Goal: Information Seeking & Learning: Learn about a topic

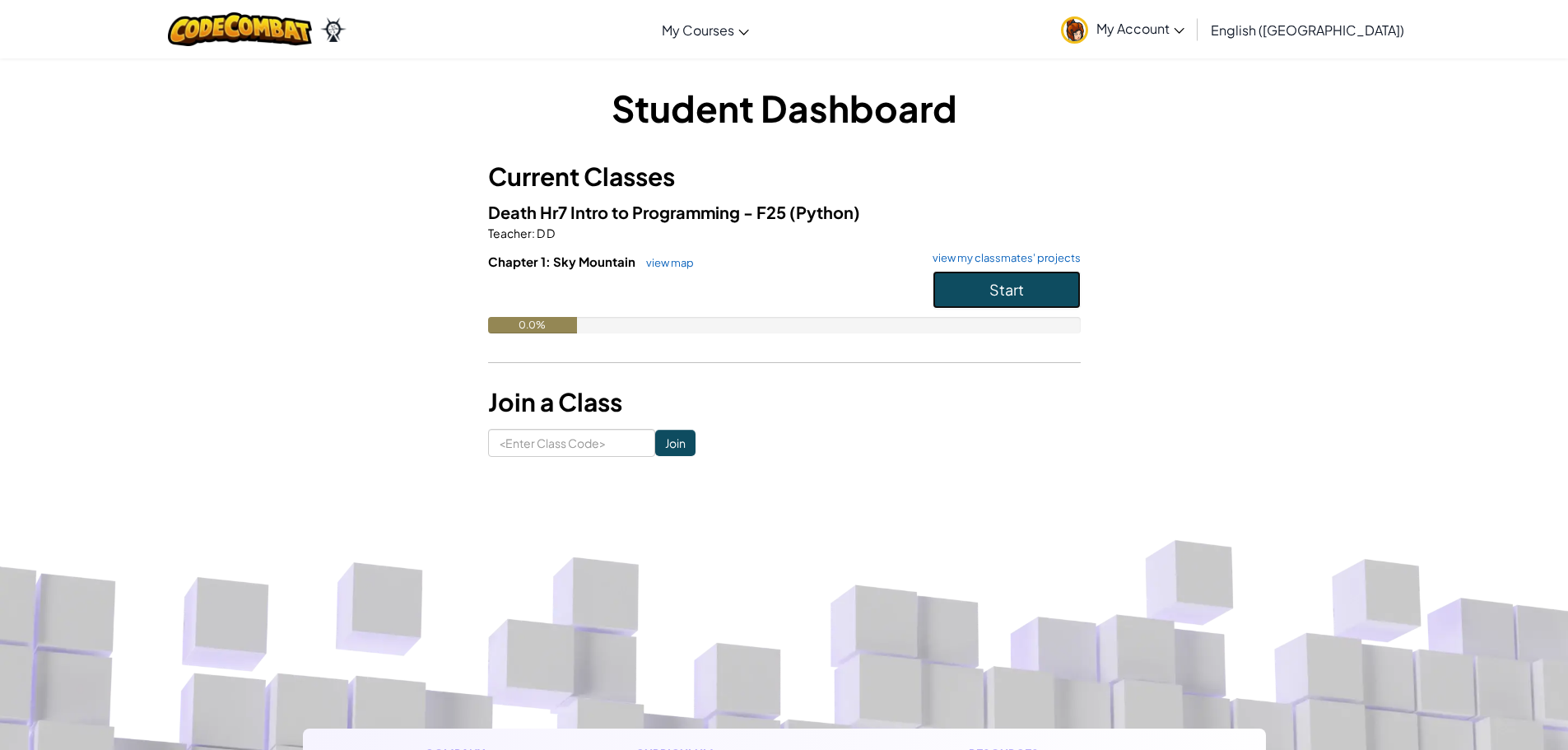
click at [1007, 285] on span "Start" at bounding box center [1006, 289] width 34 height 19
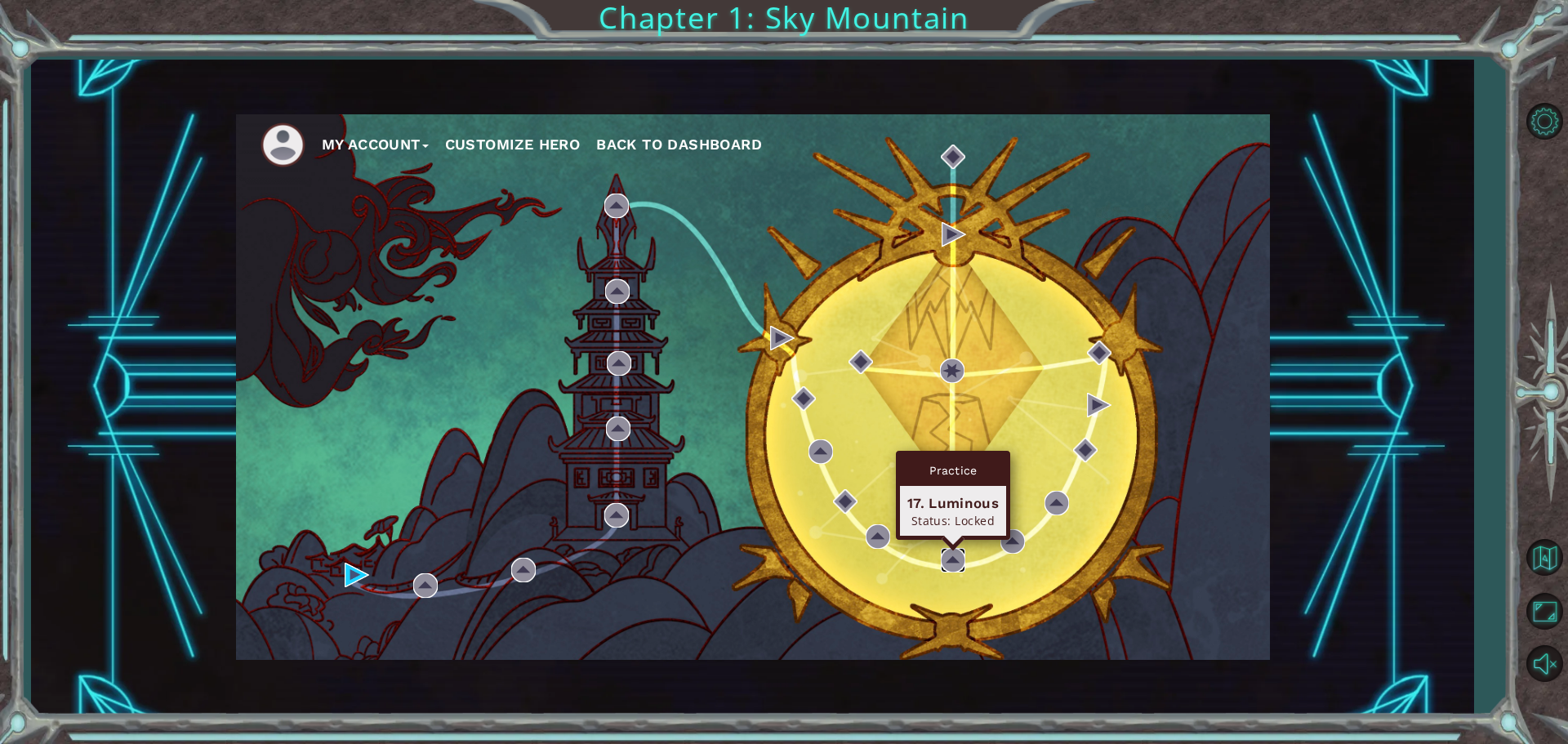
click at [963, 556] on img at bounding box center [953, 561] width 25 height 25
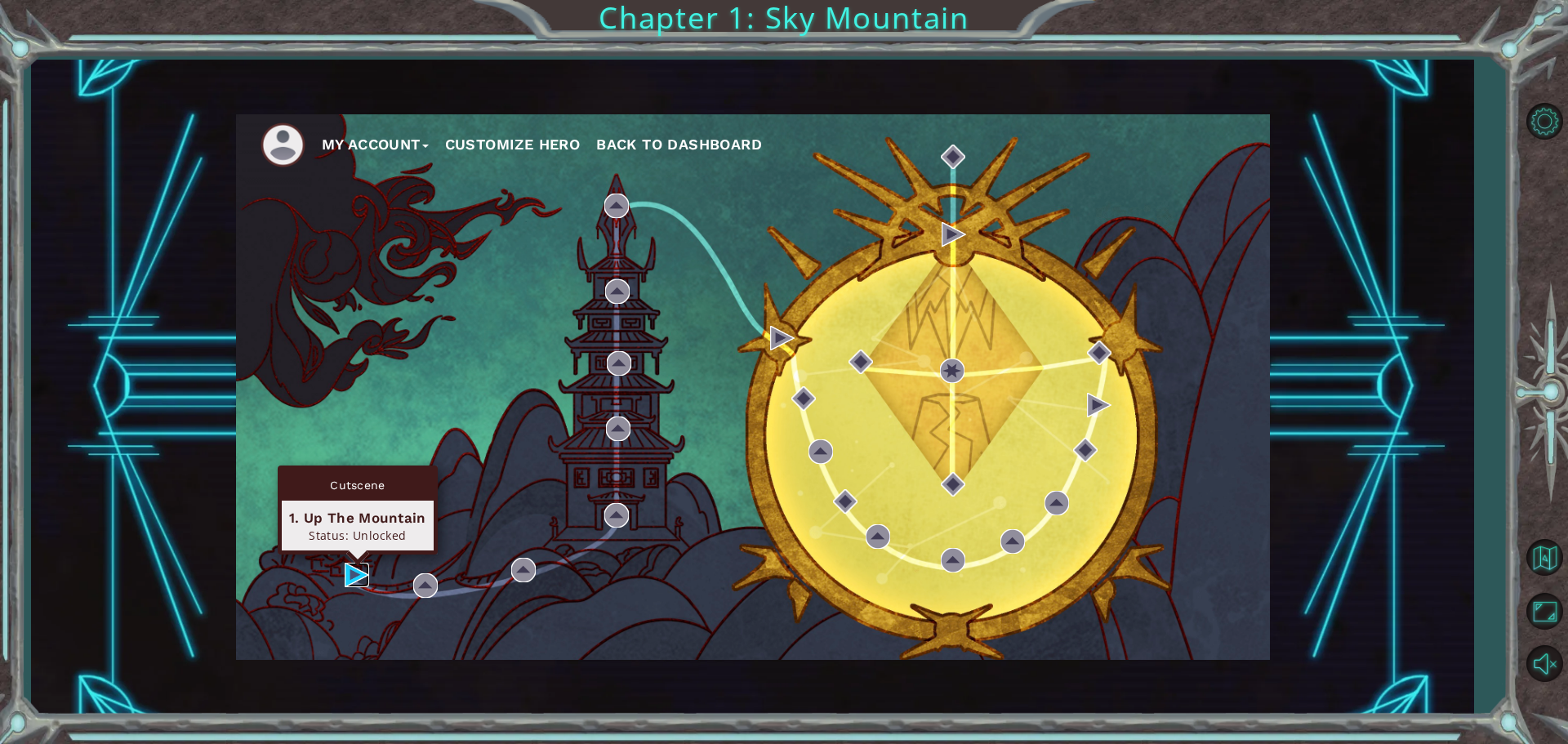
click at [357, 567] on img at bounding box center [357, 576] width 25 height 25
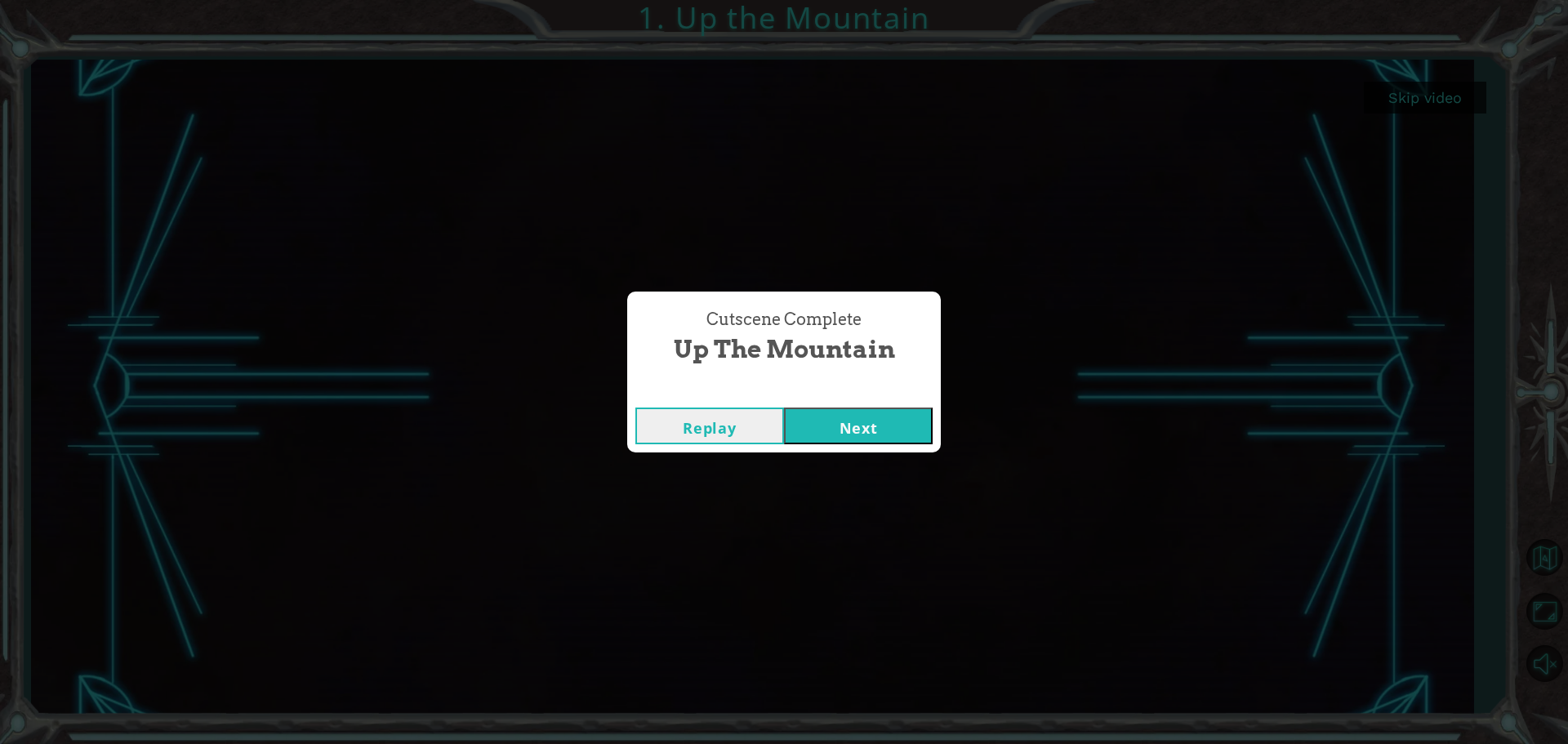
click at [880, 422] on button "Next" at bounding box center [857, 425] width 148 height 36
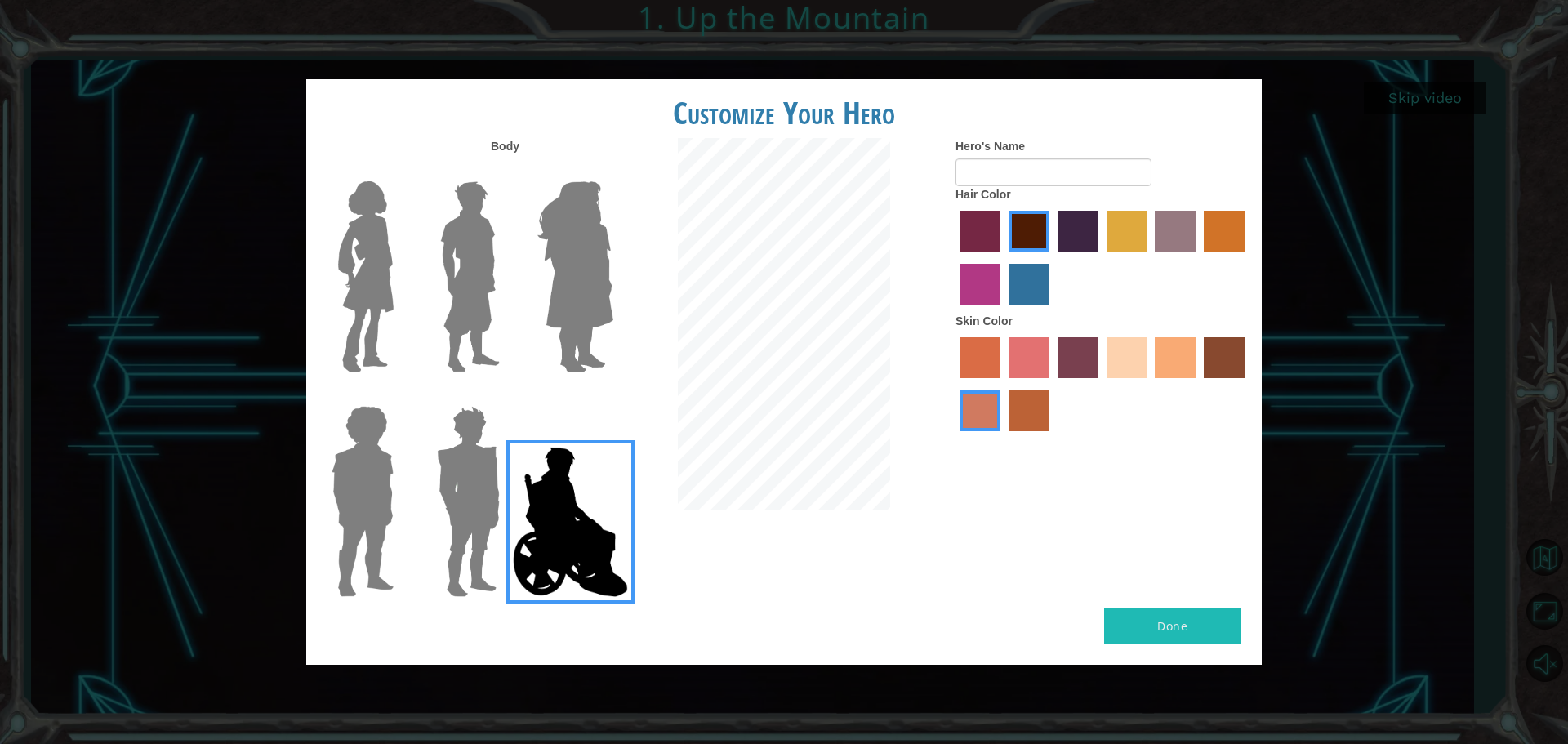
click at [471, 474] on img at bounding box center [468, 502] width 76 height 204
click at [507, 396] on input "Hero Garnet" at bounding box center [507, 396] width 0 height 0
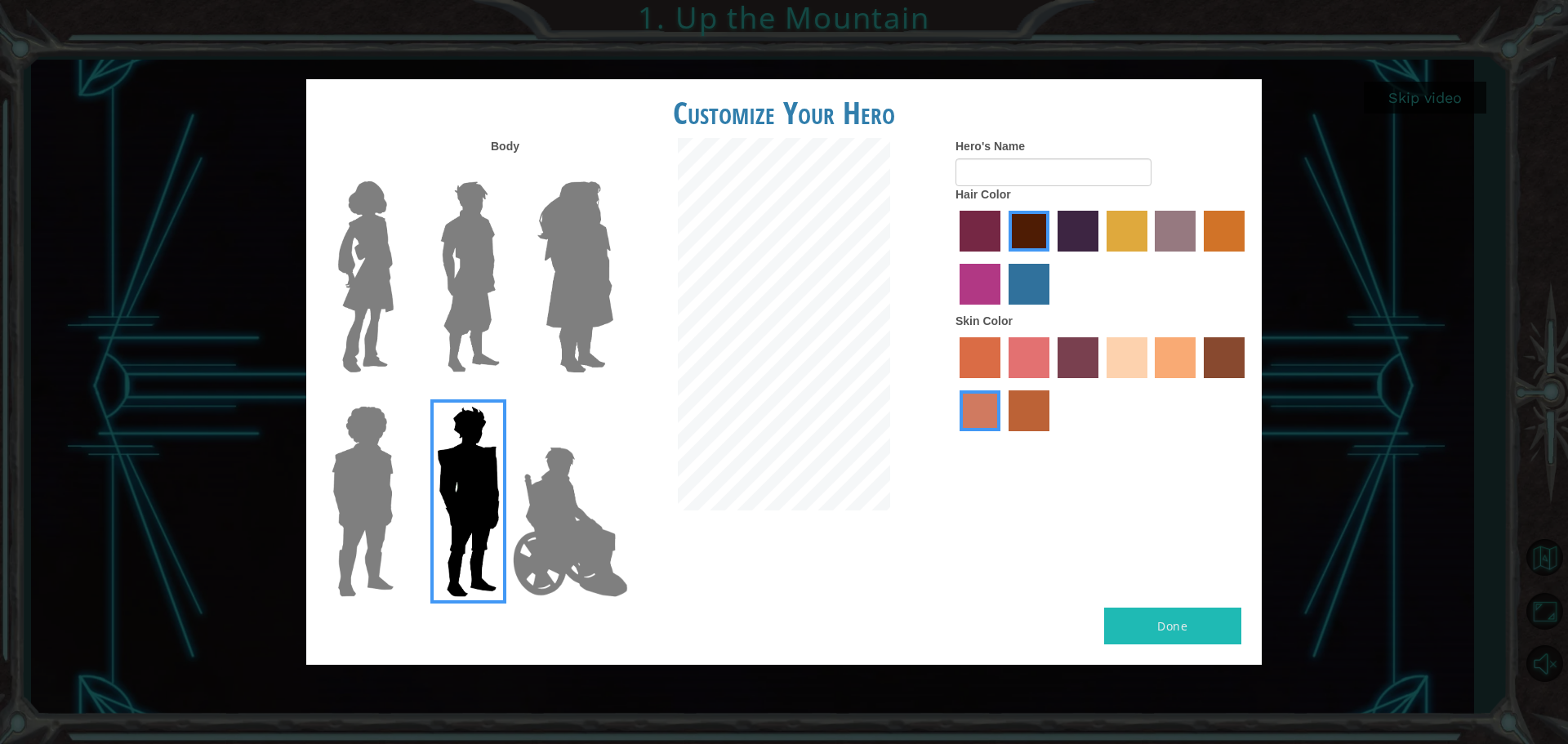
click at [982, 219] on label "paprika hair color" at bounding box center [979, 231] width 41 height 41
click at [954, 257] on input "paprika hair color" at bounding box center [954, 257] width 0 height 0
drag, startPoint x: 1031, startPoint y: 409, endPoint x: 1033, endPoint y: 397, distance: 12.2
click at [1030, 409] on label "smoke tree skin color" at bounding box center [1028, 411] width 41 height 41
click at [1002, 437] on input "smoke tree skin color" at bounding box center [1002, 437] width 0 height 0
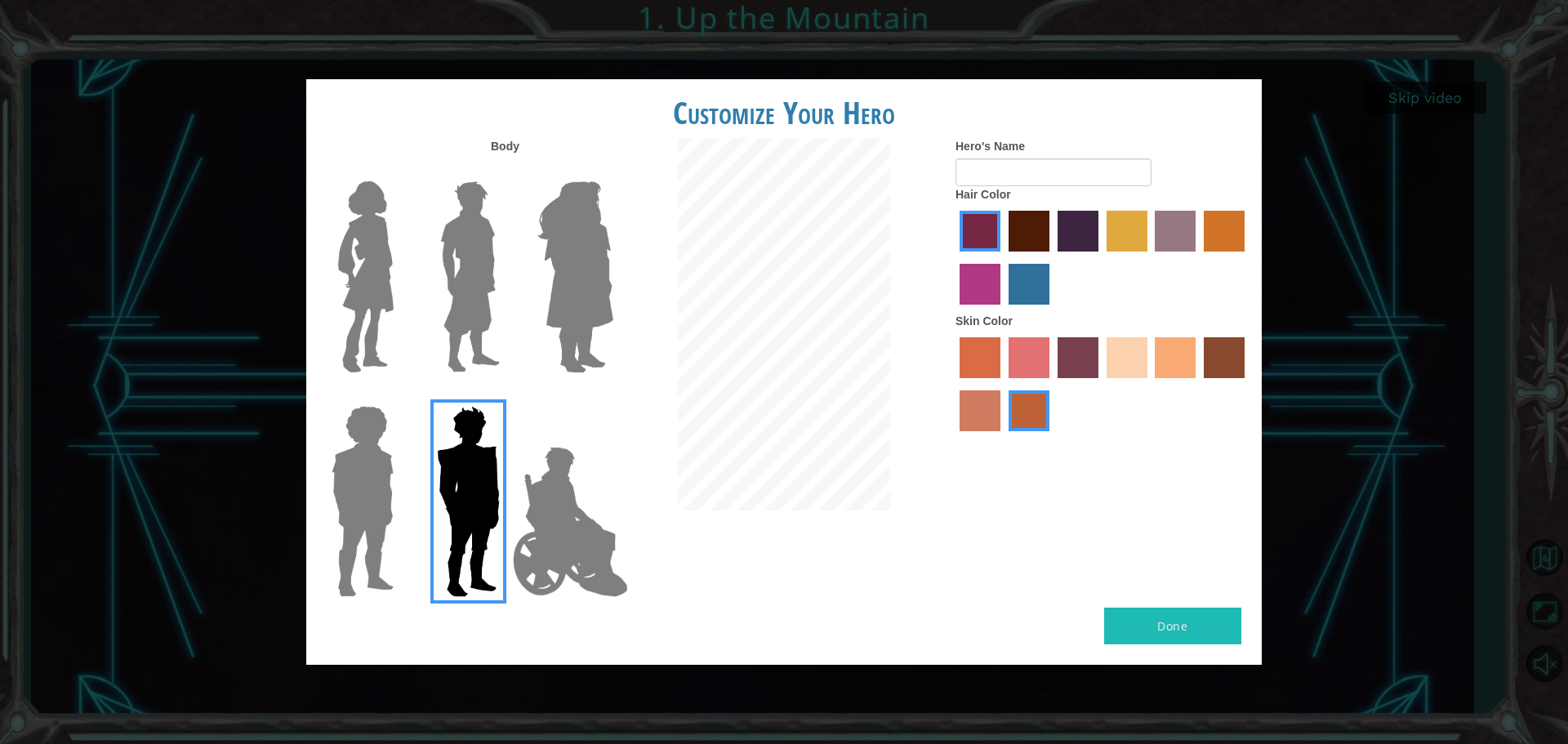
click at [1221, 362] on label "karma skin color" at bounding box center [1224, 357] width 41 height 41
click at [1198, 384] on input "karma skin color" at bounding box center [1198, 384] width 0 height 0
click at [1168, 615] on button "Done" at bounding box center [1172, 626] width 137 height 36
type input "hary tig"
click at [1210, 620] on button "Done" at bounding box center [1172, 626] width 137 height 36
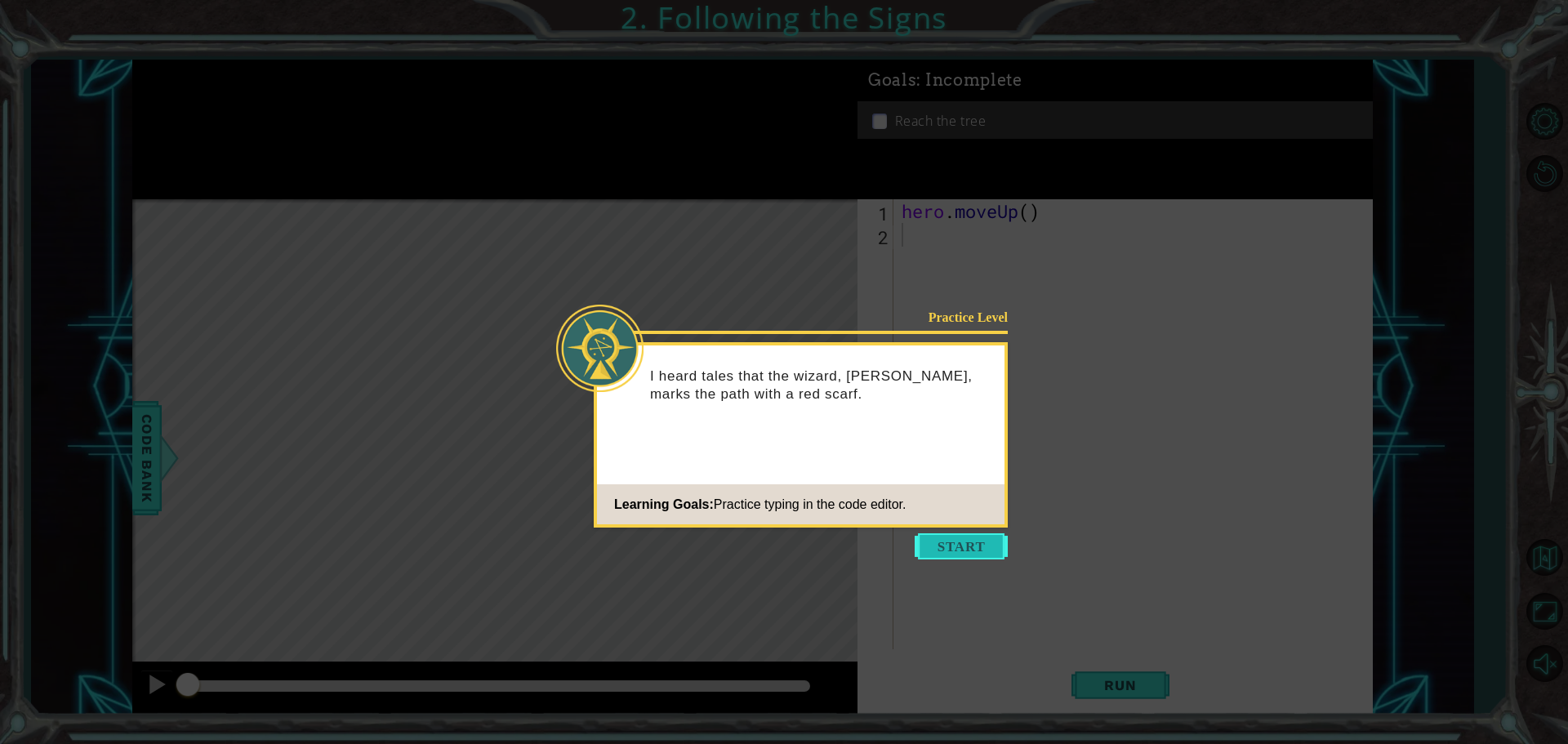
click at [954, 547] on button "Start" at bounding box center [961, 547] width 93 height 27
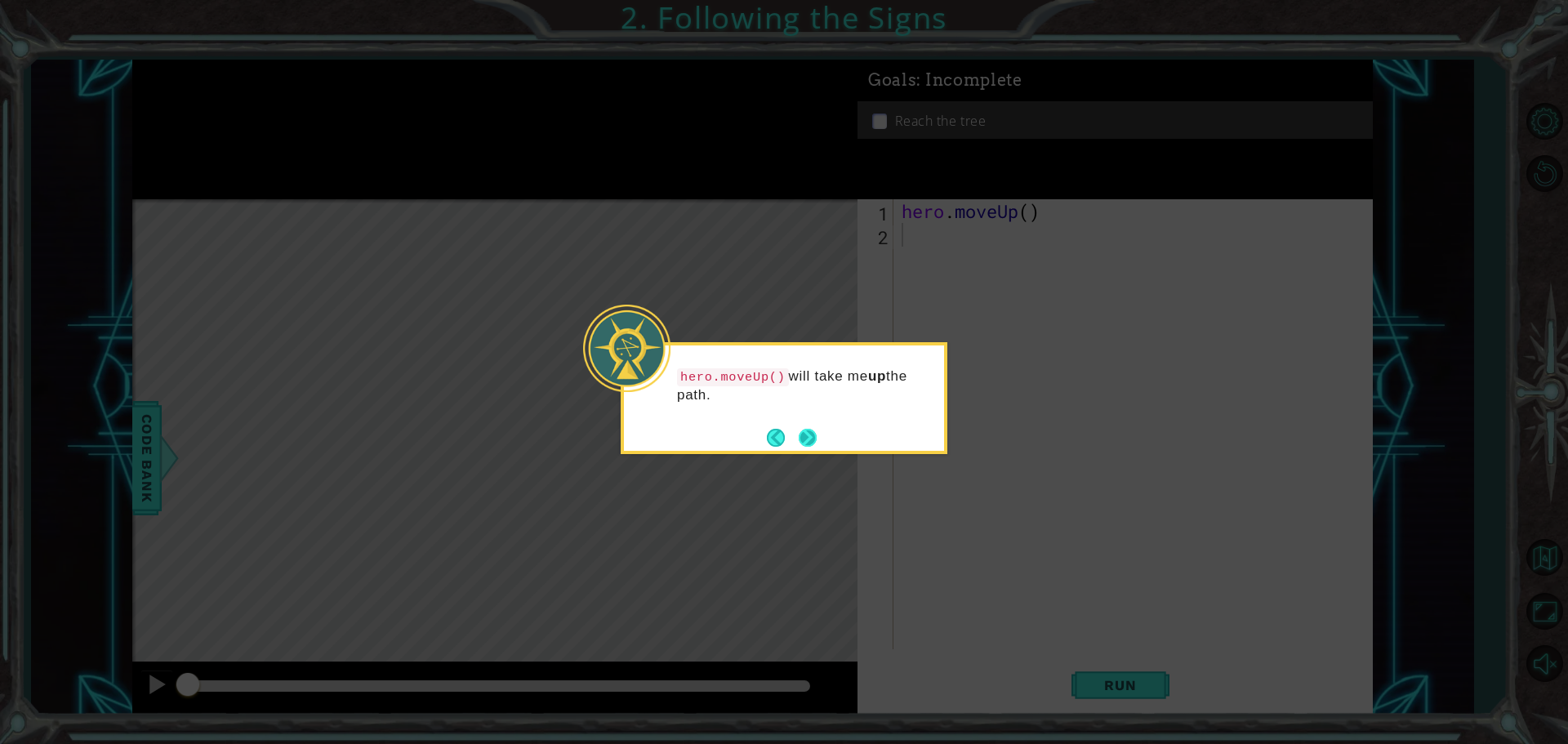
click at [808, 432] on button "Next" at bounding box center [808, 438] width 18 height 18
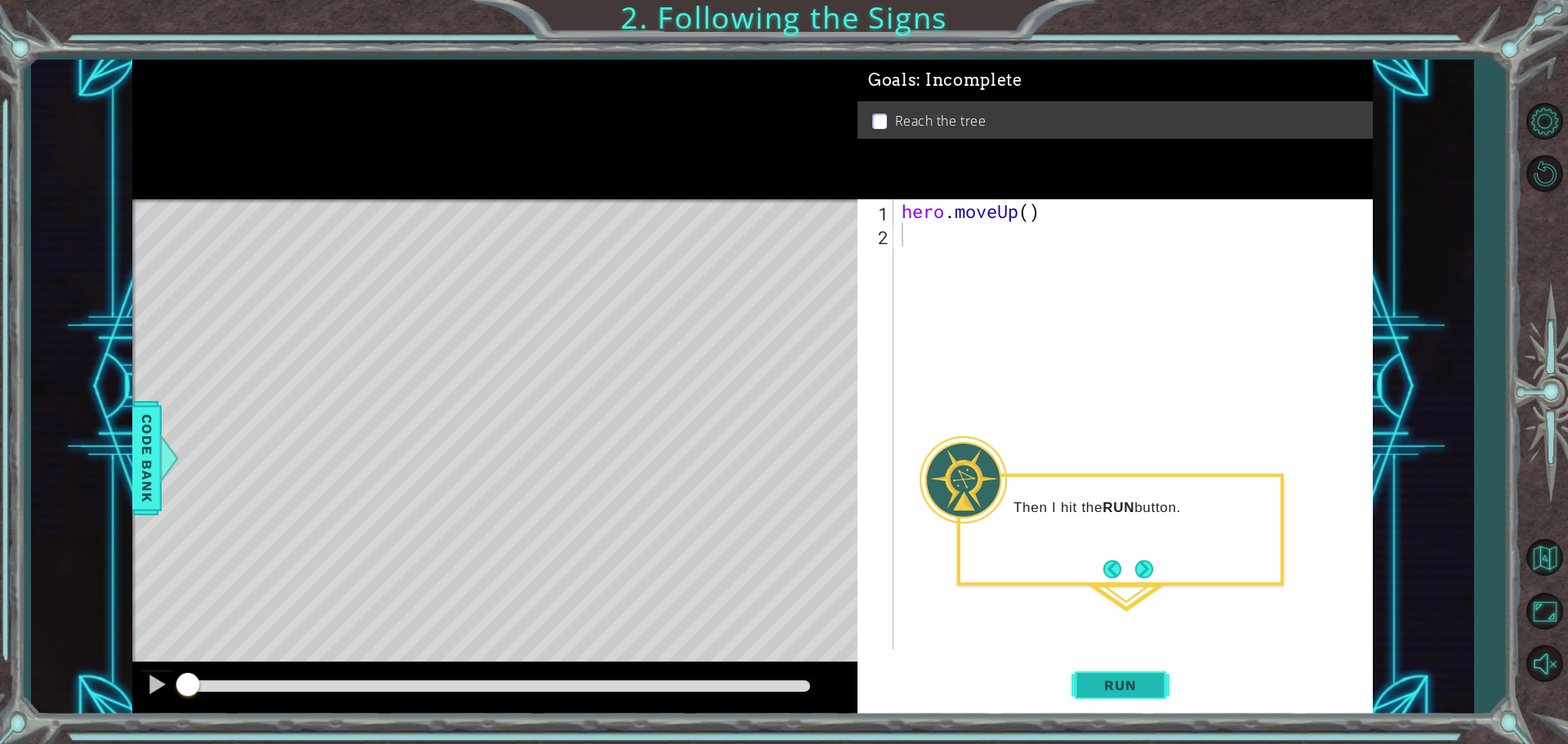
click at [1138, 684] on span "Run" at bounding box center [1120, 685] width 65 height 17
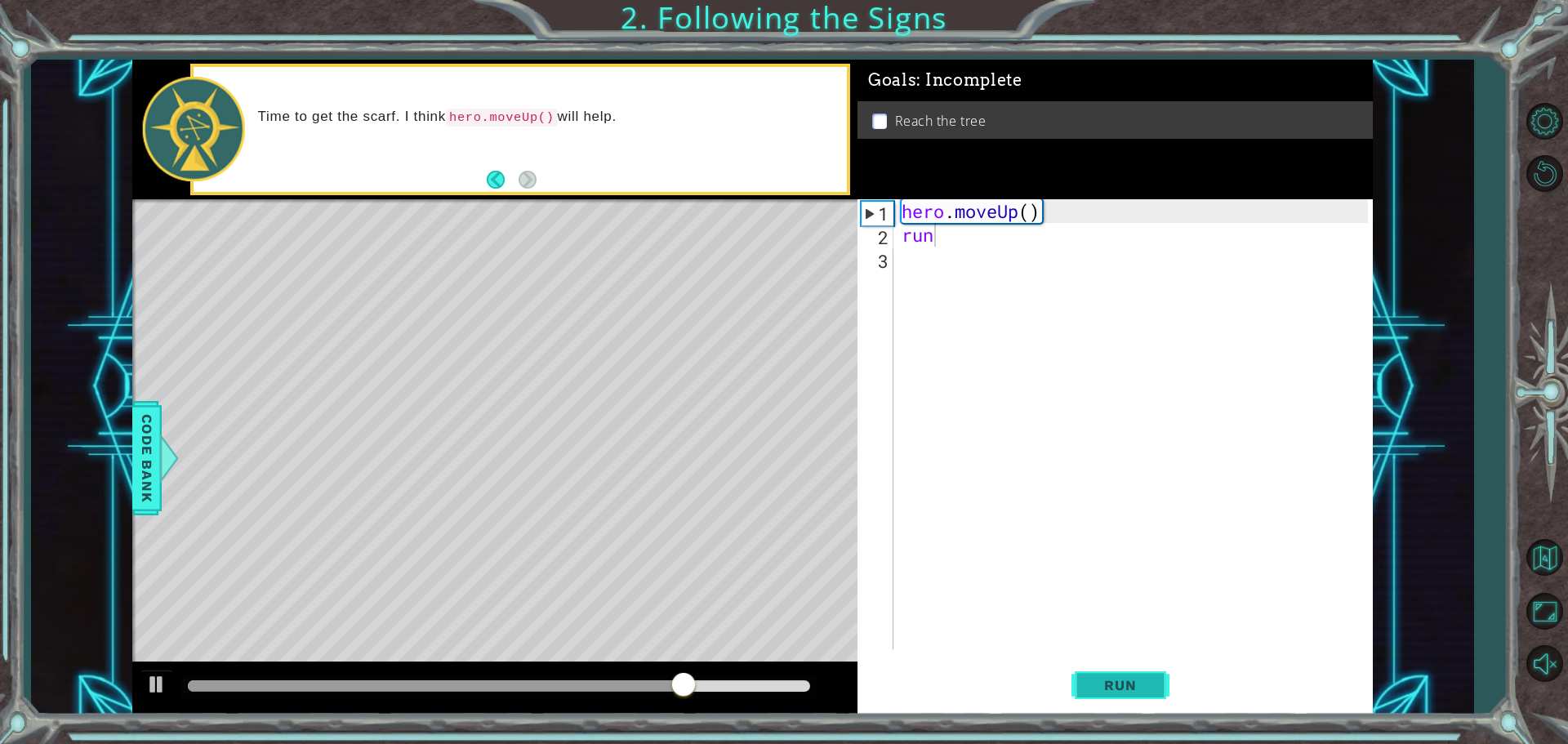
click at [1108, 680] on span "Run" at bounding box center [1120, 685] width 65 height 17
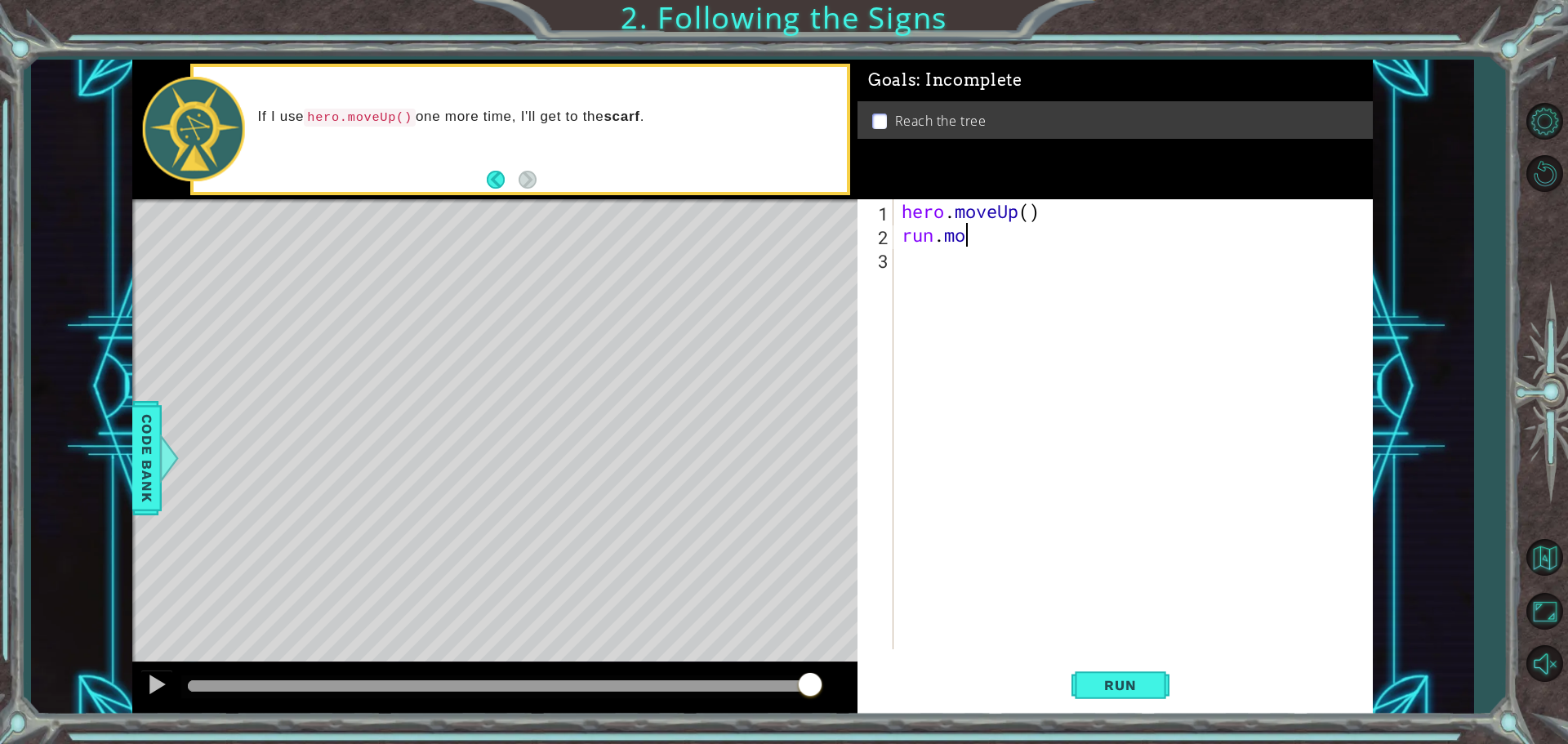
type textarea "r"
type textarea "h"
type textarea "hero"
click at [905, 239] on div "hero . moveUp ( )" at bounding box center [1137, 448] width 478 height 498
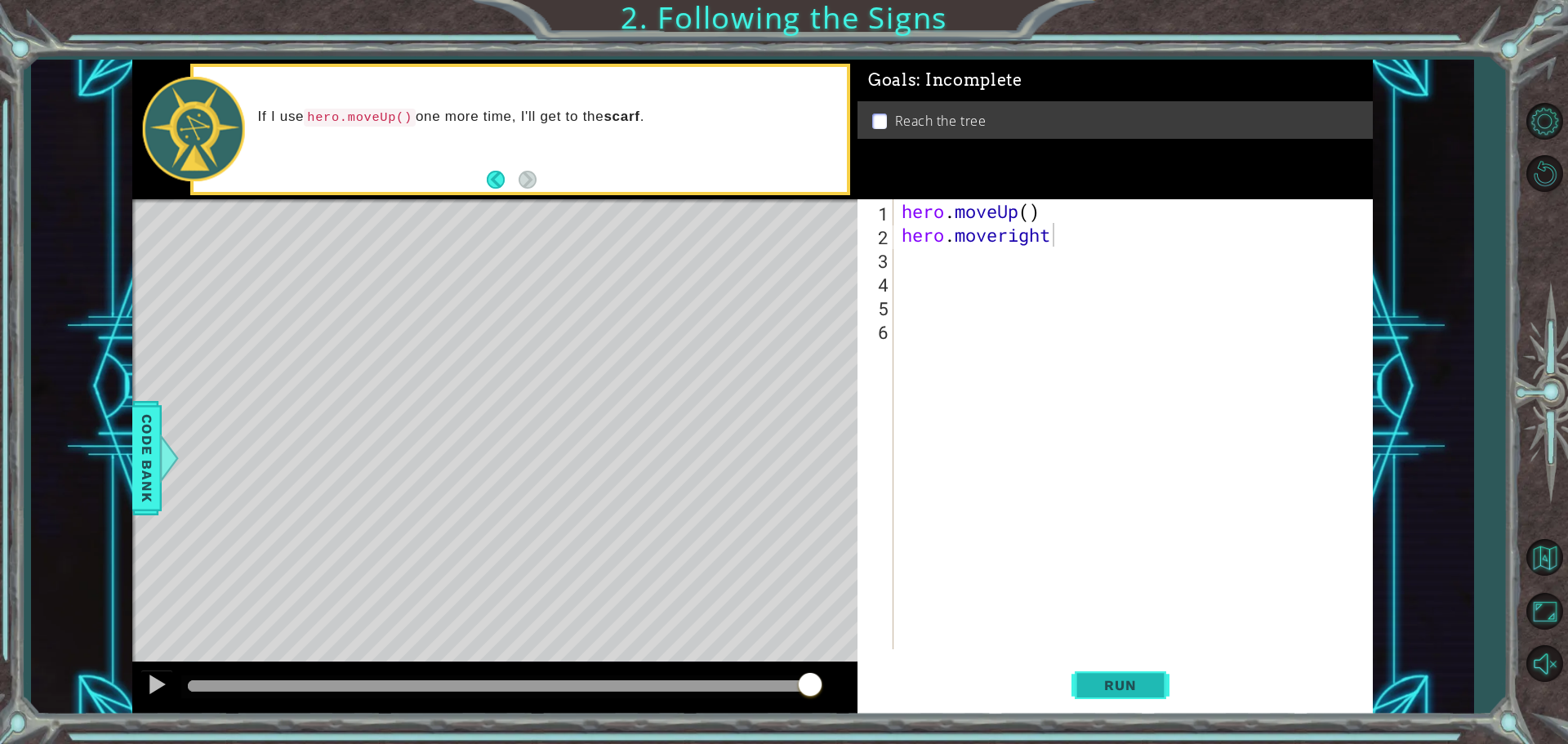
click at [1114, 682] on span "Run" at bounding box center [1120, 685] width 65 height 17
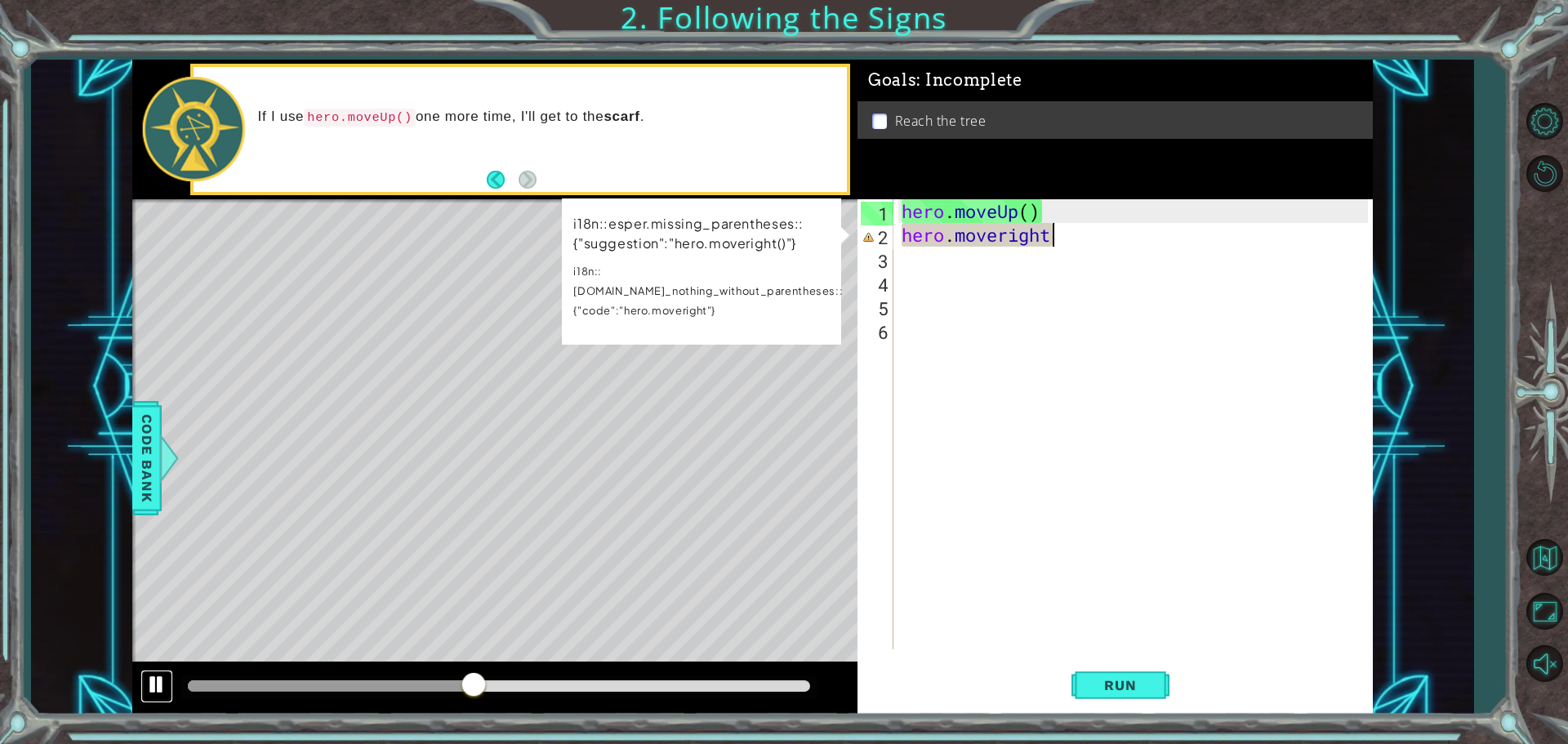
click at [153, 676] on div at bounding box center [157, 684] width 22 height 22
click at [1118, 680] on span "Run" at bounding box center [1120, 685] width 65 height 17
click at [1094, 683] on span "Run" at bounding box center [1120, 685] width 65 height 17
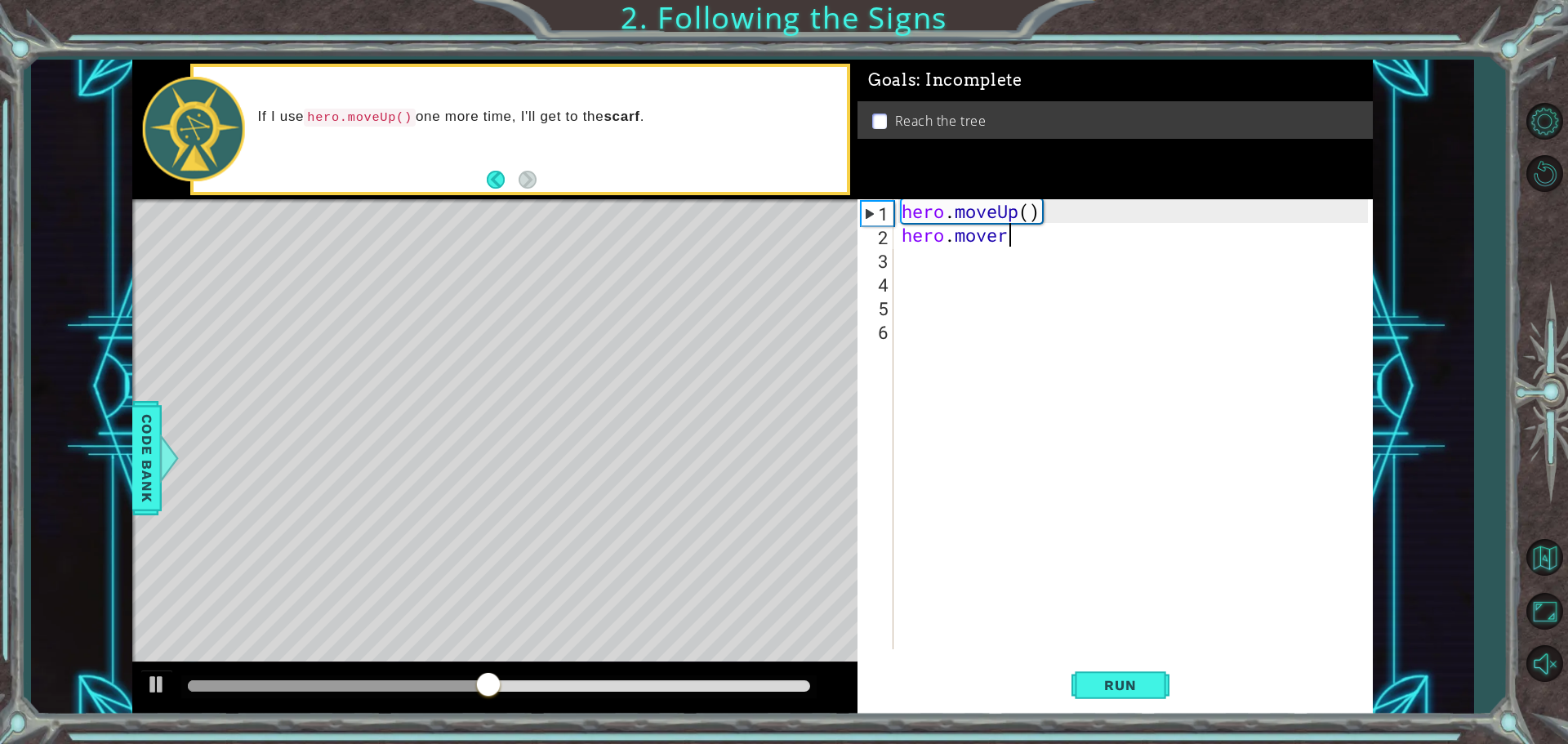
scroll to position [0, 1]
type textarea "h"
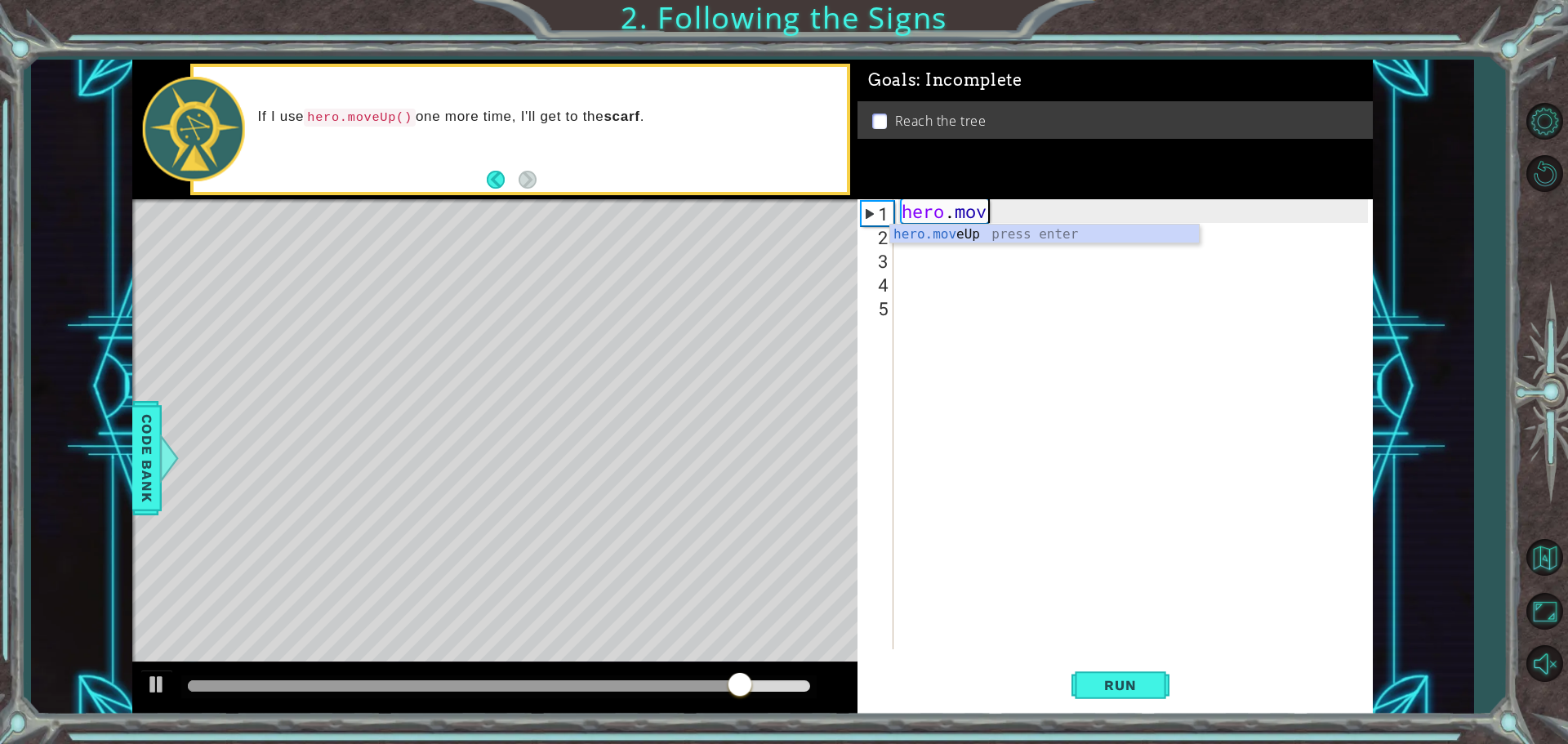
type textarea "h"
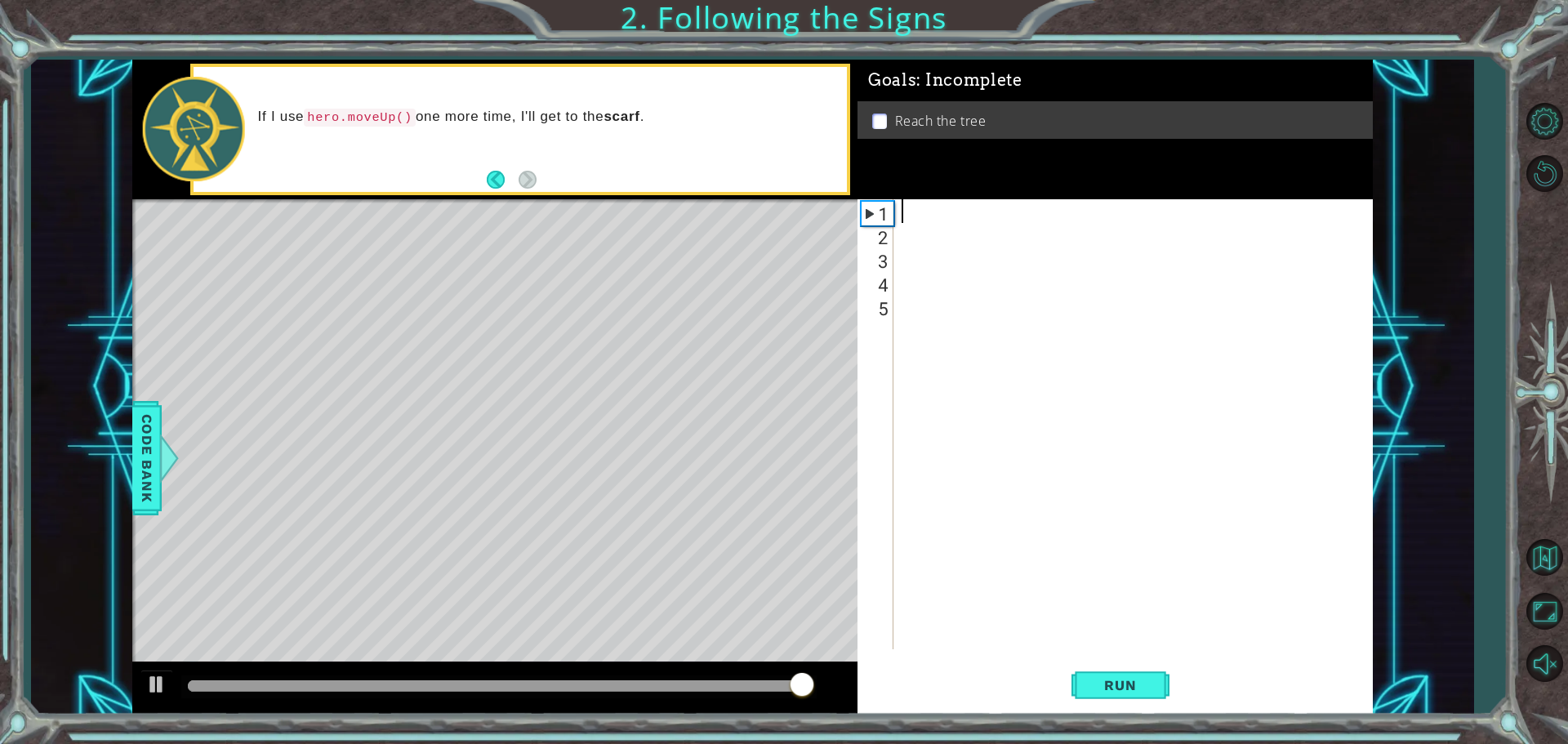
type textarea "\"
click at [1129, 688] on span "Run" at bounding box center [1120, 685] width 65 height 17
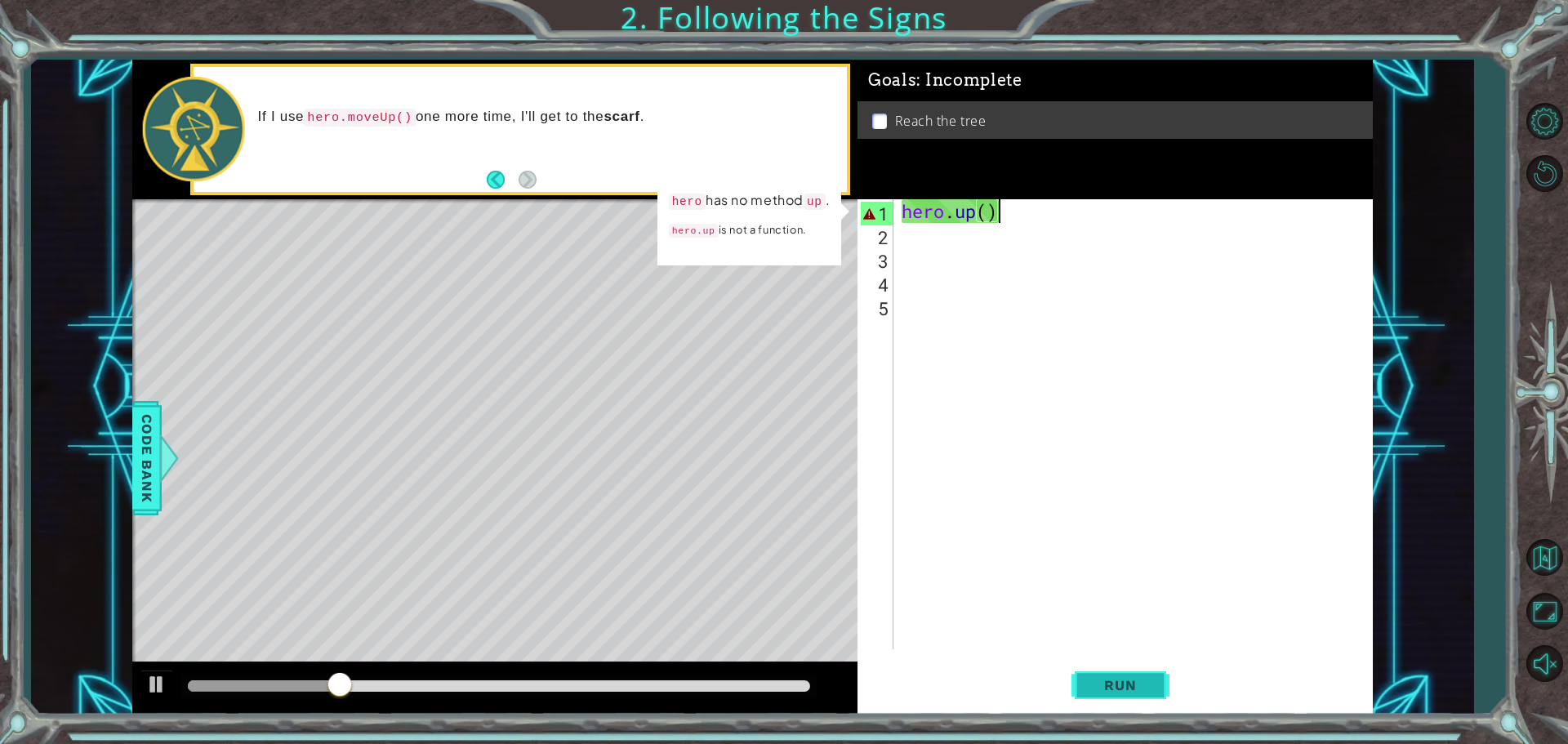
click at [1129, 688] on span "Run" at bounding box center [1120, 685] width 65 height 17
click at [1124, 685] on span "Run" at bounding box center [1120, 685] width 65 height 17
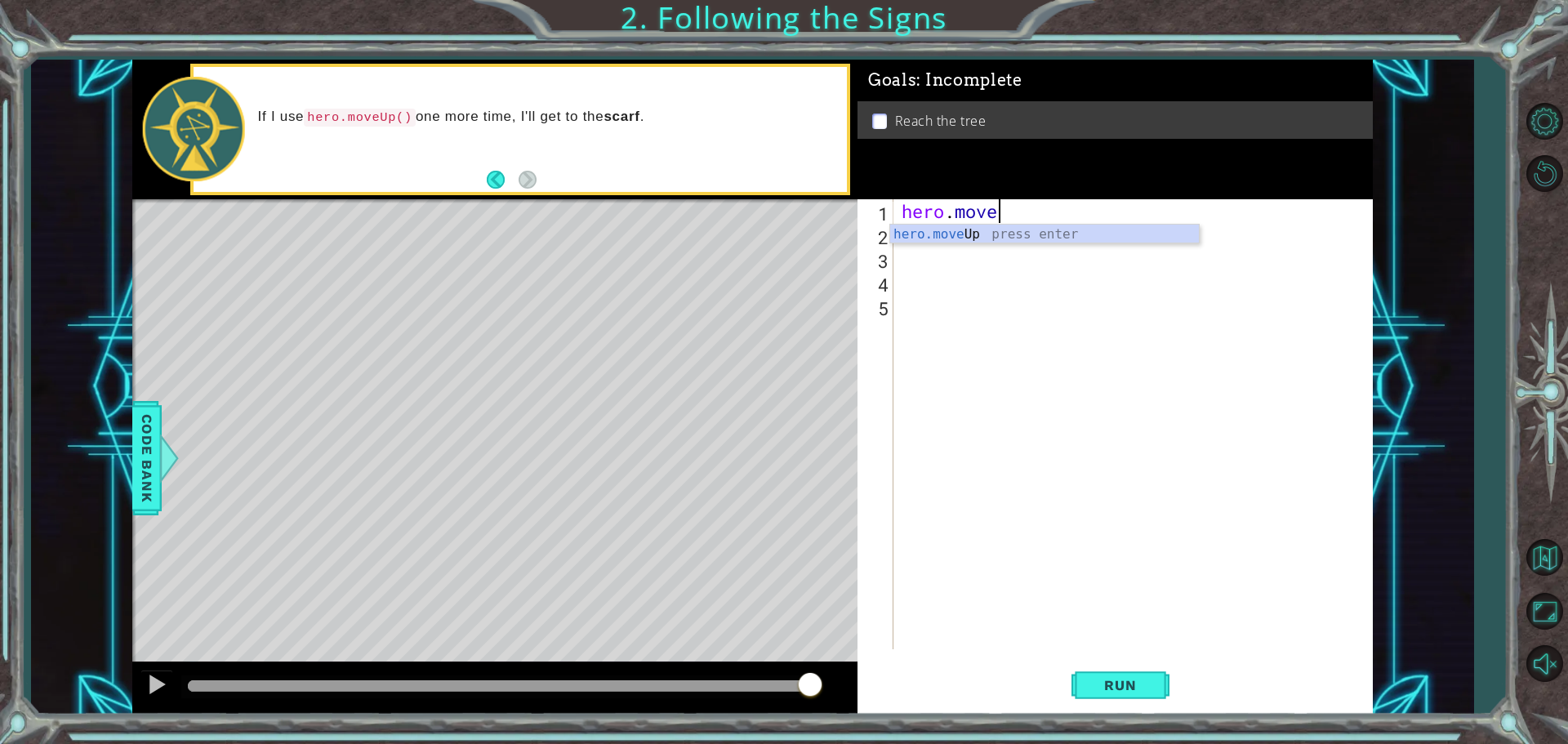
scroll to position [0, 4]
type textarea "hero.moveup"
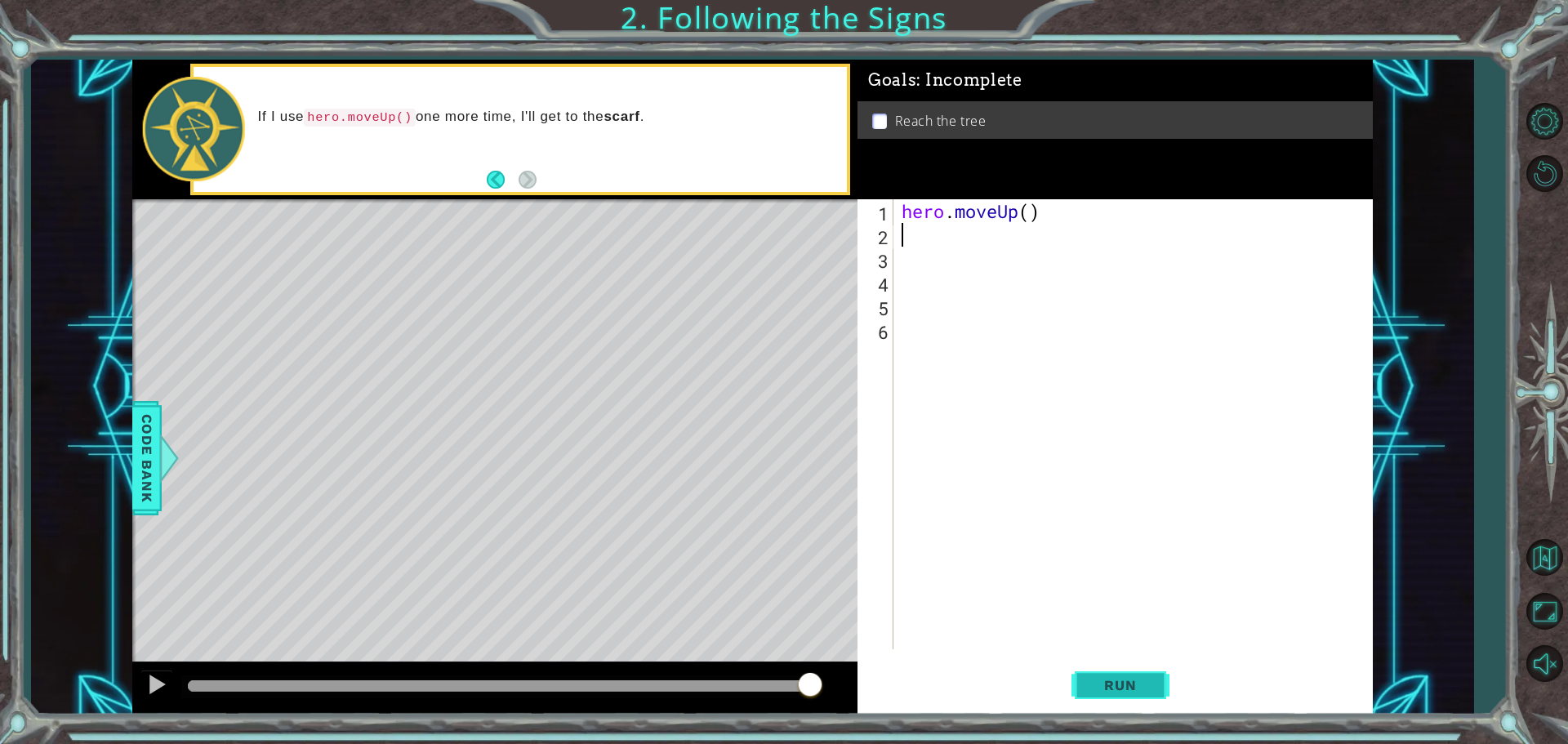
click at [1147, 684] on span "Run" at bounding box center [1120, 685] width 65 height 17
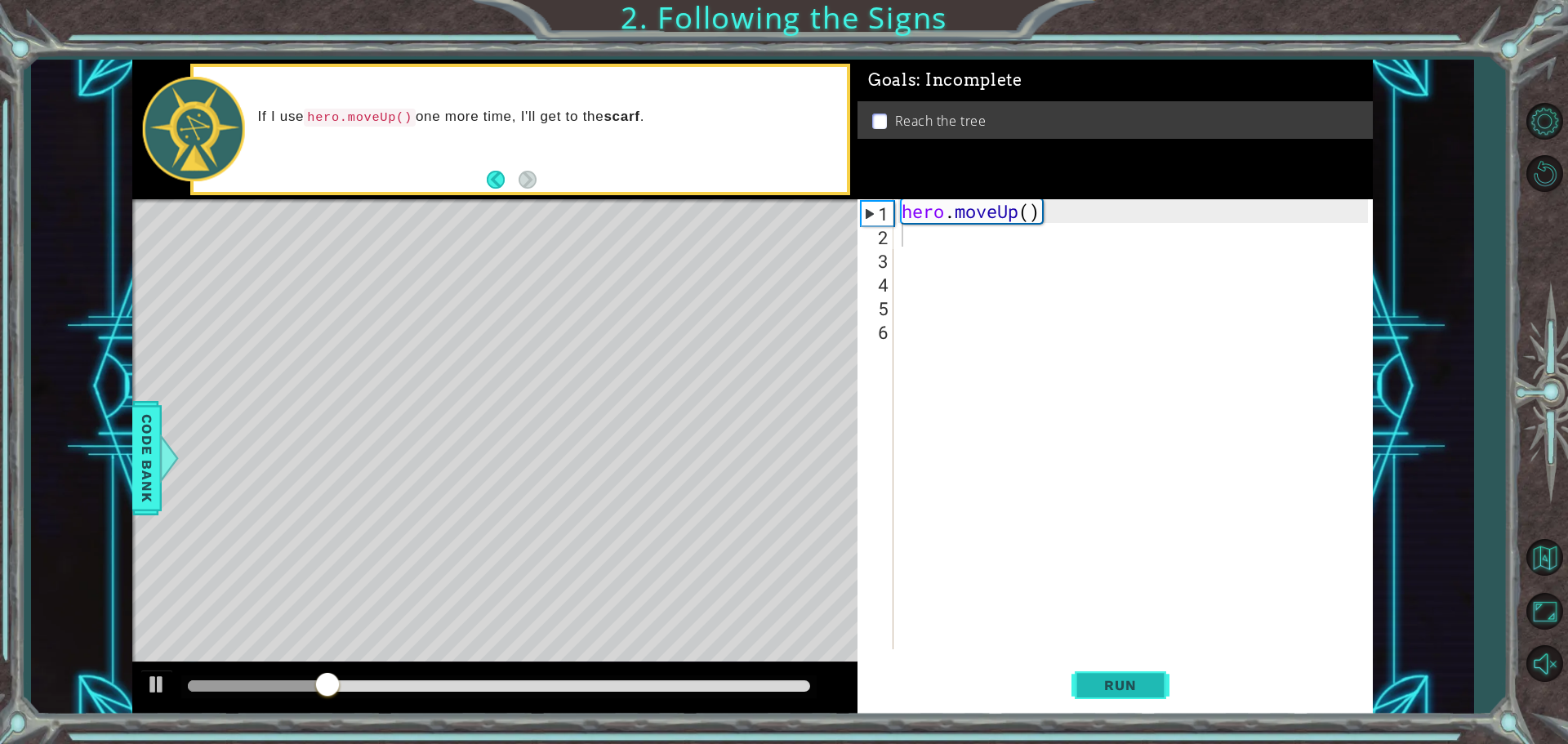
click at [1110, 683] on span "Run" at bounding box center [1120, 685] width 65 height 17
click at [157, 683] on div at bounding box center [157, 684] width 22 height 22
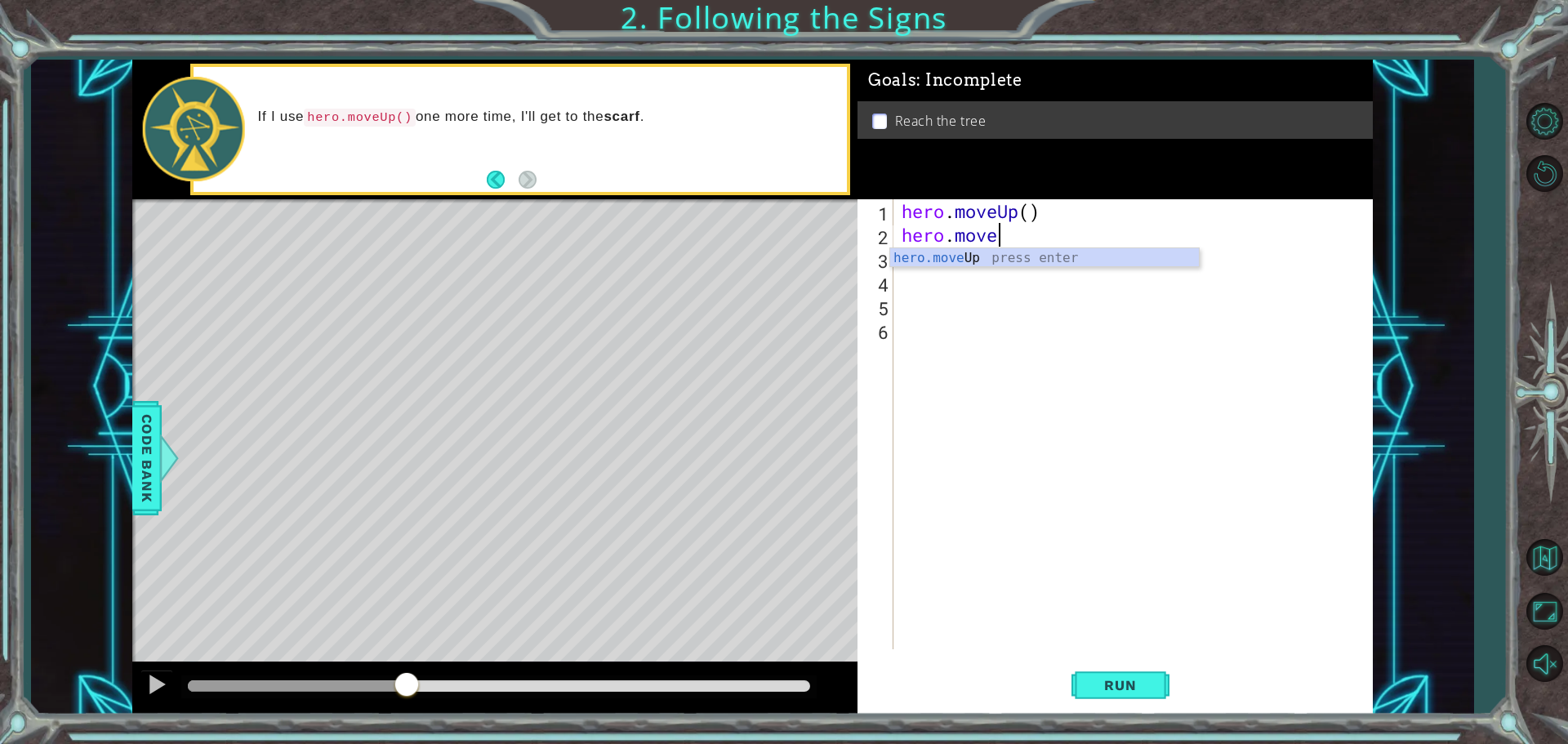
scroll to position [0, 4]
type textarea "hero.moveup"
click at [1121, 692] on span "Run" at bounding box center [1120, 685] width 65 height 17
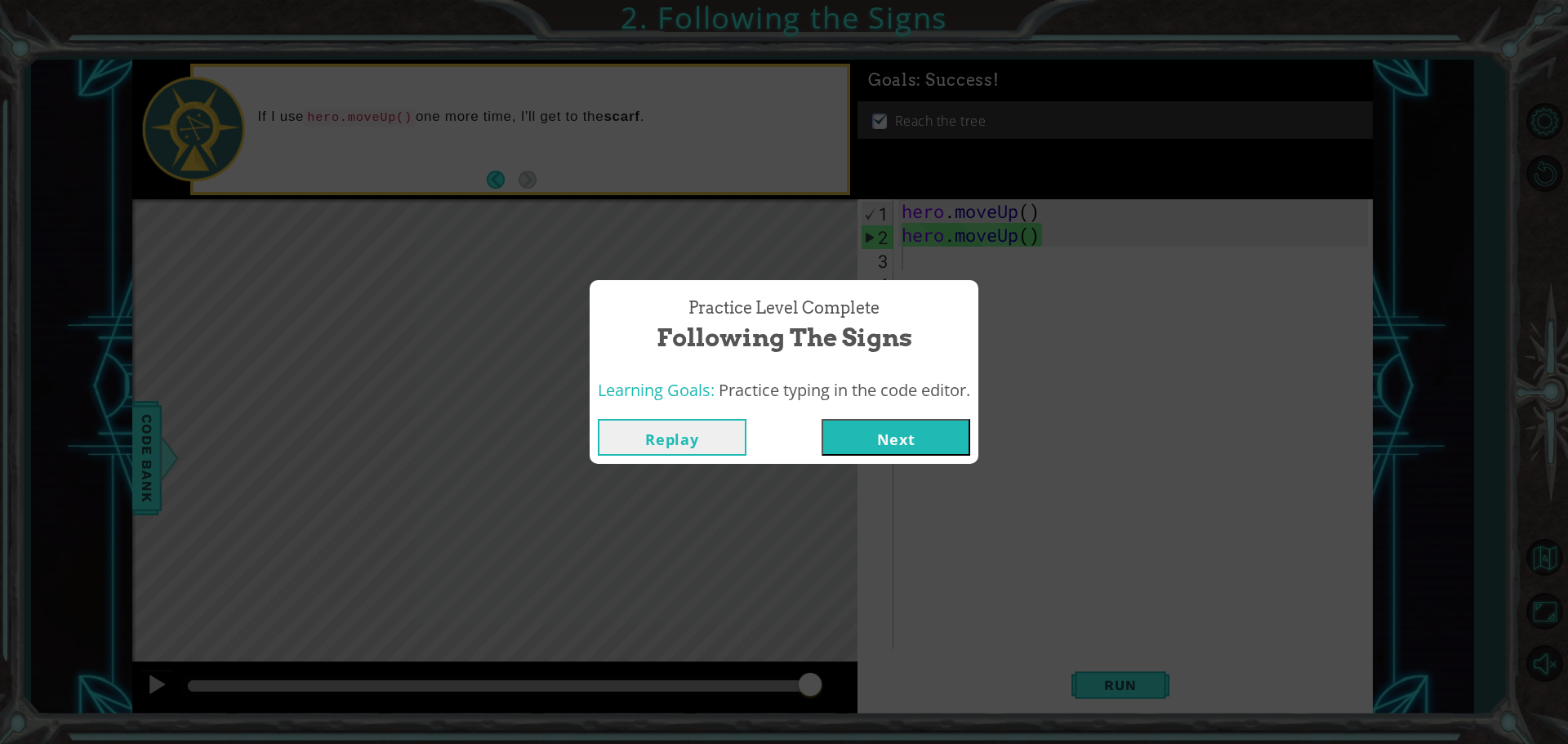
click at [914, 443] on button "Next" at bounding box center [896, 437] width 148 height 36
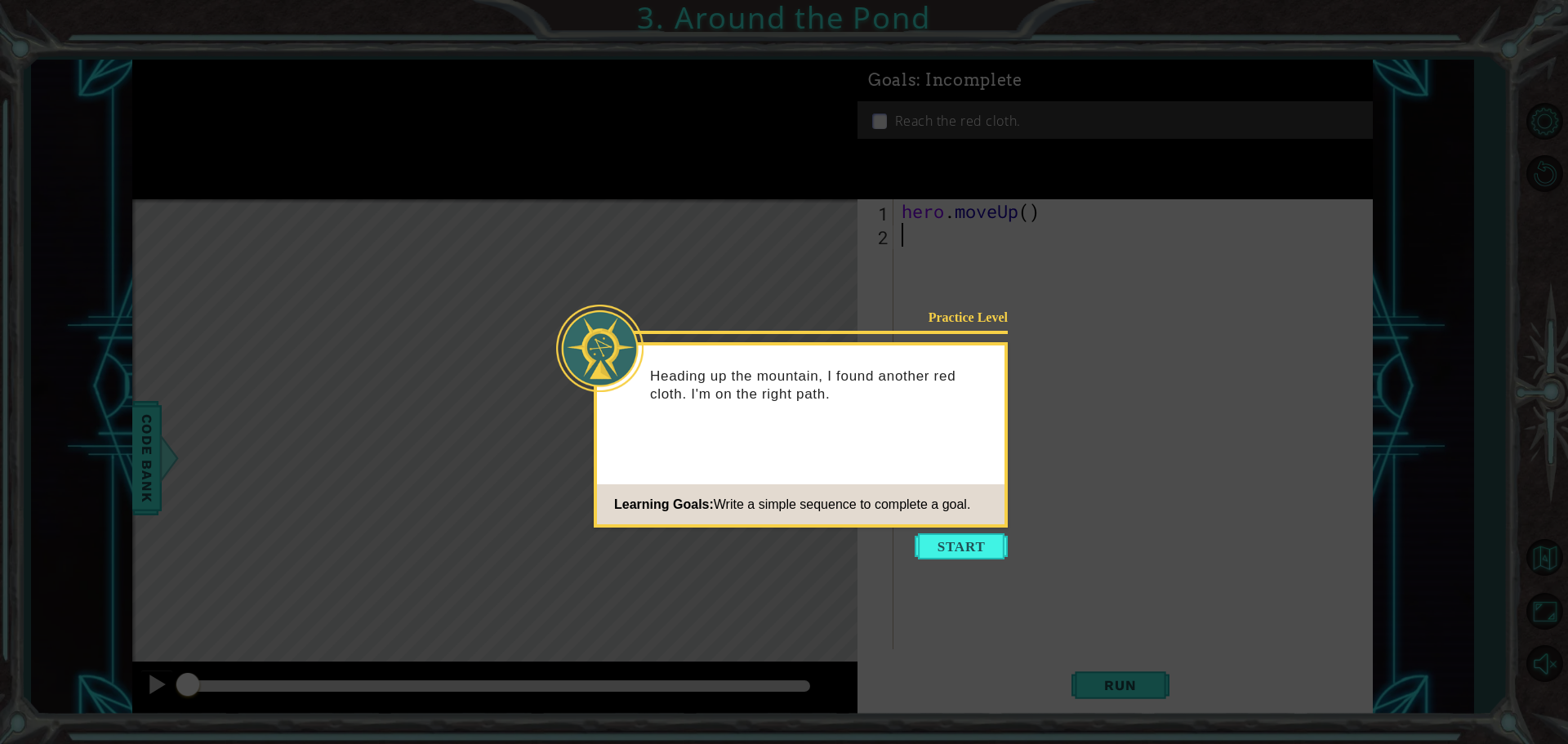
click at [969, 540] on button "Start" at bounding box center [961, 547] width 93 height 27
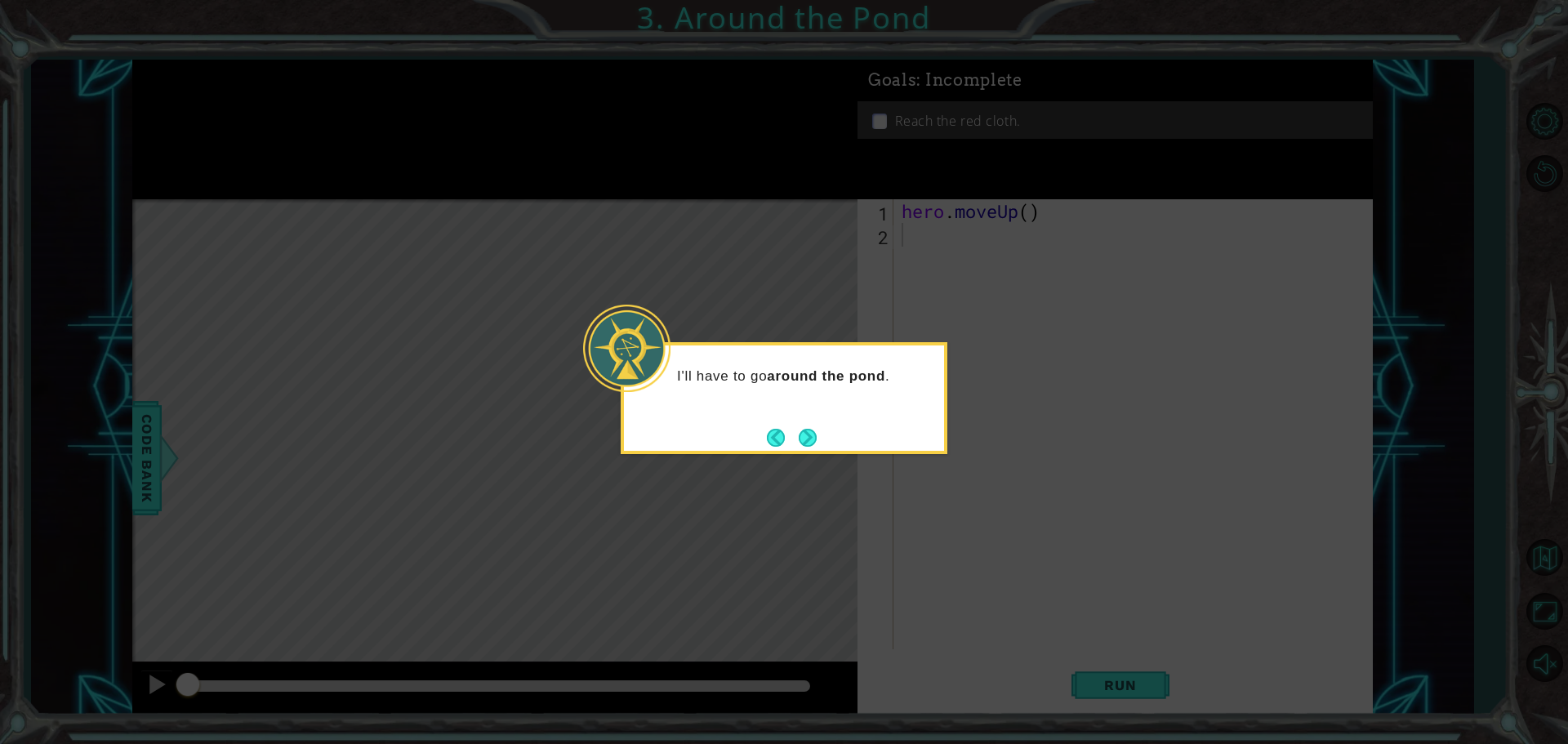
click at [802, 429] on button "Next" at bounding box center [808, 438] width 18 height 18
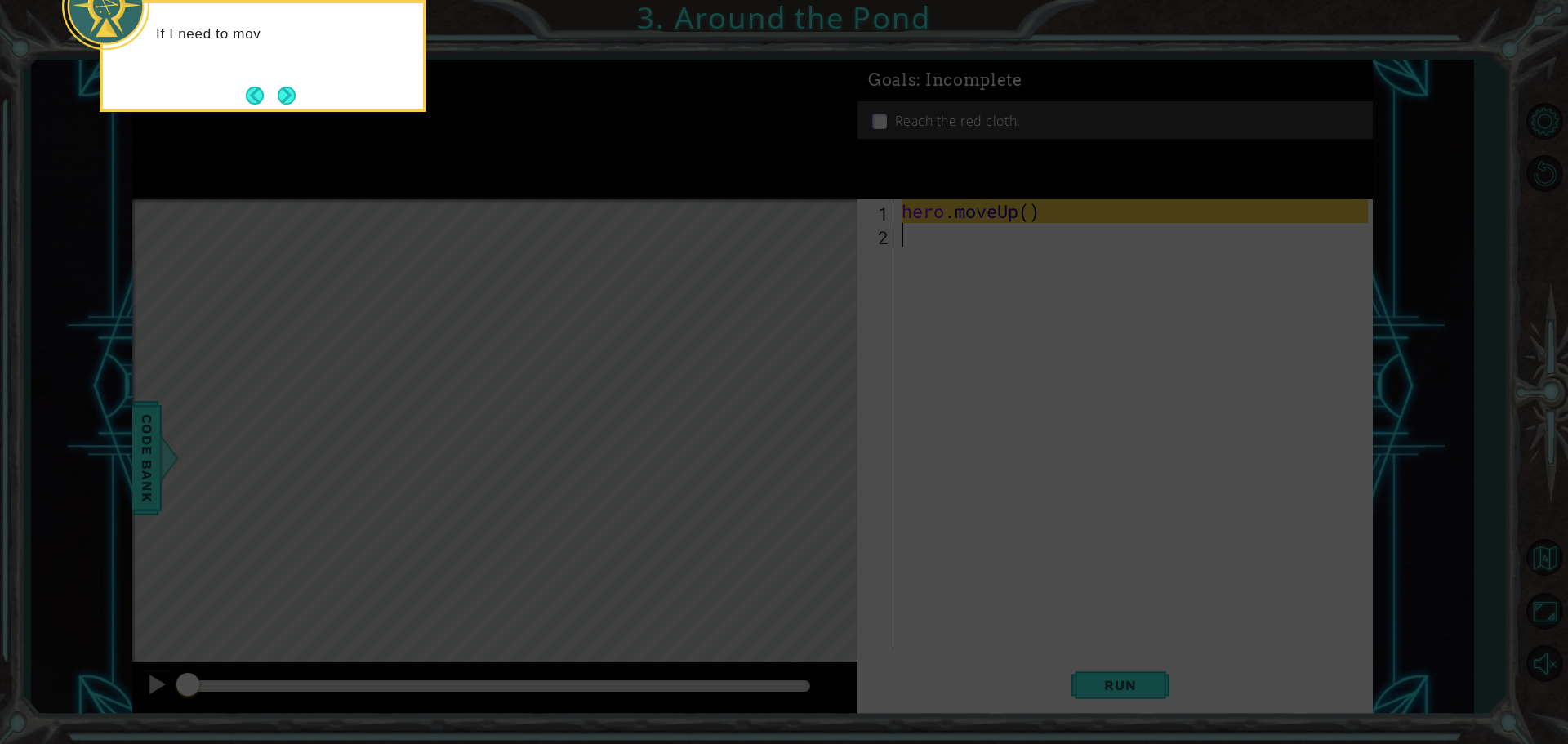
click at [956, 421] on icon at bounding box center [784, 111] width 1568 height 1265
click at [273, 86] on button "Back" at bounding box center [261, 95] width 32 height 18
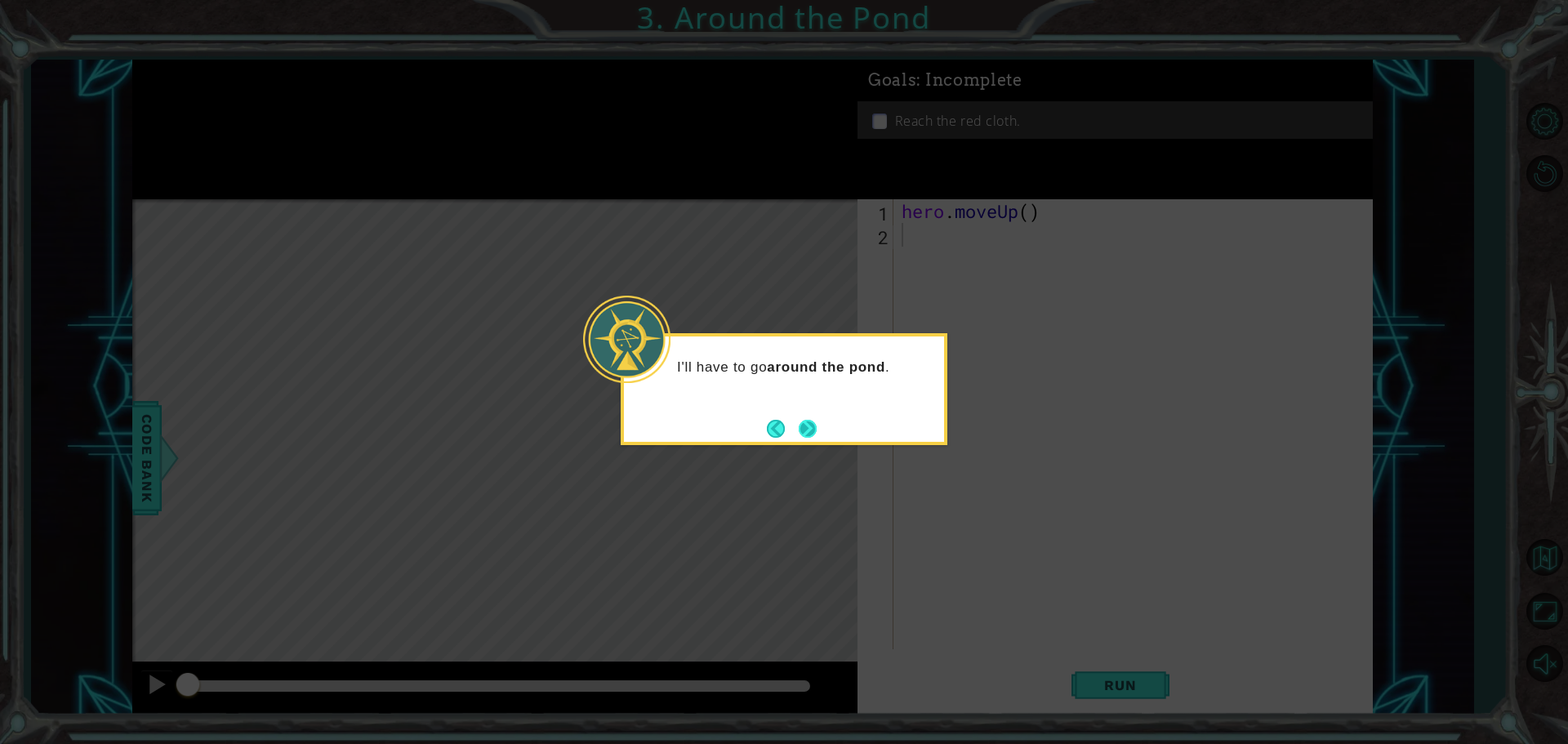
click at [822, 431] on div "I'll have to go around the pond ." at bounding box center [784, 389] width 327 height 112
click at [813, 425] on button "Next" at bounding box center [808, 429] width 18 height 18
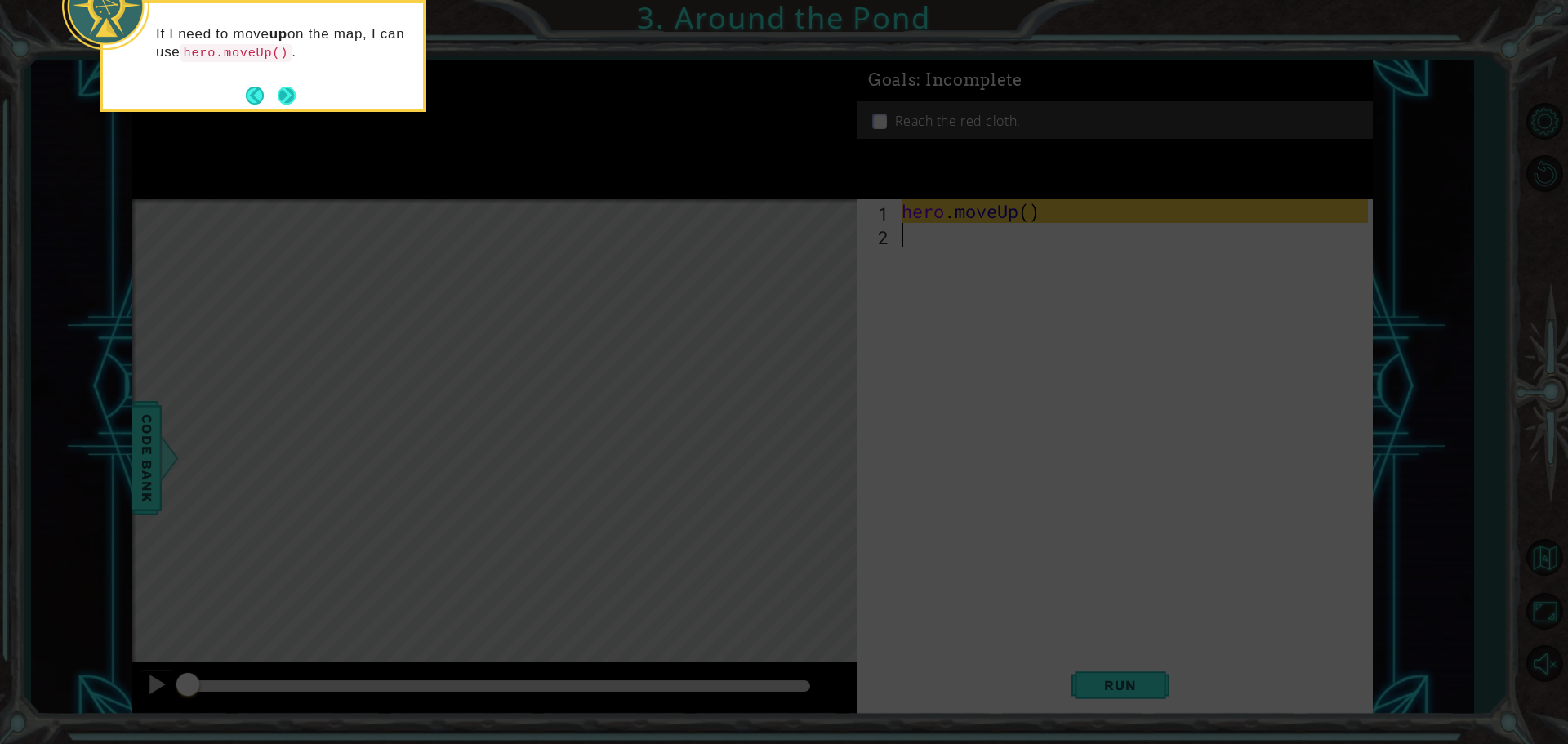
click at [283, 93] on button "Next" at bounding box center [287, 95] width 18 height 18
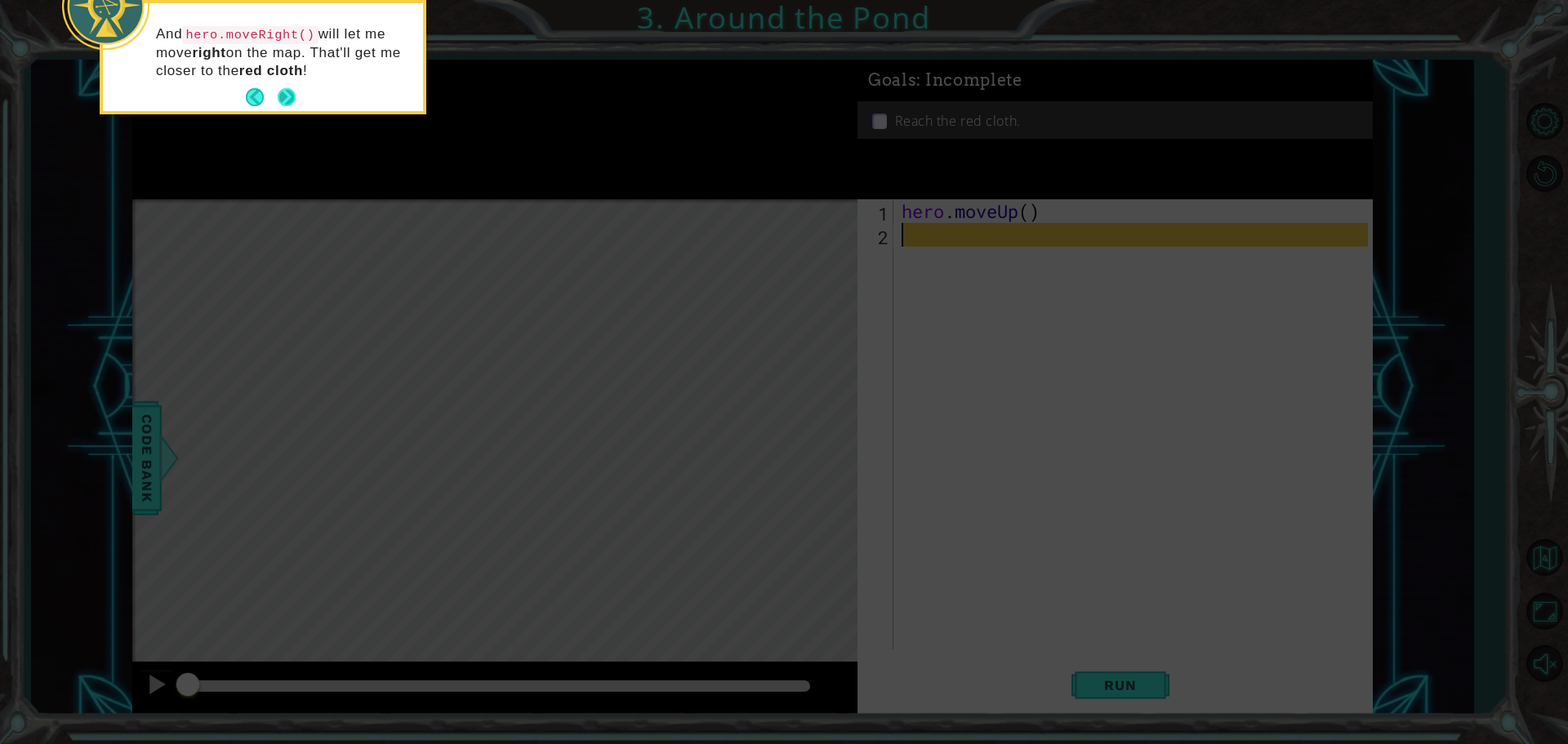
click at [281, 95] on button "Next" at bounding box center [287, 97] width 18 height 18
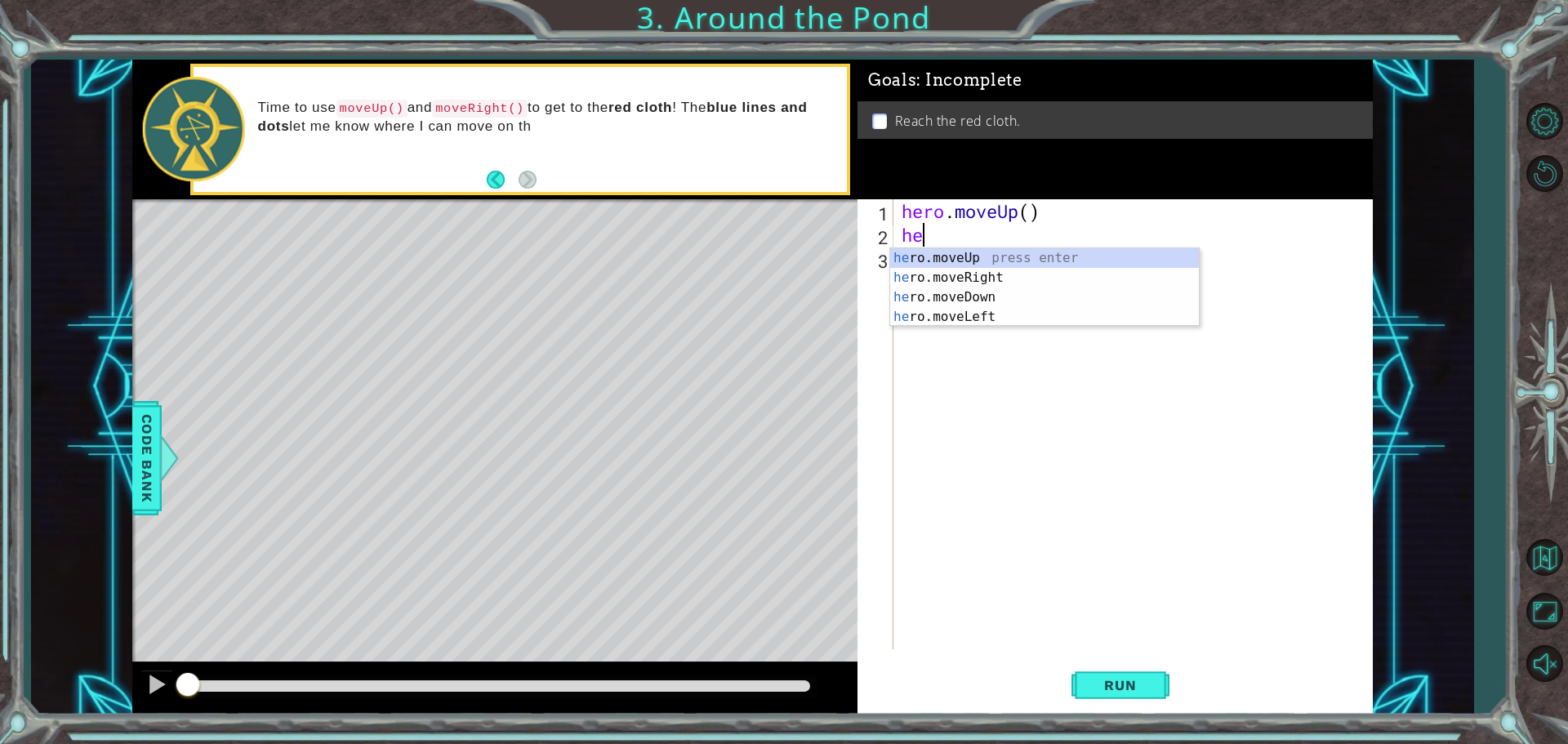
type textarea "her"
click at [940, 272] on div "her o.moveUp press enter her o.moveRight press enter her o.moveDown press enter…" at bounding box center [1044, 307] width 308 height 118
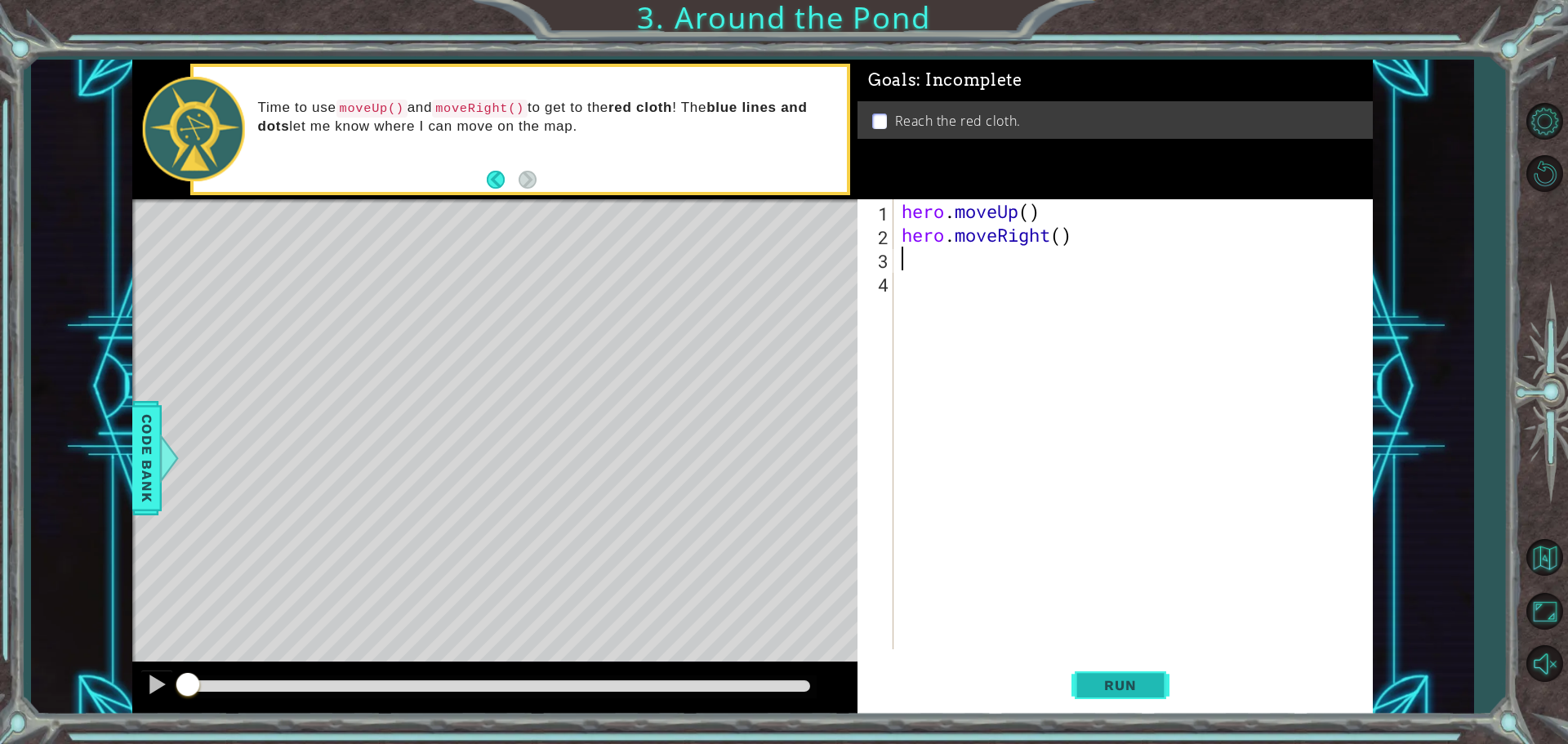
click at [1117, 693] on span "Run" at bounding box center [1120, 685] width 65 height 17
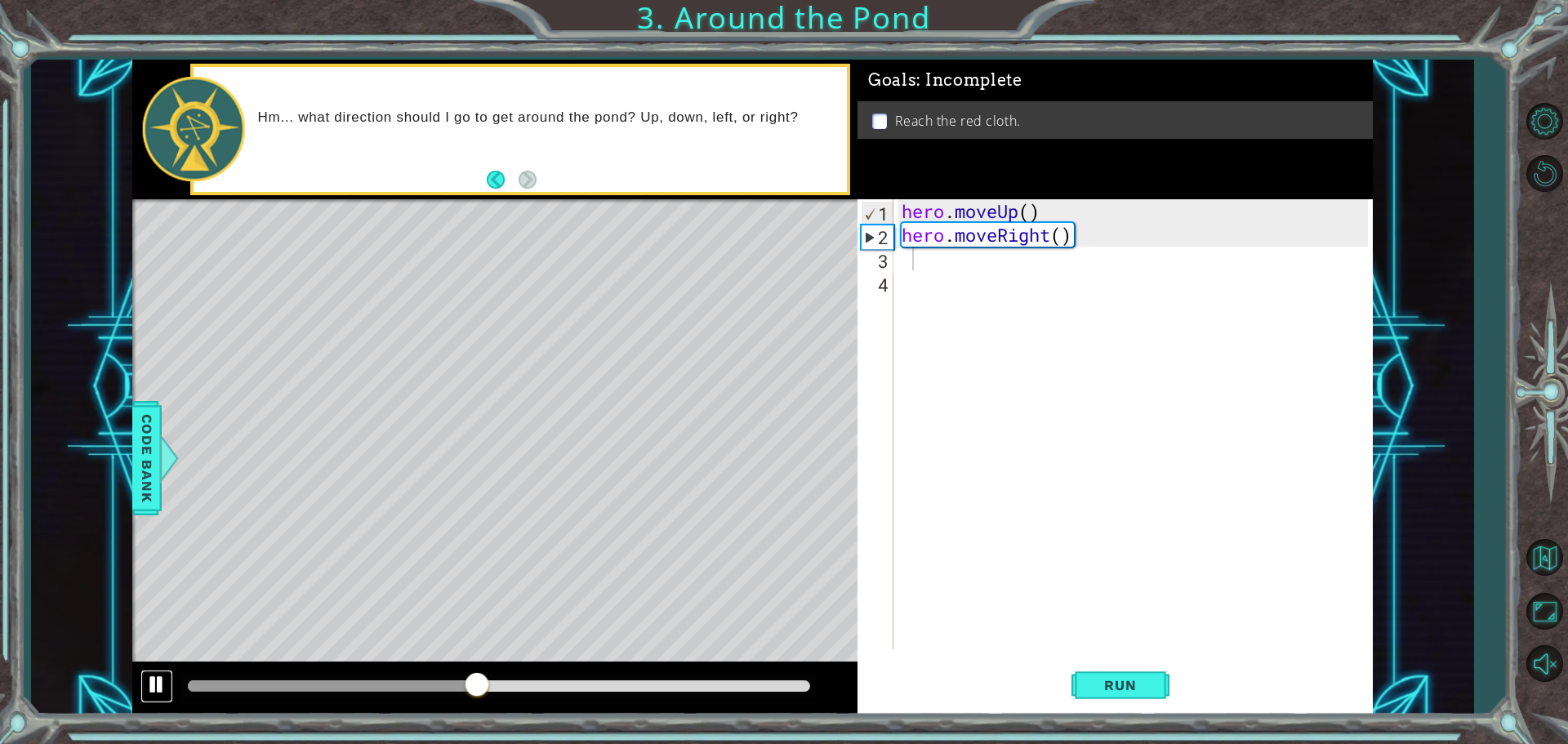
click at [157, 680] on div at bounding box center [157, 684] width 22 height 22
type textarea "h"
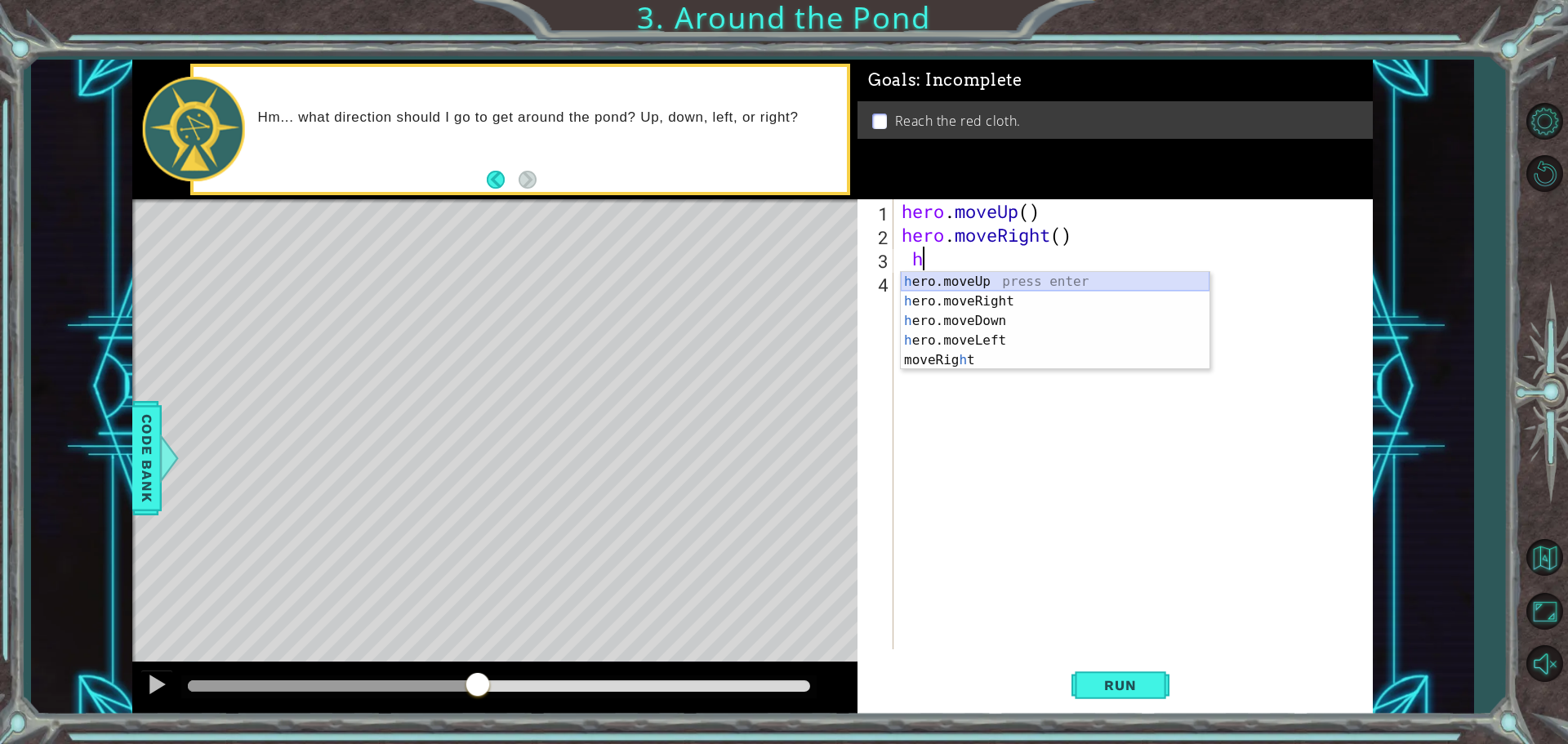
click at [949, 274] on div "h ero.moveUp press enter h ero.moveRight press enter h ero.moveDown press enter…" at bounding box center [1055, 340] width 308 height 137
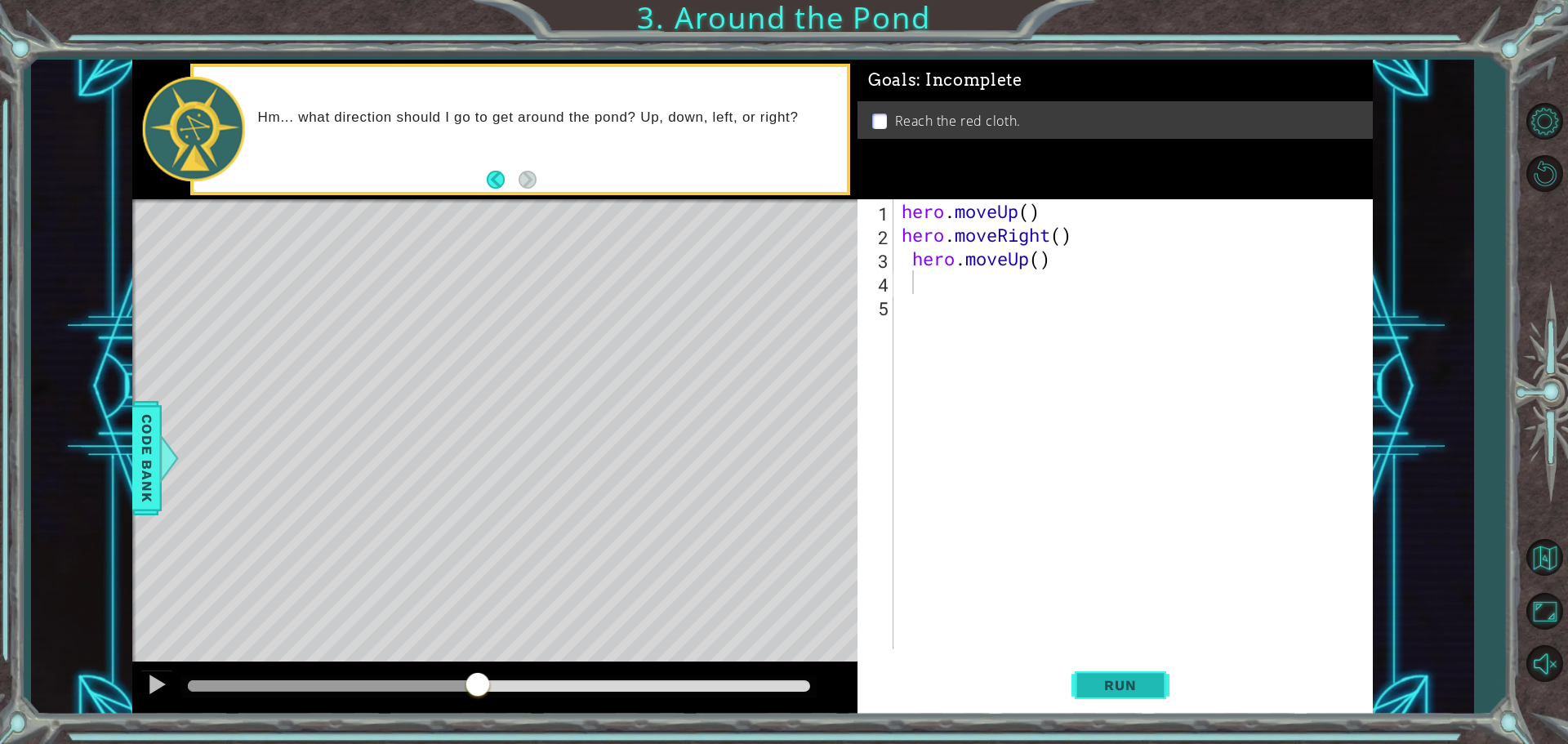
click at [1123, 688] on span "Run" at bounding box center [1120, 685] width 65 height 17
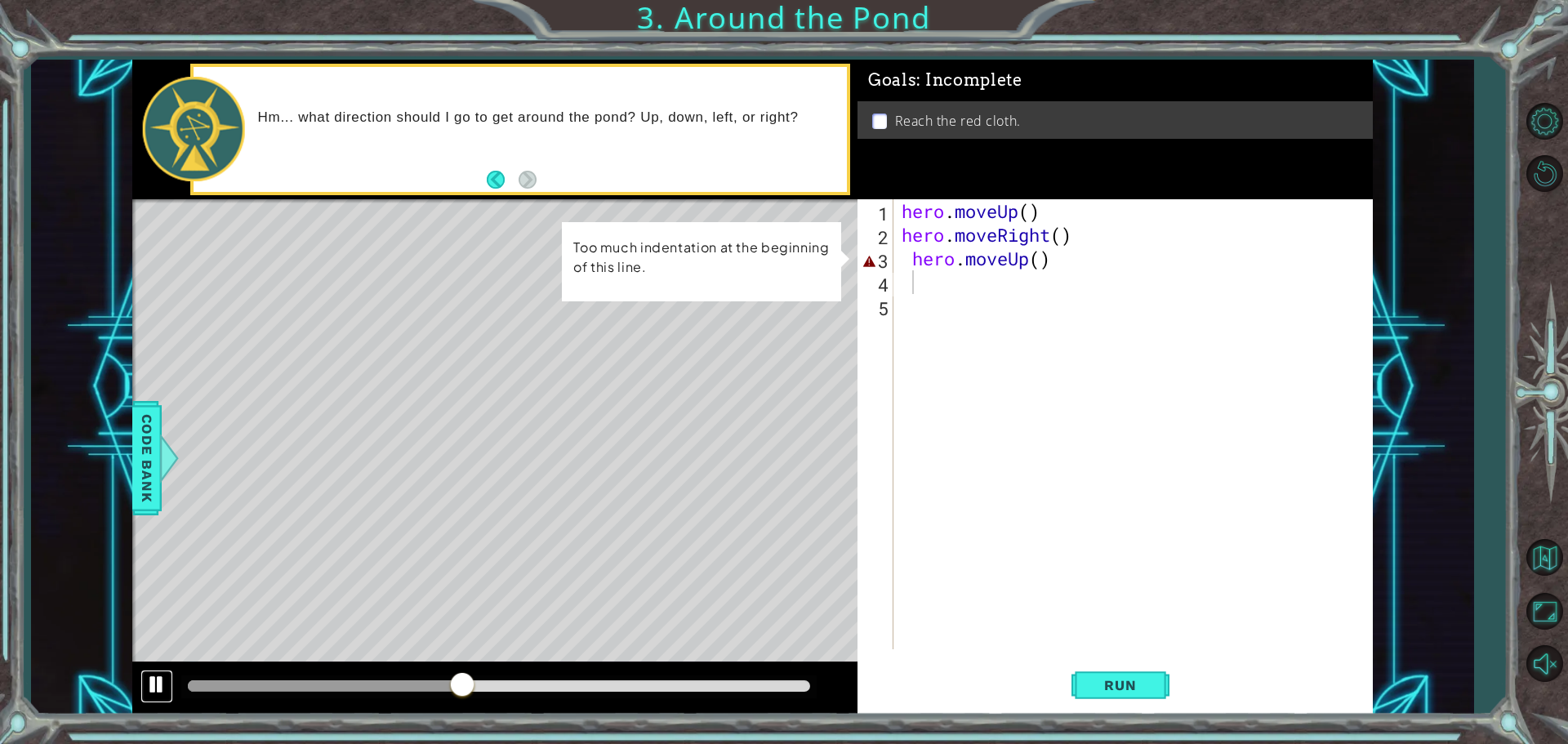
click at [154, 686] on div at bounding box center [157, 684] width 22 height 22
click at [1154, 677] on button "Run" at bounding box center [1120, 685] width 98 height 51
click at [1147, 684] on span "Run" at bounding box center [1120, 685] width 65 height 17
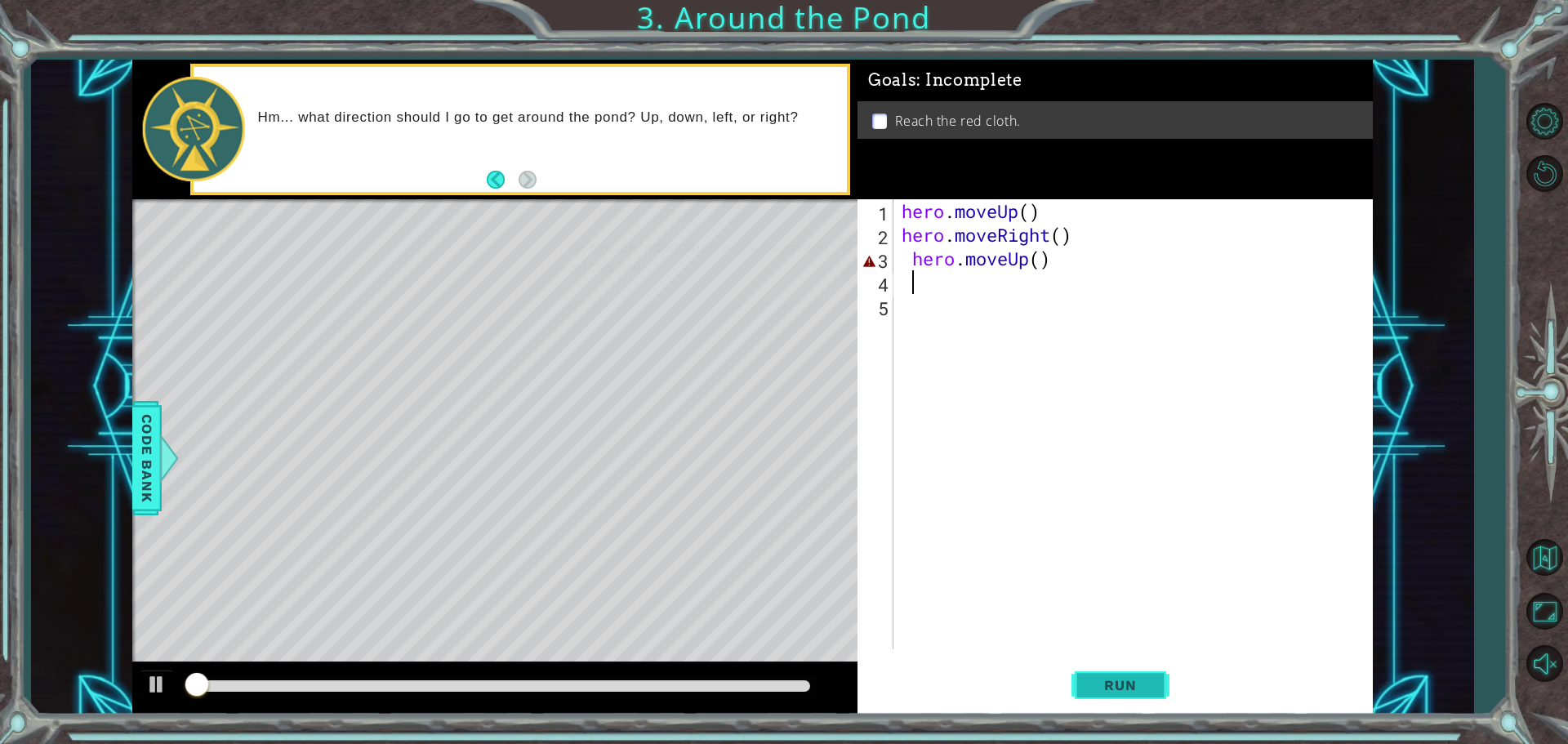
click at [1147, 684] on span "Run" at bounding box center [1120, 685] width 65 height 17
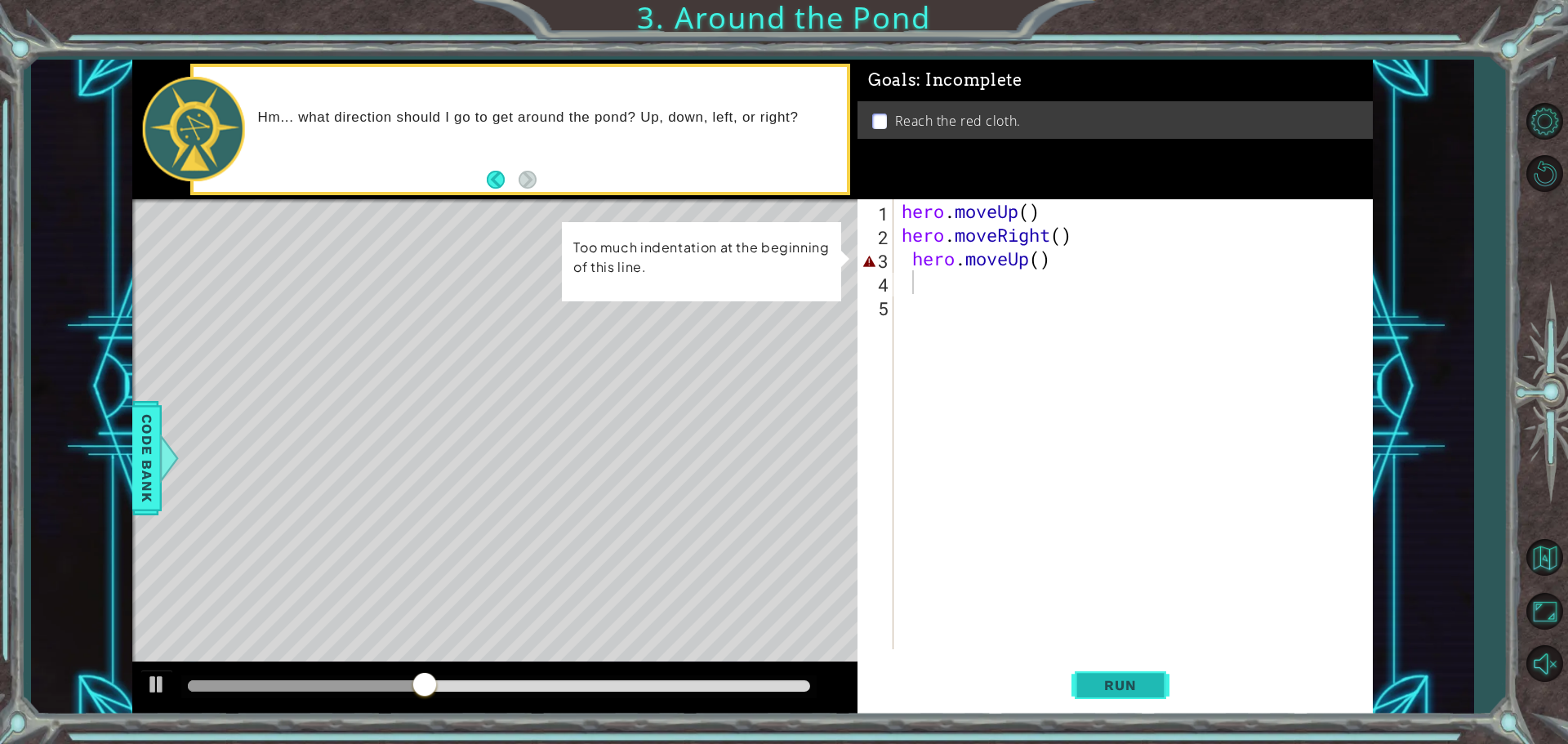
click at [1142, 691] on span "Run" at bounding box center [1120, 685] width 65 height 17
drag, startPoint x: 1051, startPoint y: 262, endPoint x: 1057, endPoint y: 255, distance: 9.2
click at [1057, 255] on div "hero . moveUp ( ) hero . moveRight ( ) hero . moveUp ( )" at bounding box center [1137, 448] width 478 height 498
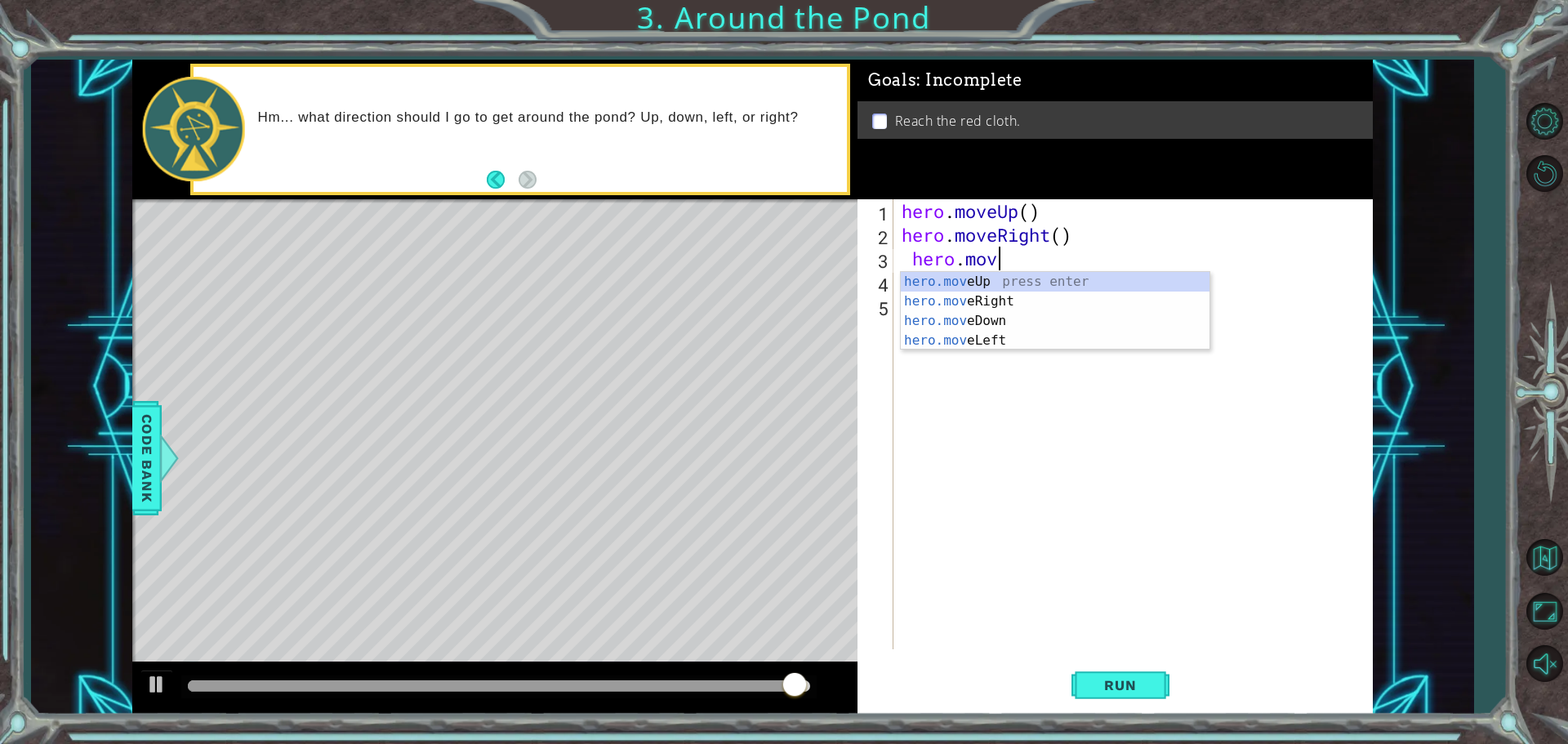
type textarea "h"
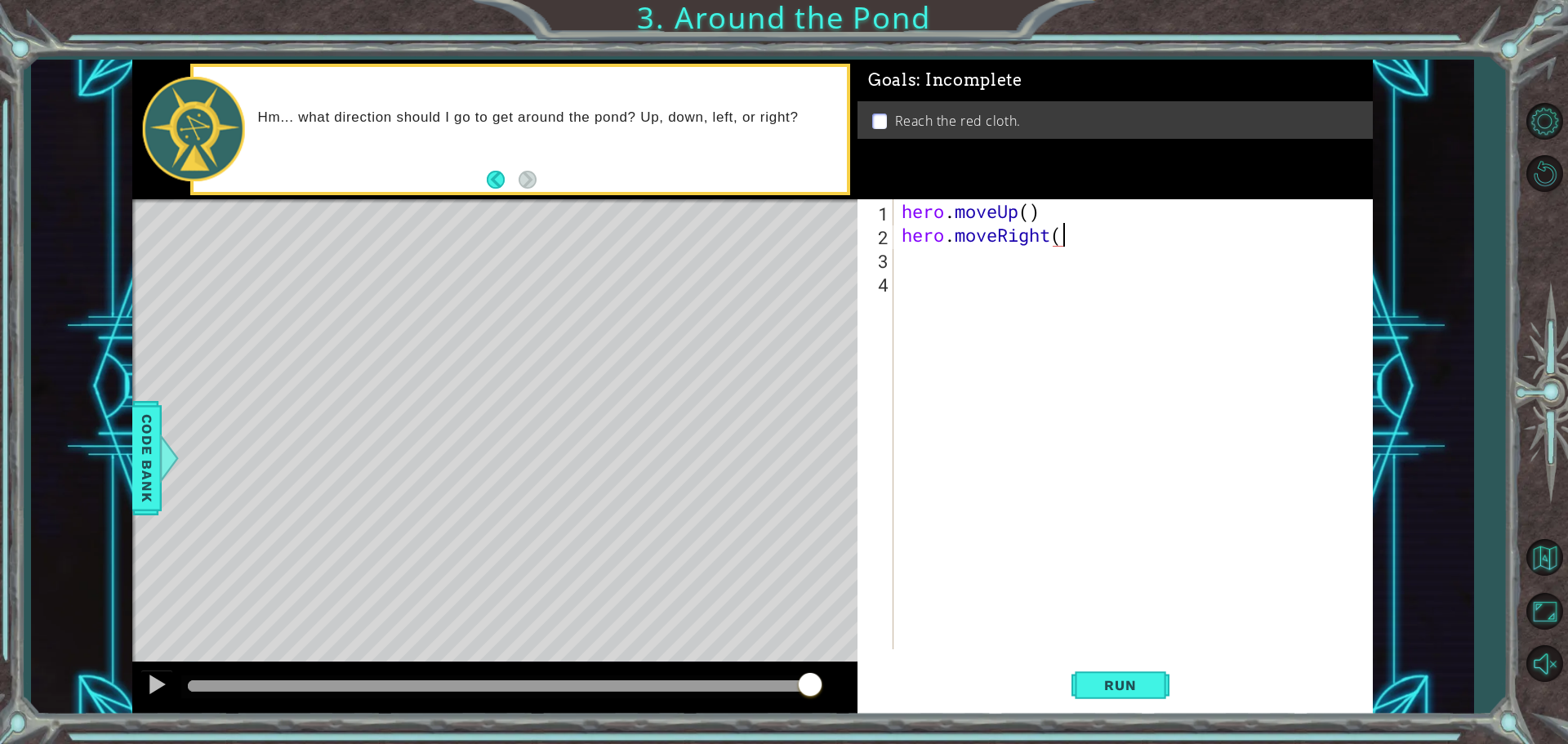
type textarea "hero.moveRight"
click at [989, 250] on div "hero.moveRight press enter" at bounding box center [1044, 277] width 308 height 59
type textarea "h"
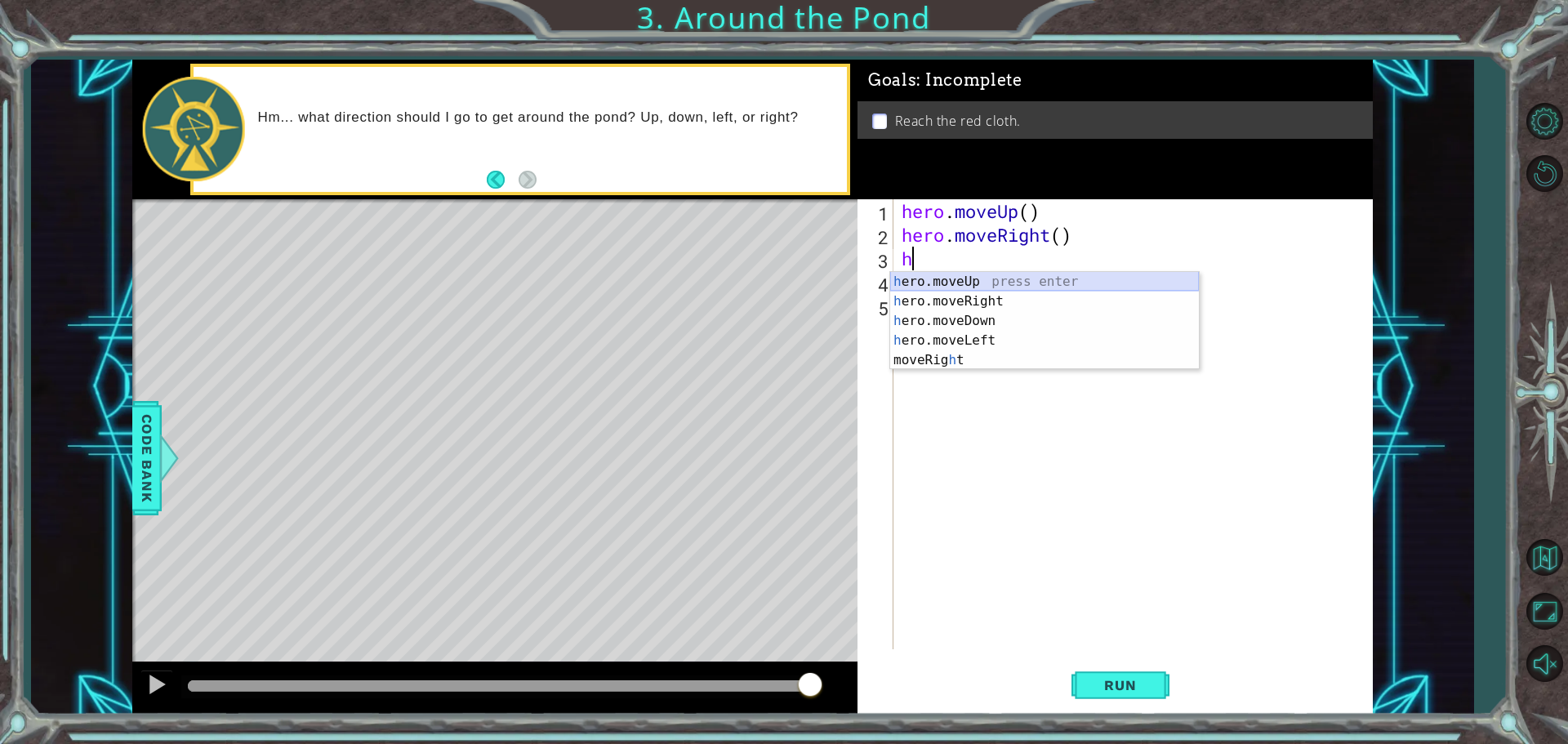
click at [946, 282] on div "h ero.moveUp press enter h ero.moveRight press enter h ero.moveDown press enter…" at bounding box center [1044, 340] width 308 height 137
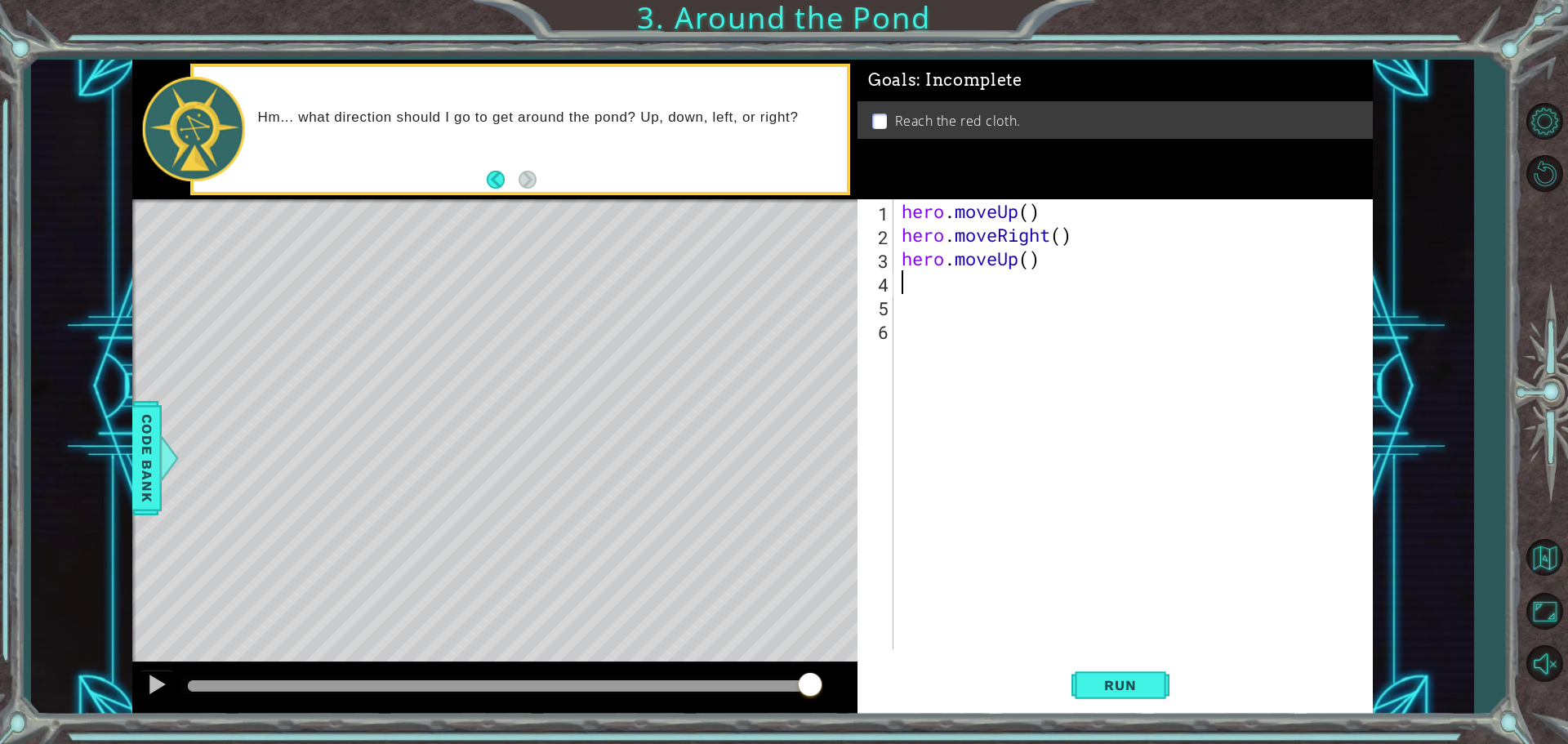
type textarea "h"
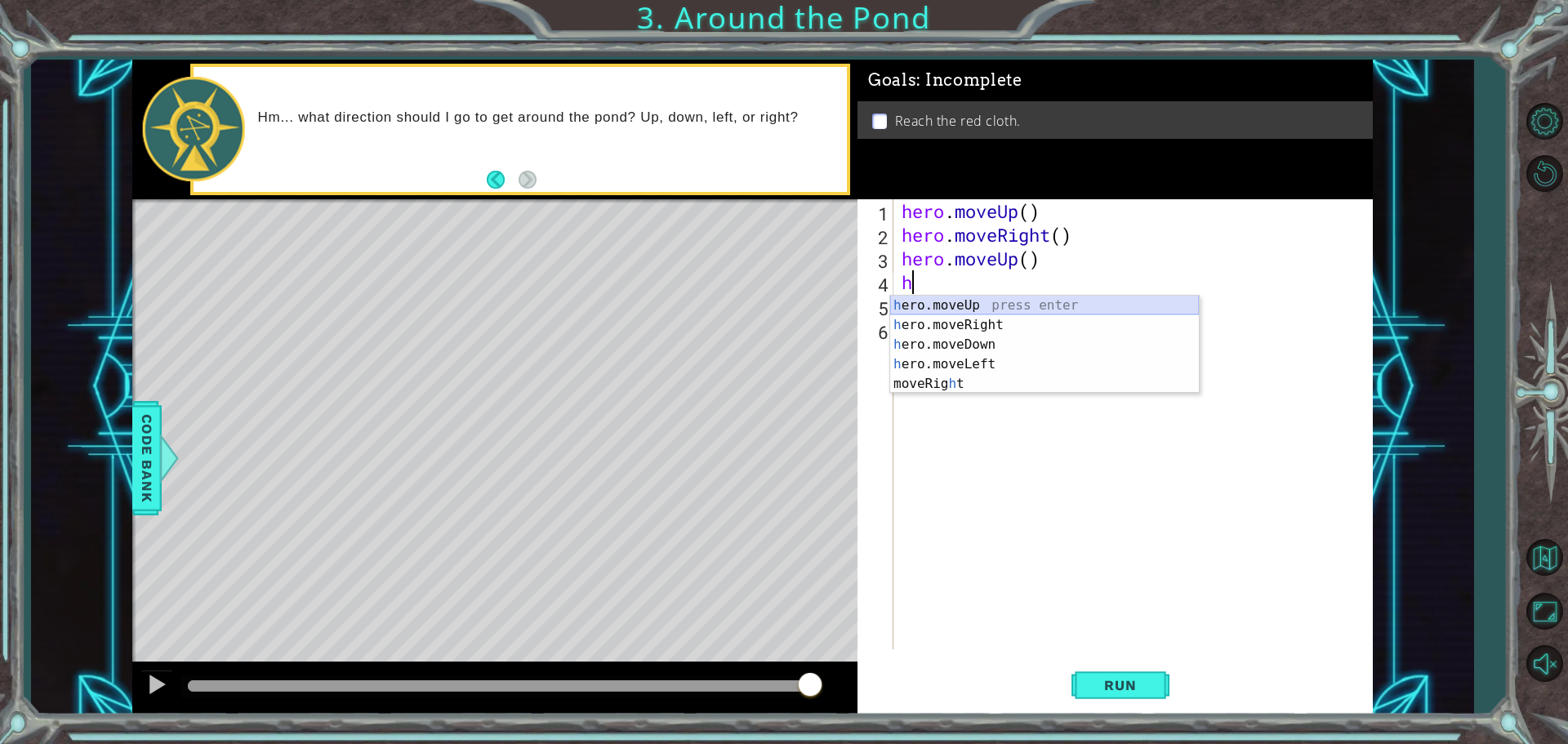
click at [946, 304] on div "h ero.moveUp press enter h ero.moveRight press enter h ero.moveDown press enter…" at bounding box center [1044, 363] width 308 height 137
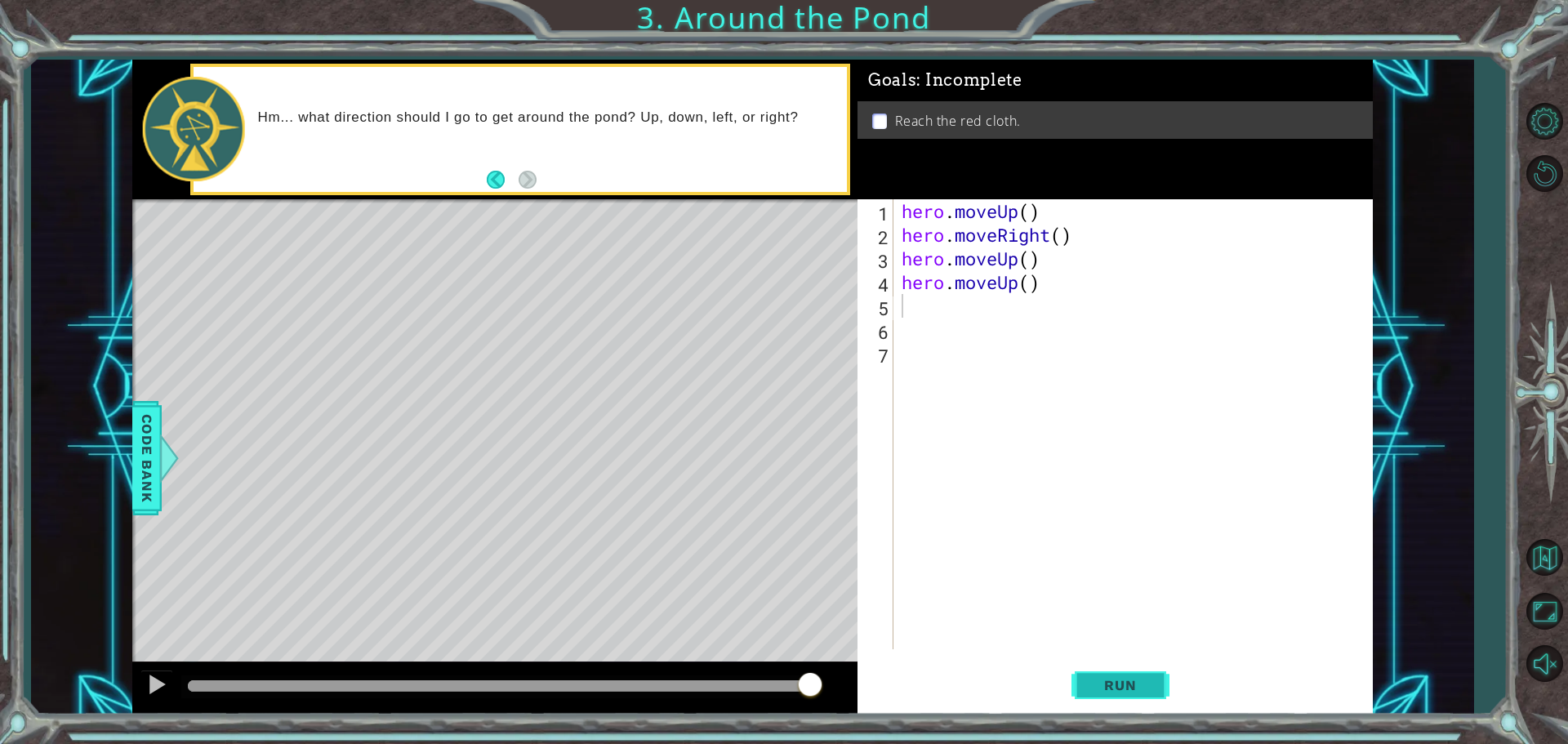
click at [1124, 673] on button "Run" at bounding box center [1120, 685] width 98 height 51
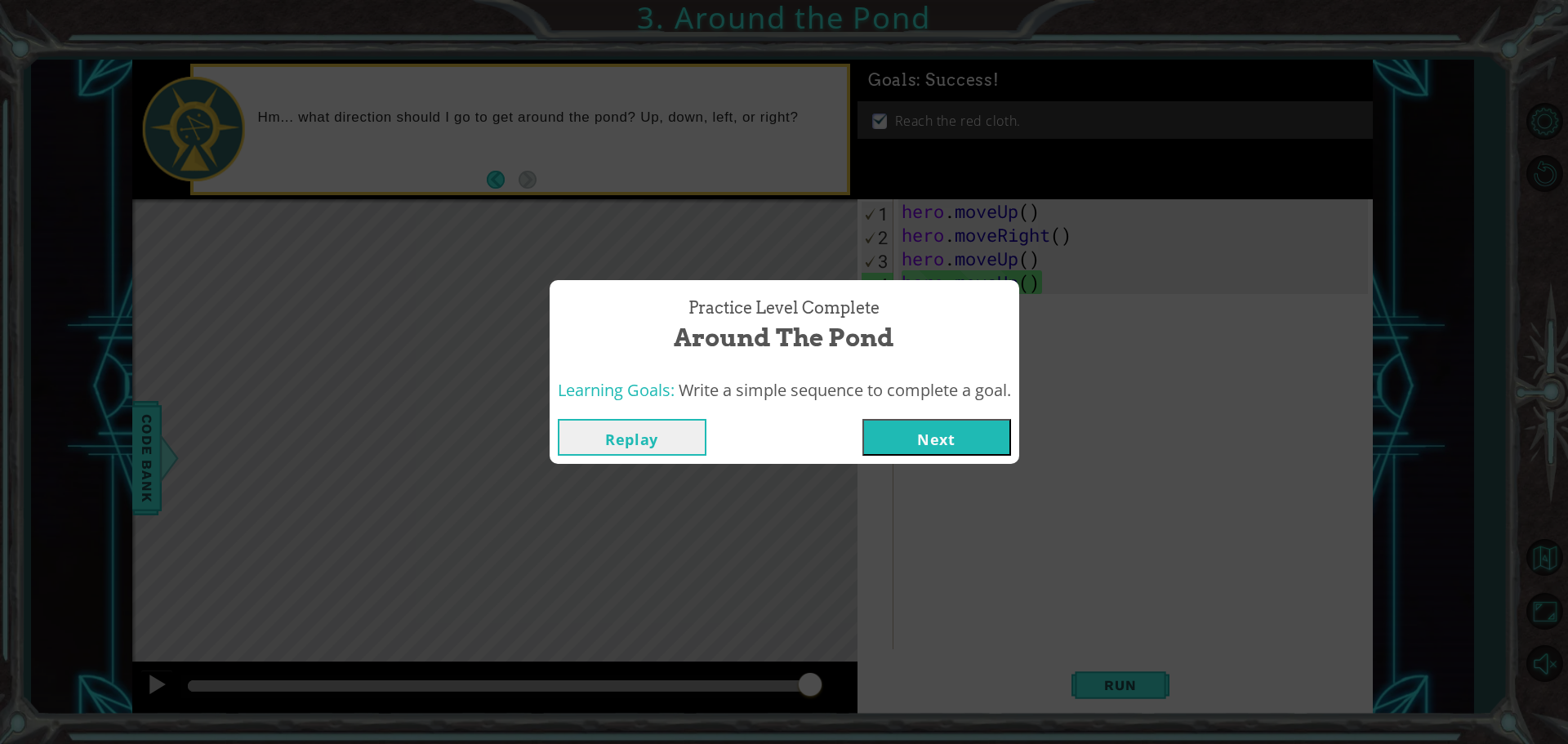
click at [944, 450] on button "Next" at bounding box center [936, 437] width 148 height 36
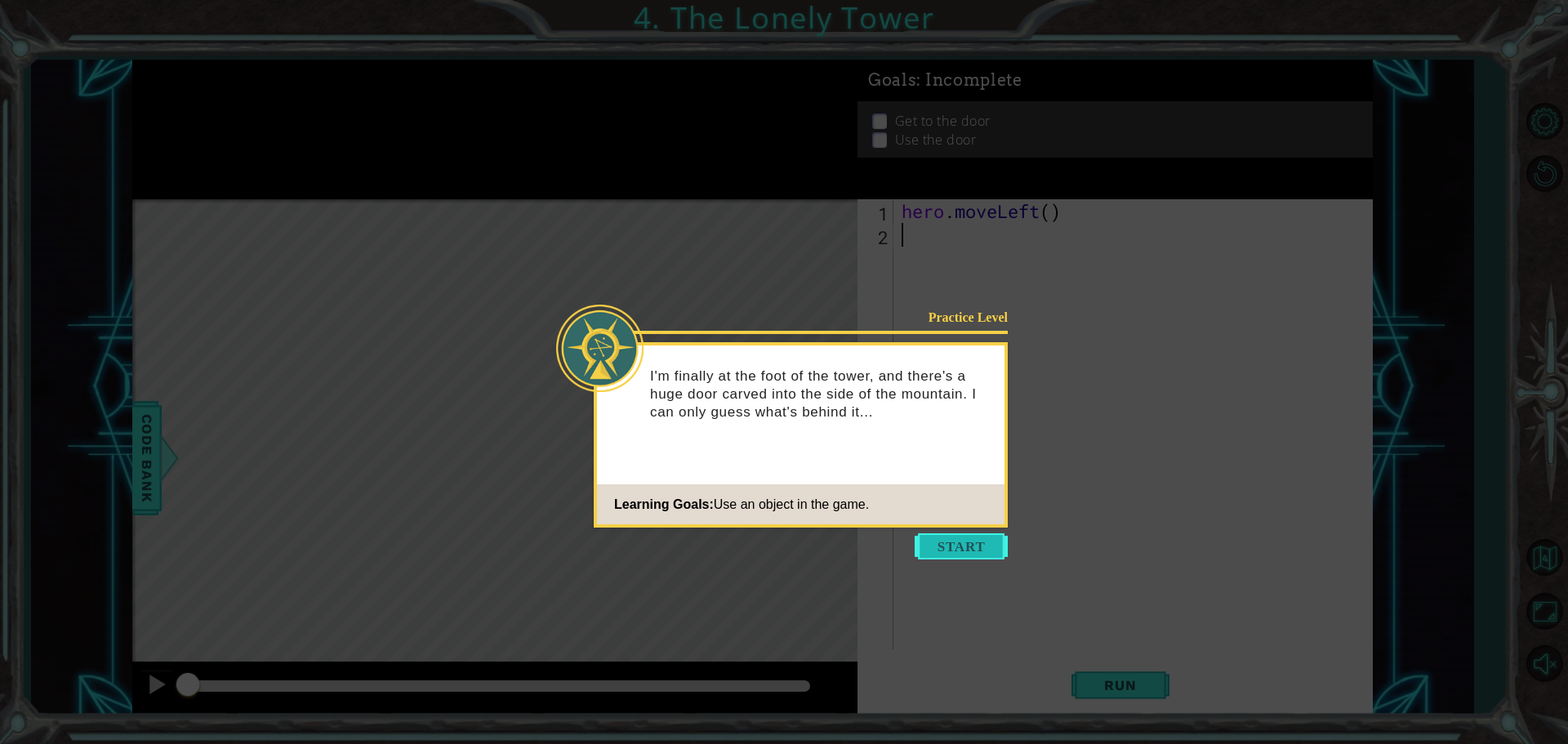
click at [972, 538] on button "Start" at bounding box center [961, 547] width 93 height 27
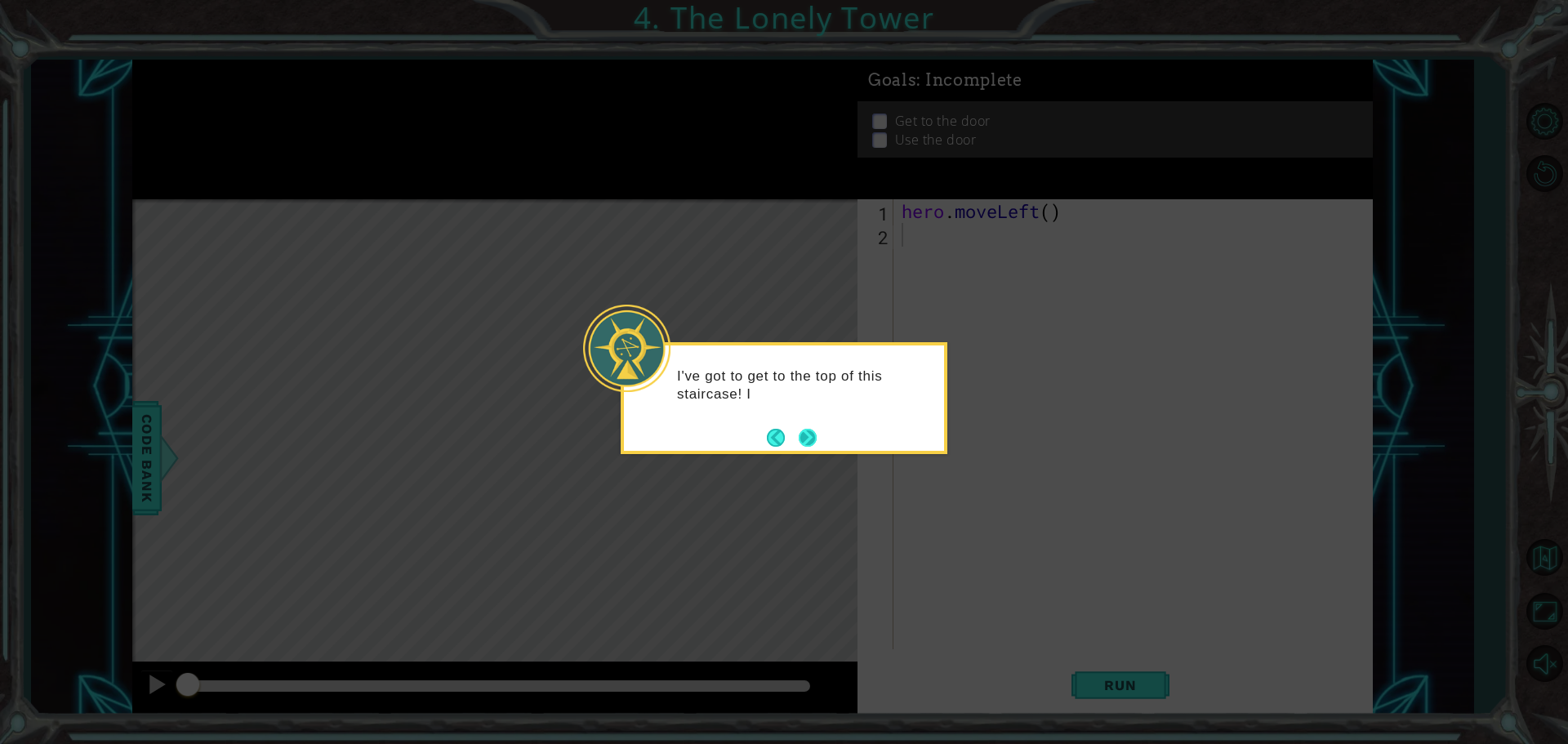
click at [812, 440] on button "Next" at bounding box center [808, 438] width 18 height 18
click at [808, 444] on button "Next" at bounding box center [808, 438] width 18 height 18
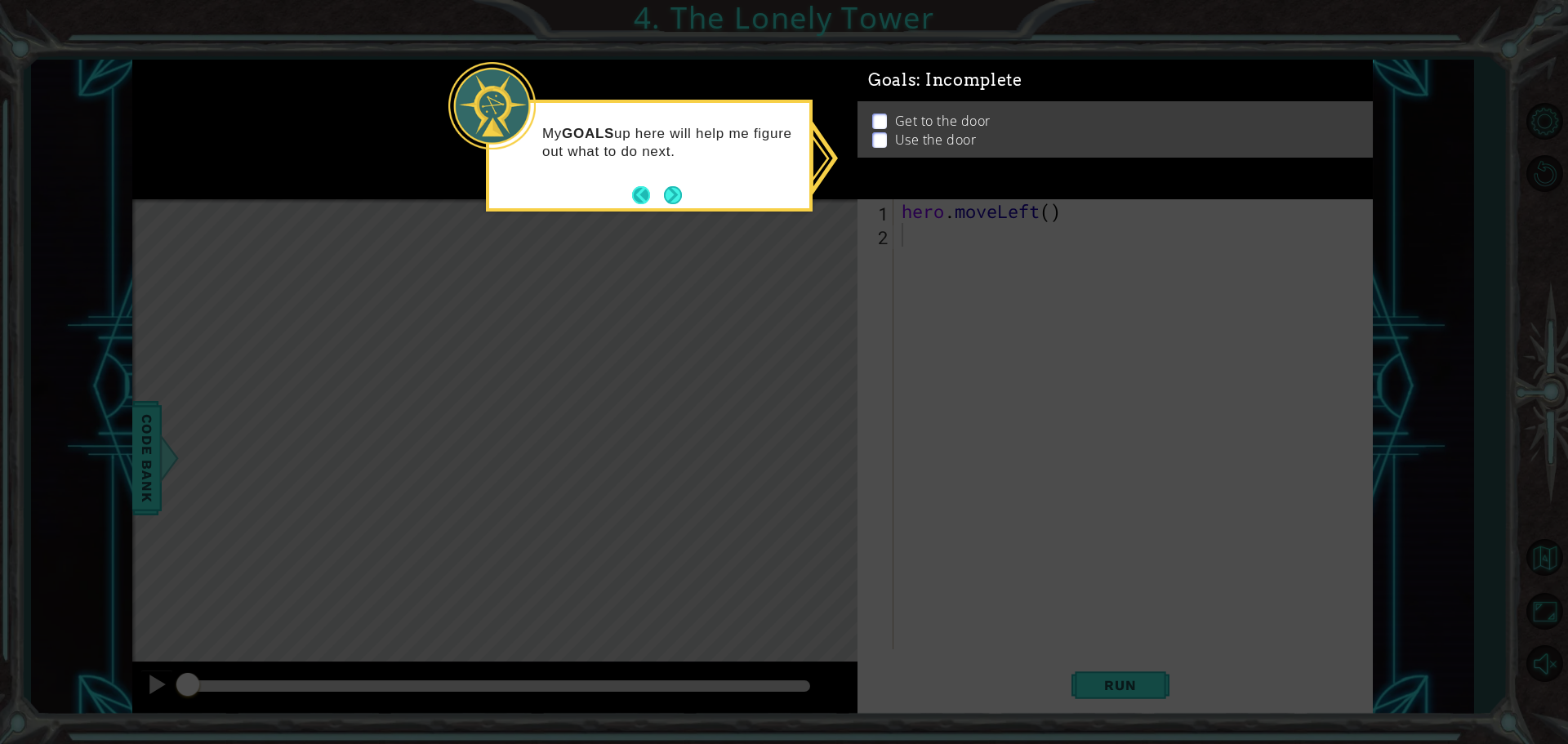
click at [663, 194] on button "Next" at bounding box center [672, 195] width 19 height 19
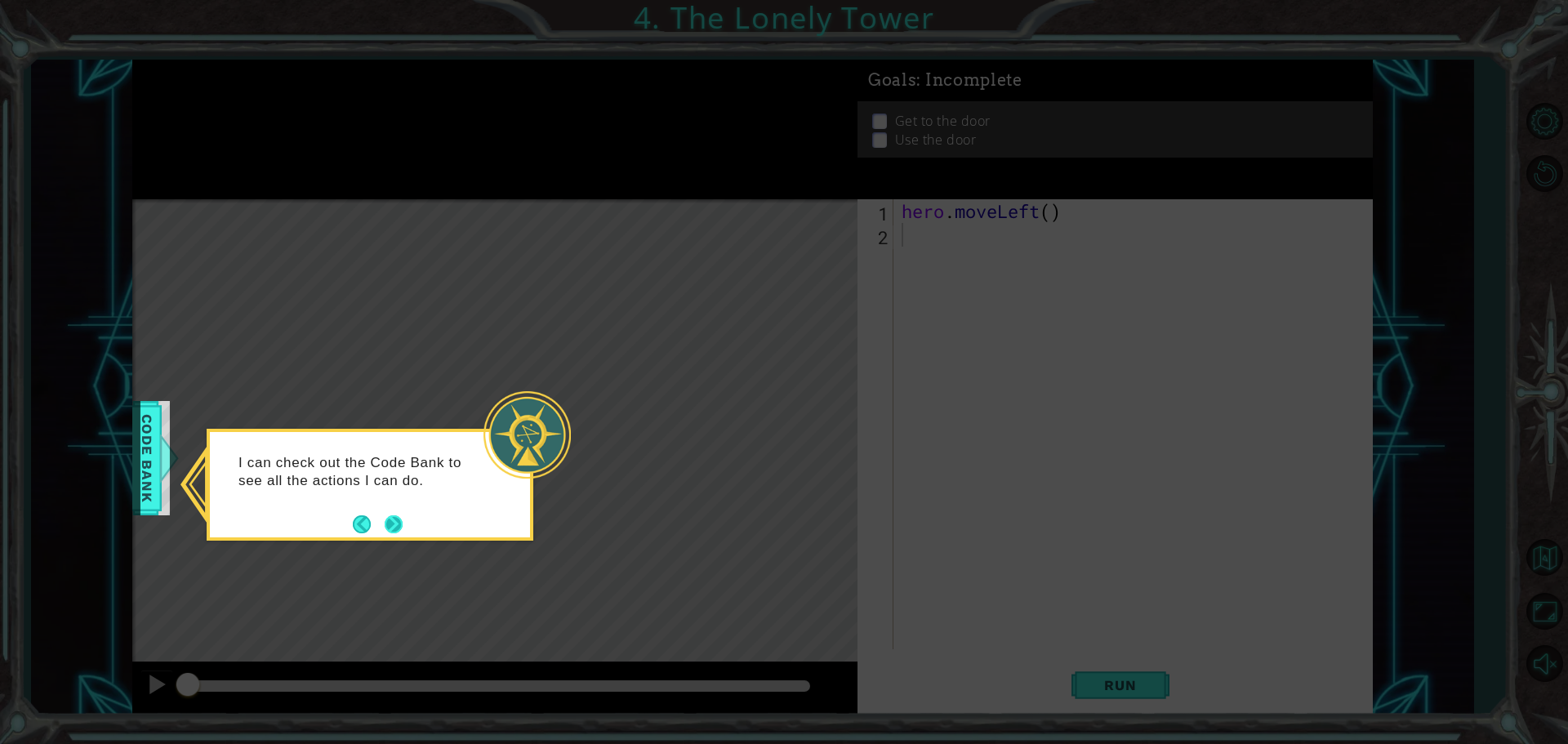
click at [386, 521] on button "Next" at bounding box center [394, 524] width 18 height 18
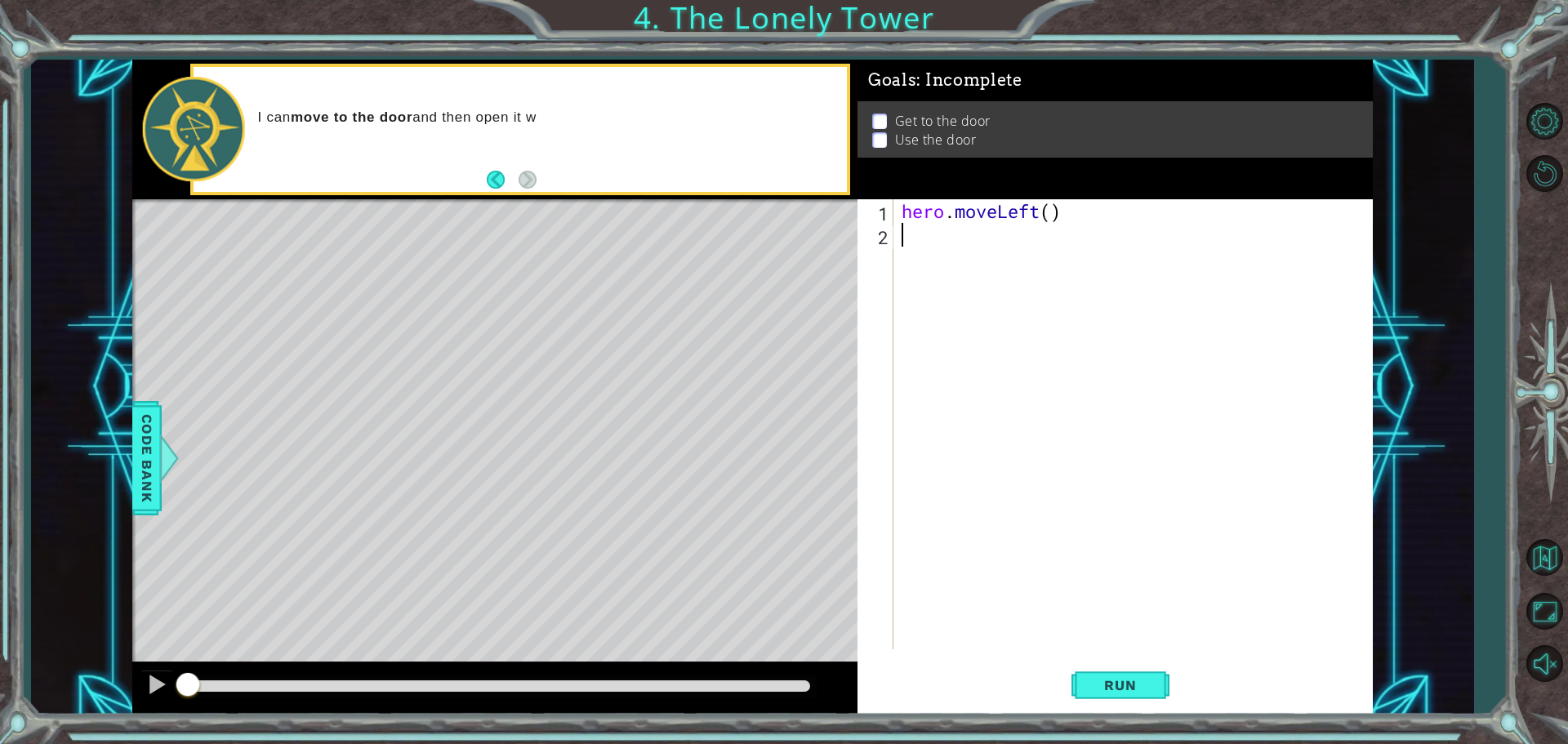
click at [905, 262] on div "hero . moveLeft ( )" at bounding box center [1137, 448] width 478 height 498
type textarea "h"
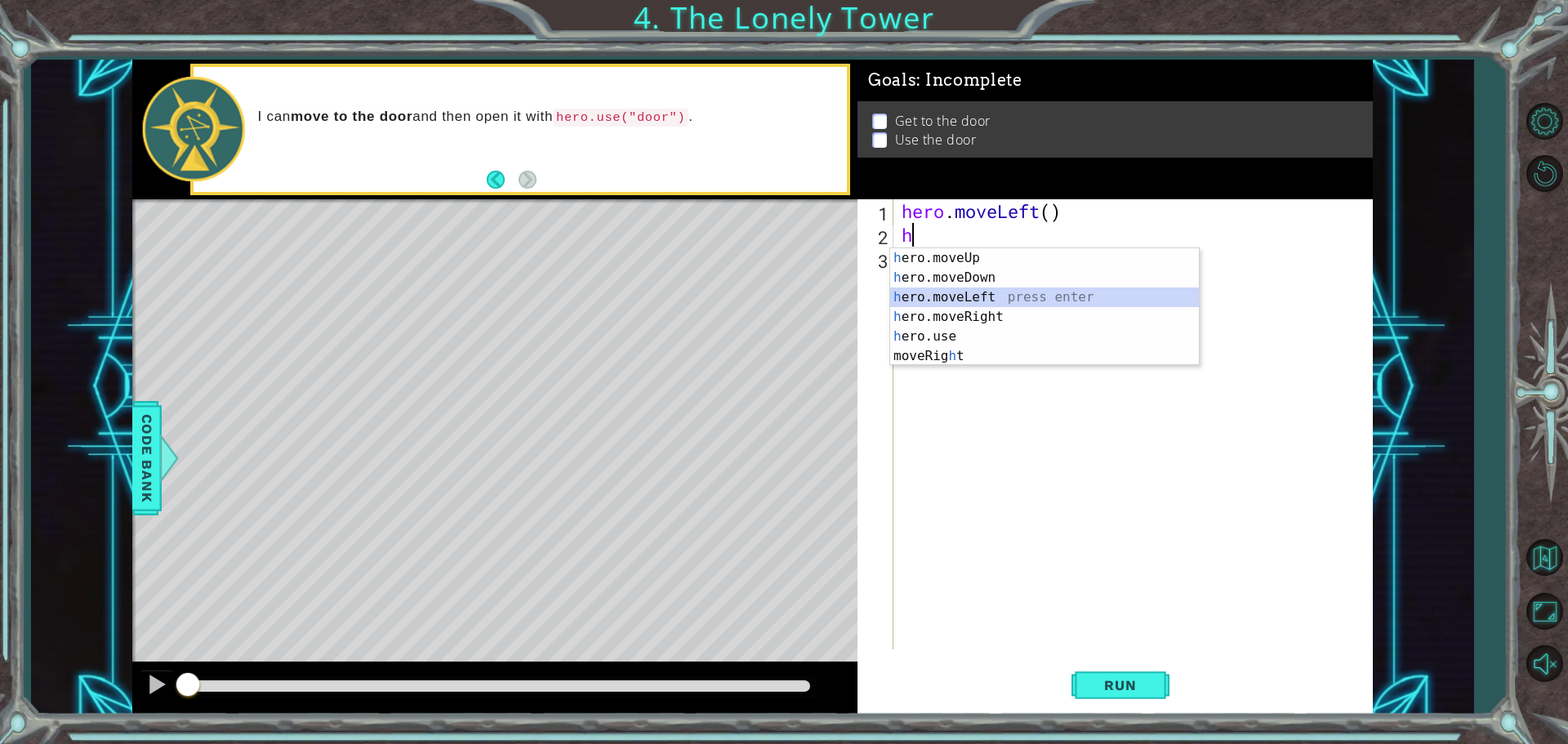
click at [993, 294] on div "h ero.moveUp press enter h ero.moveDown press enter h ero.moveLeft press enter …" at bounding box center [1044, 326] width 308 height 157
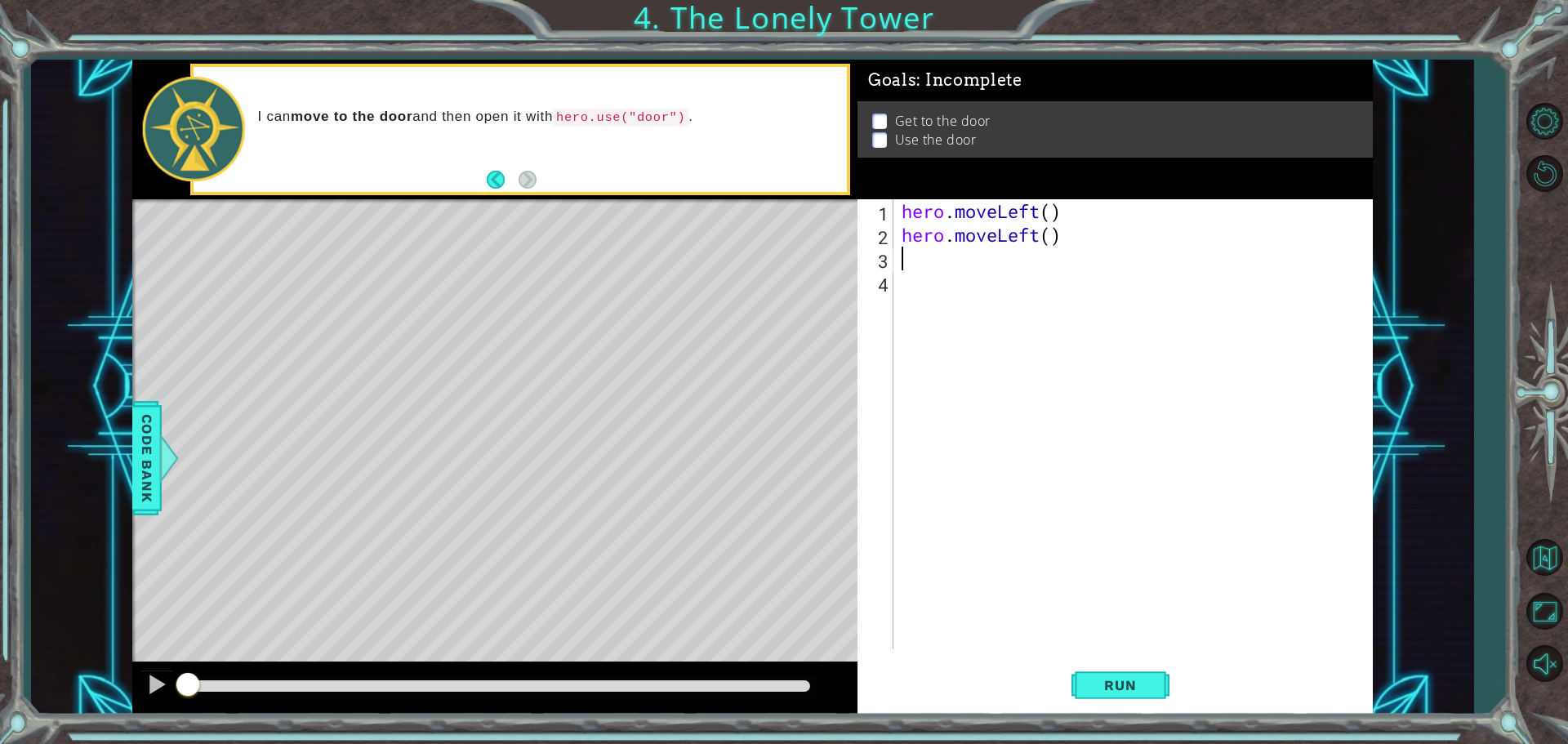
type textarea "h"
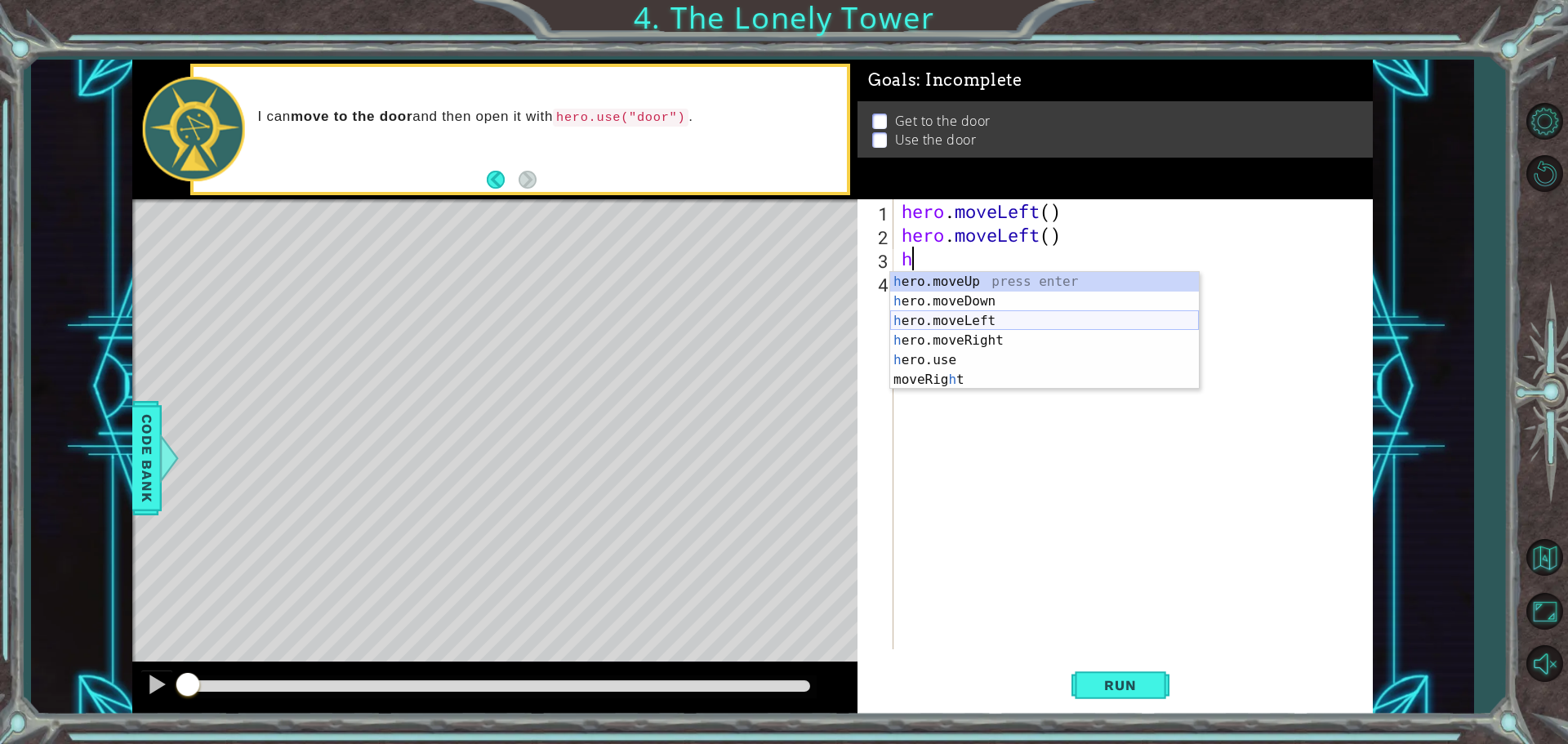
click at [957, 318] on div "h ero.moveUp press enter h ero.moveDown press enter h ero.moveLeft press enter …" at bounding box center [1044, 350] width 308 height 157
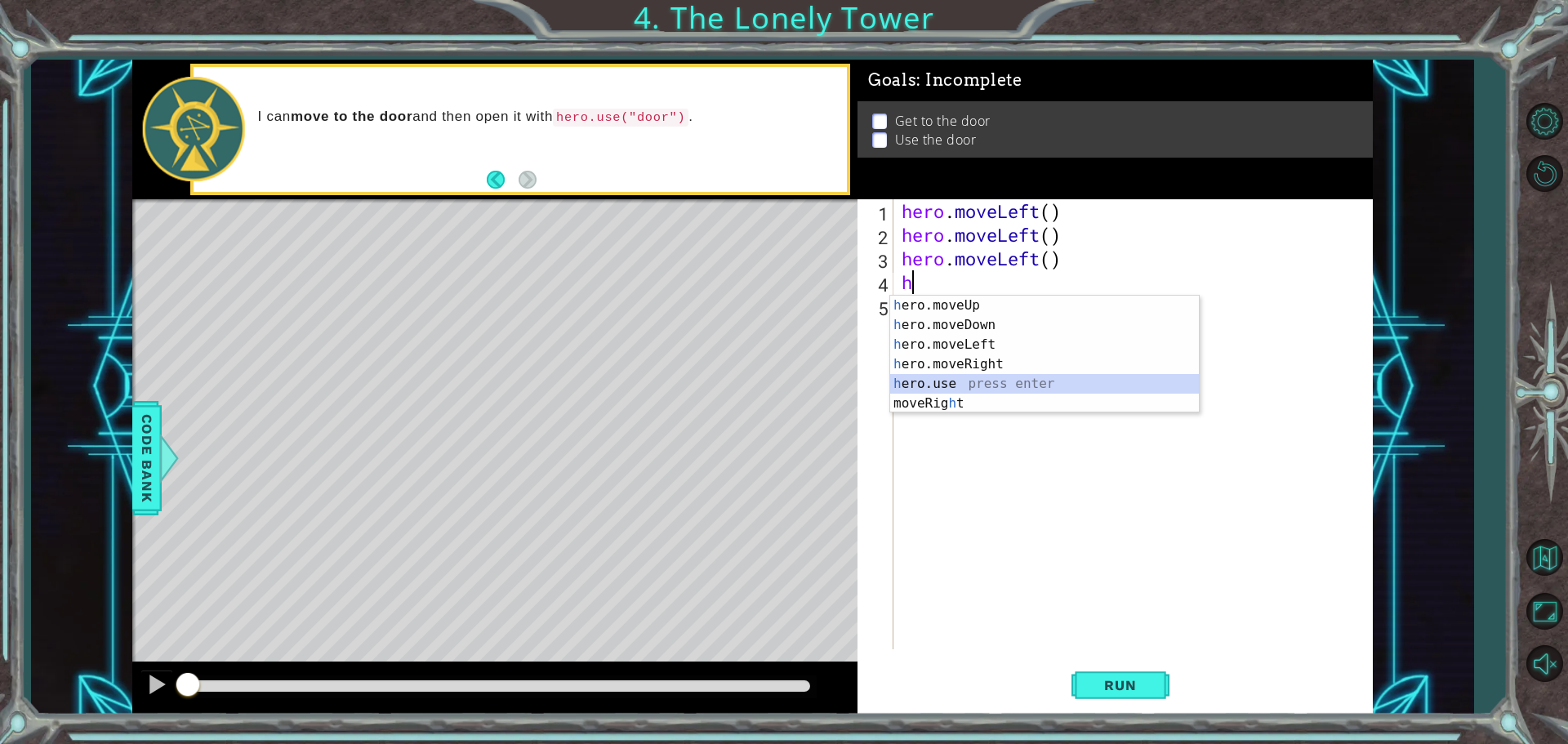
click at [969, 381] on div "h ero.moveUp press enter h ero.moveDown press enter h ero.moveLeft press enter …" at bounding box center [1044, 373] width 308 height 157
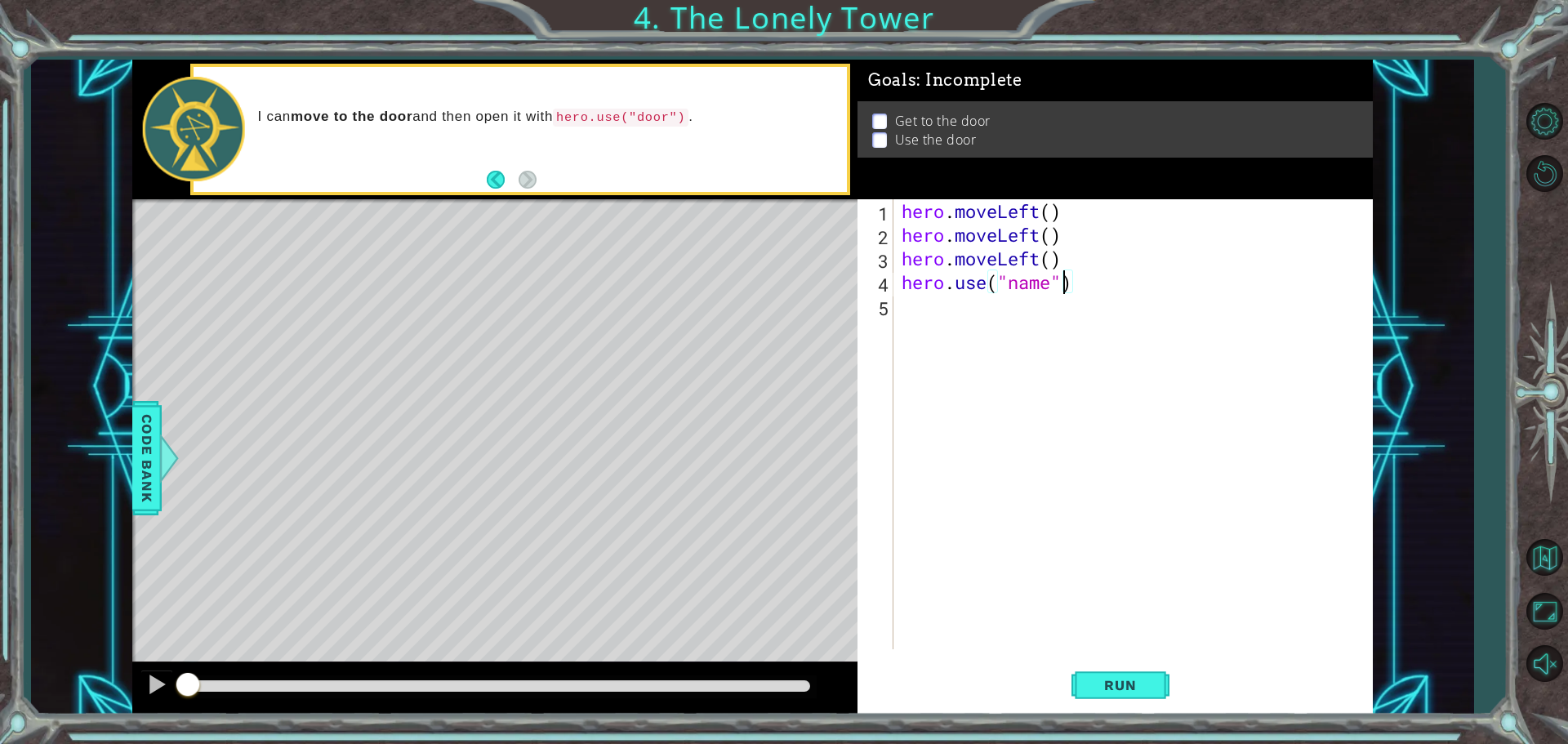
click at [1064, 278] on div "hero . moveLeft ( ) hero . moveLeft ( ) hero . moveLeft ( ) hero . use ( "name"…" at bounding box center [1137, 448] width 478 height 498
click at [1047, 280] on div "hero . moveLeft ( ) hero . moveLeft ( ) hero . moveLeft ( ) hero . use ( "name"…" at bounding box center [1137, 448] width 478 height 498
click at [1051, 284] on div "hero . moveLeft ( ) hero . moveLeft ( ) hero . moveLeft ( ) hero . use ( "name"…" at bounding box center [1137, 448] width 478 height 498
type textarea "hero.use("door")"
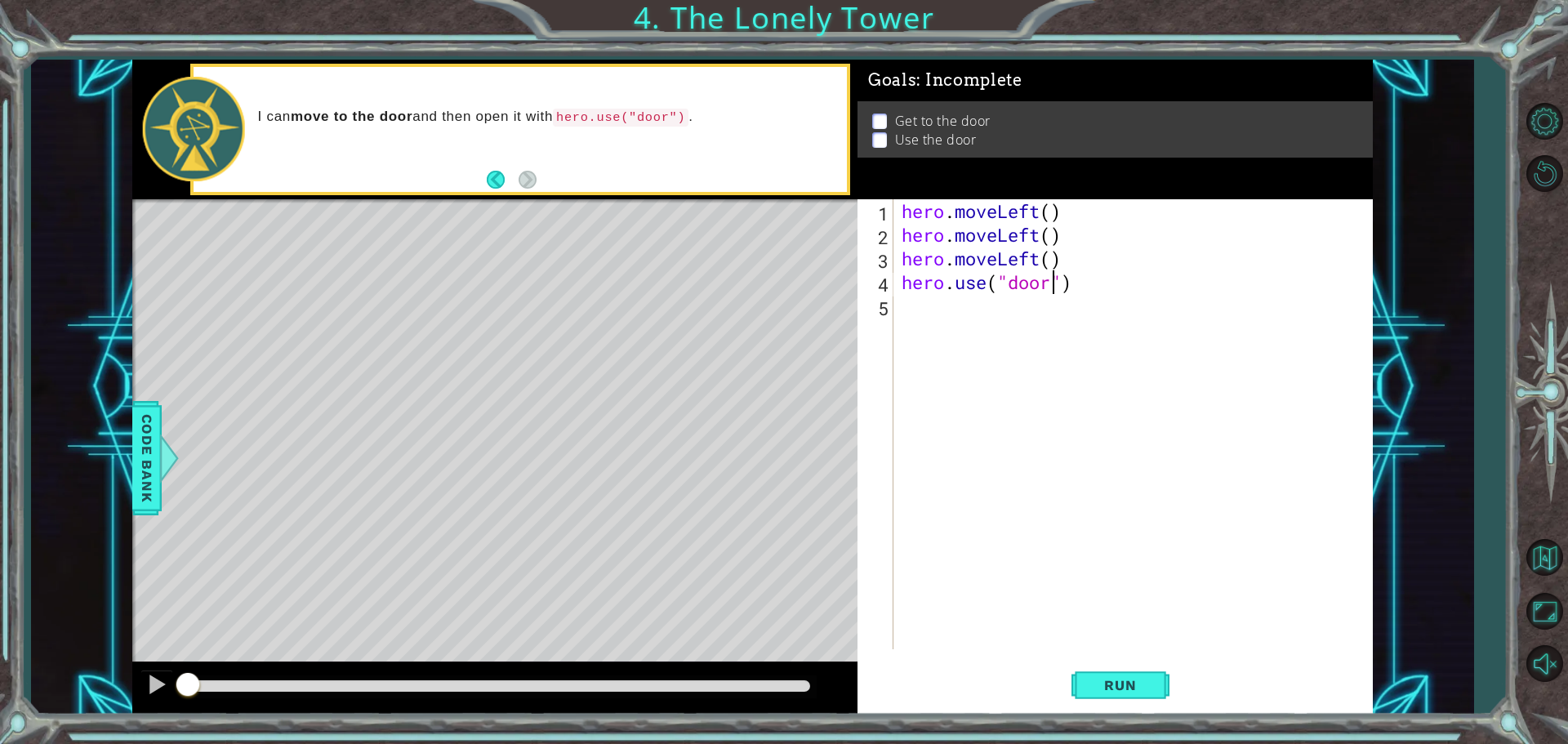
scroll to position [0, 0]
click at [1127, 672] on button "Run" at bounding box center [1120, 685] width 98 height 51
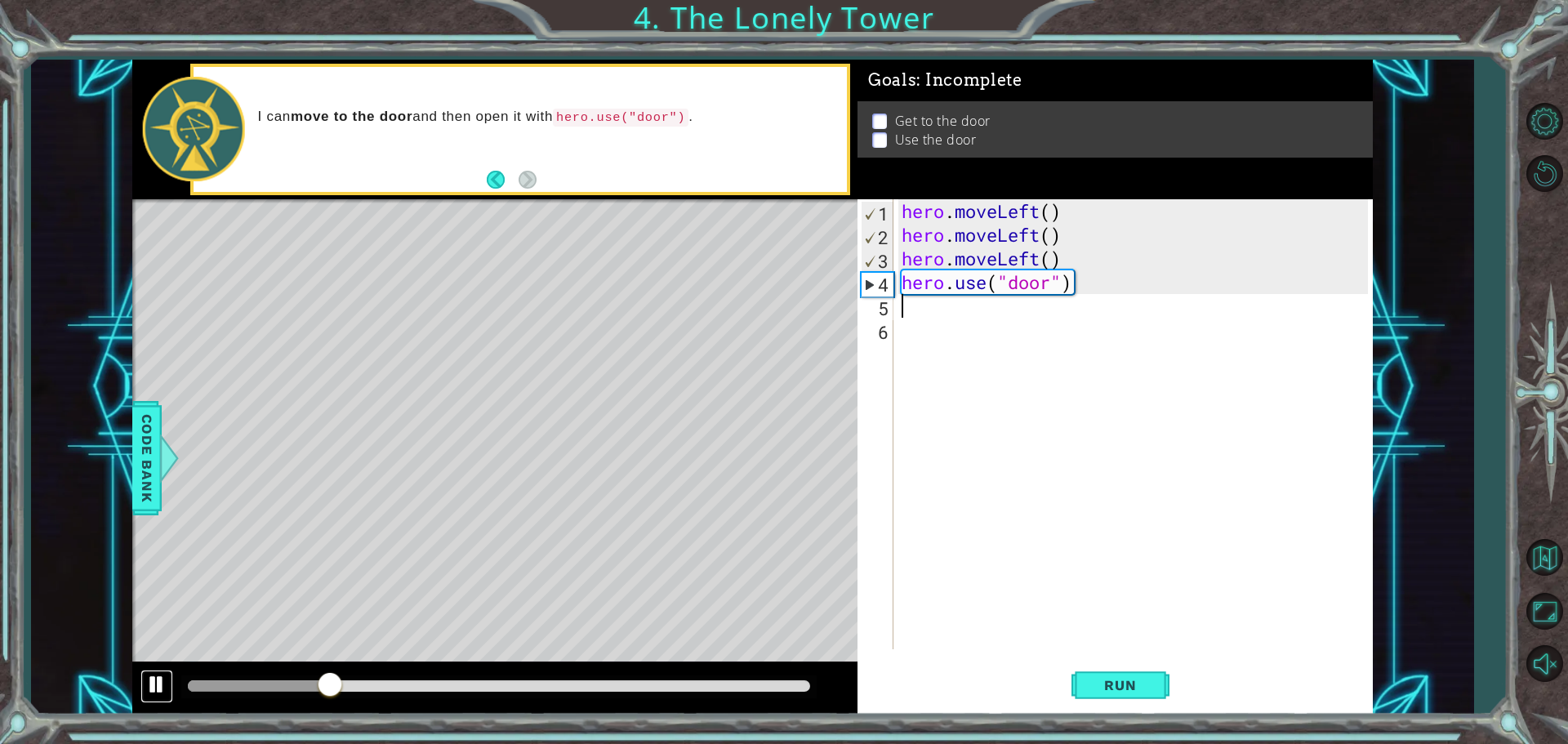
click at [153, 683] on div at bounding box center [157, 684] width 22 height 22
drag, startPoint x: 1093, startPoint y: 280, endPoint x: 1072, endPoint y: 287, distance: 22.1
click at [1091, 280] on div "hero . moveLeft ( ) hero . moveLeft ( ) hero . moveLeft ( ) hero . use ( "door"…" at bounding box center [1137, 448] width 478 height 498
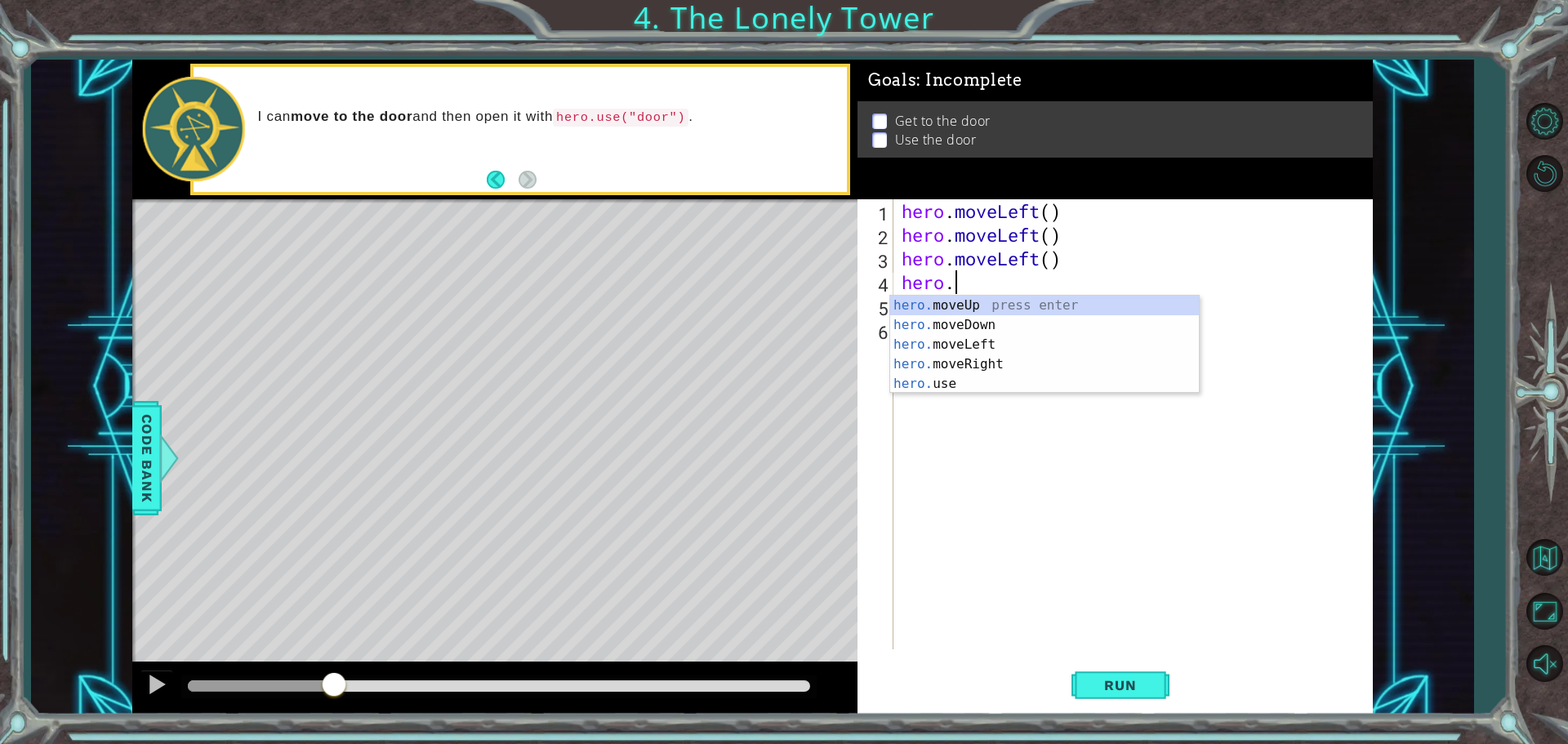
type textarea "h"
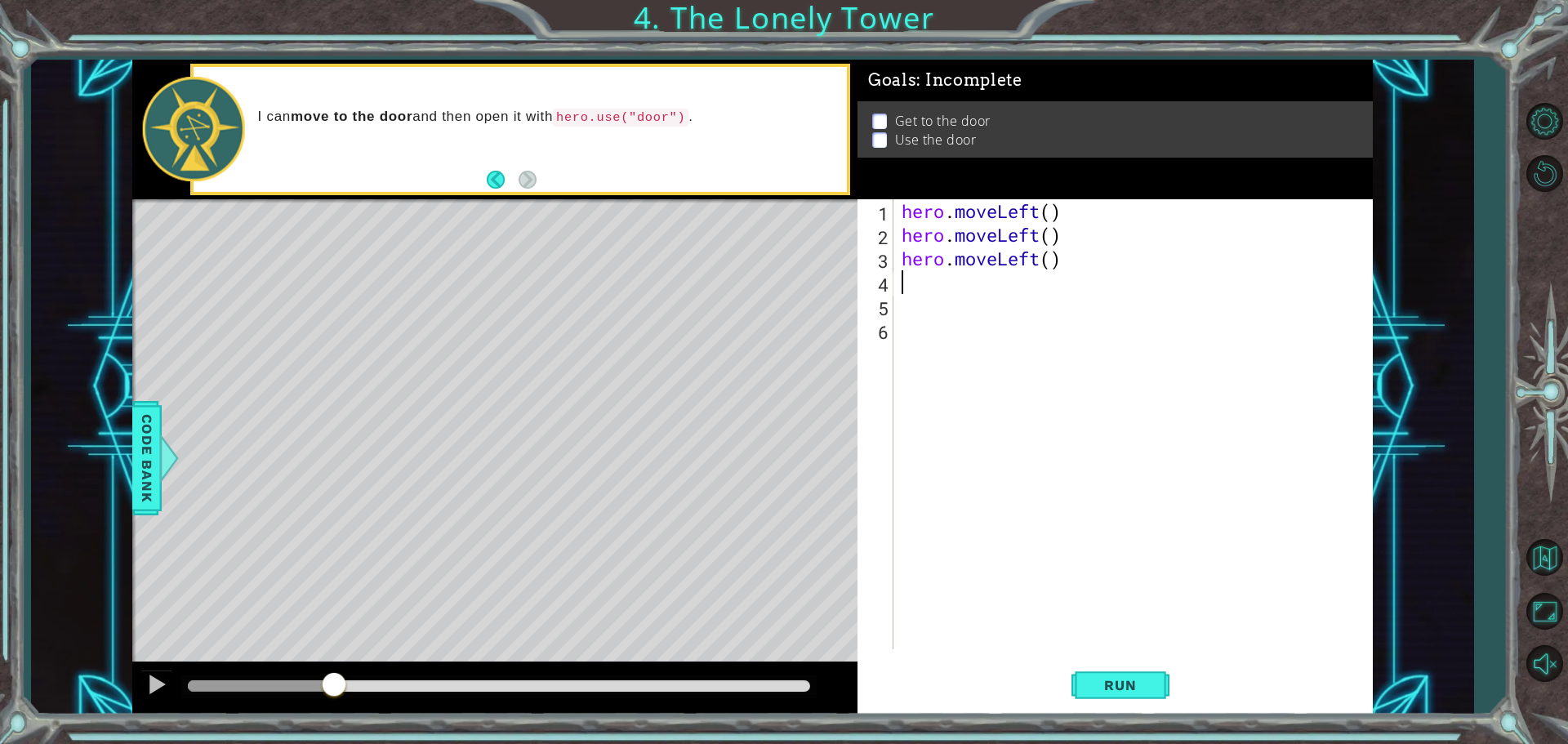
type textarea "h"
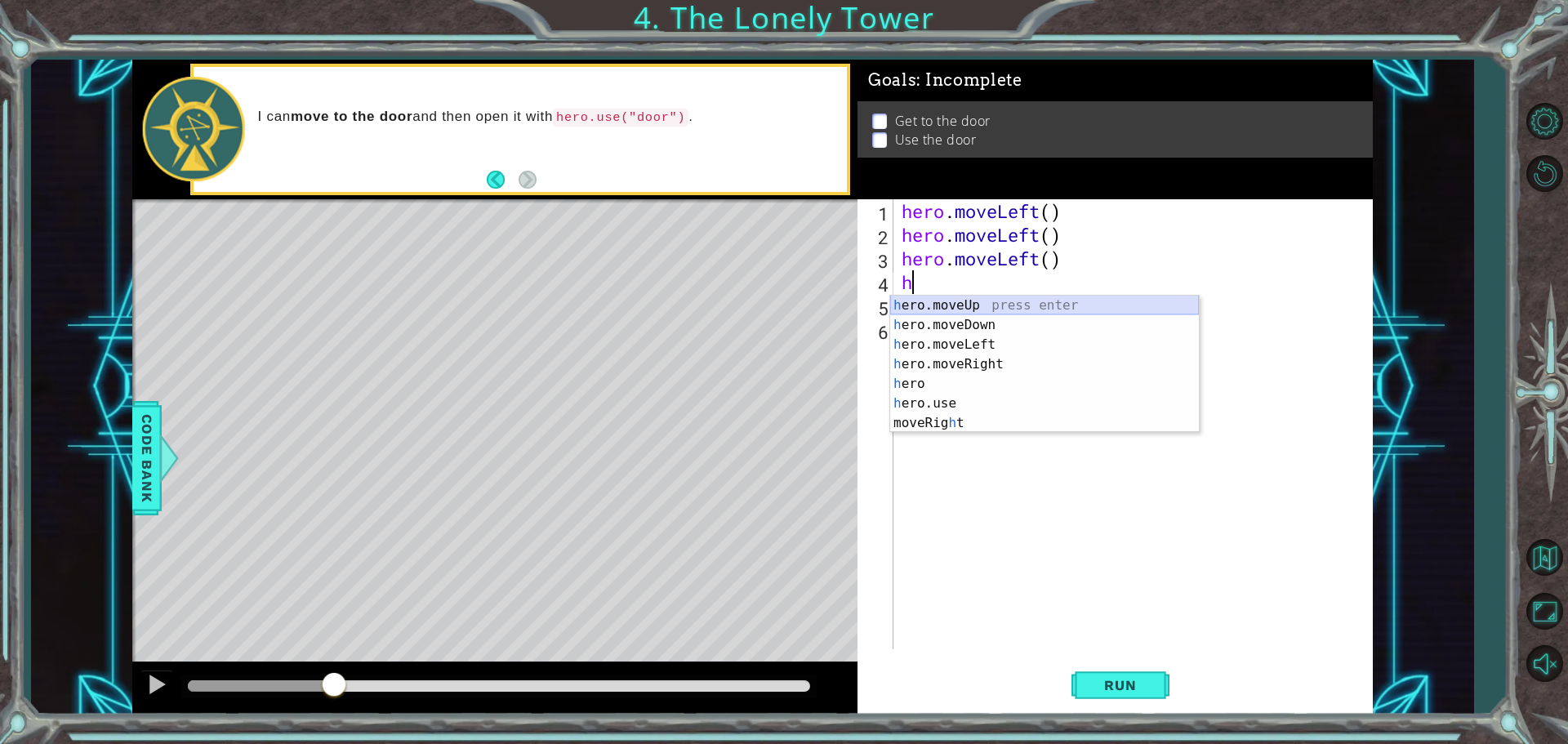
click at [977, 299] on div "h ero.moveUp press enter h ero.moveDown press enter h ero.moveLeft press enter …" at bounding box center [1044, 383] width 308 height 177
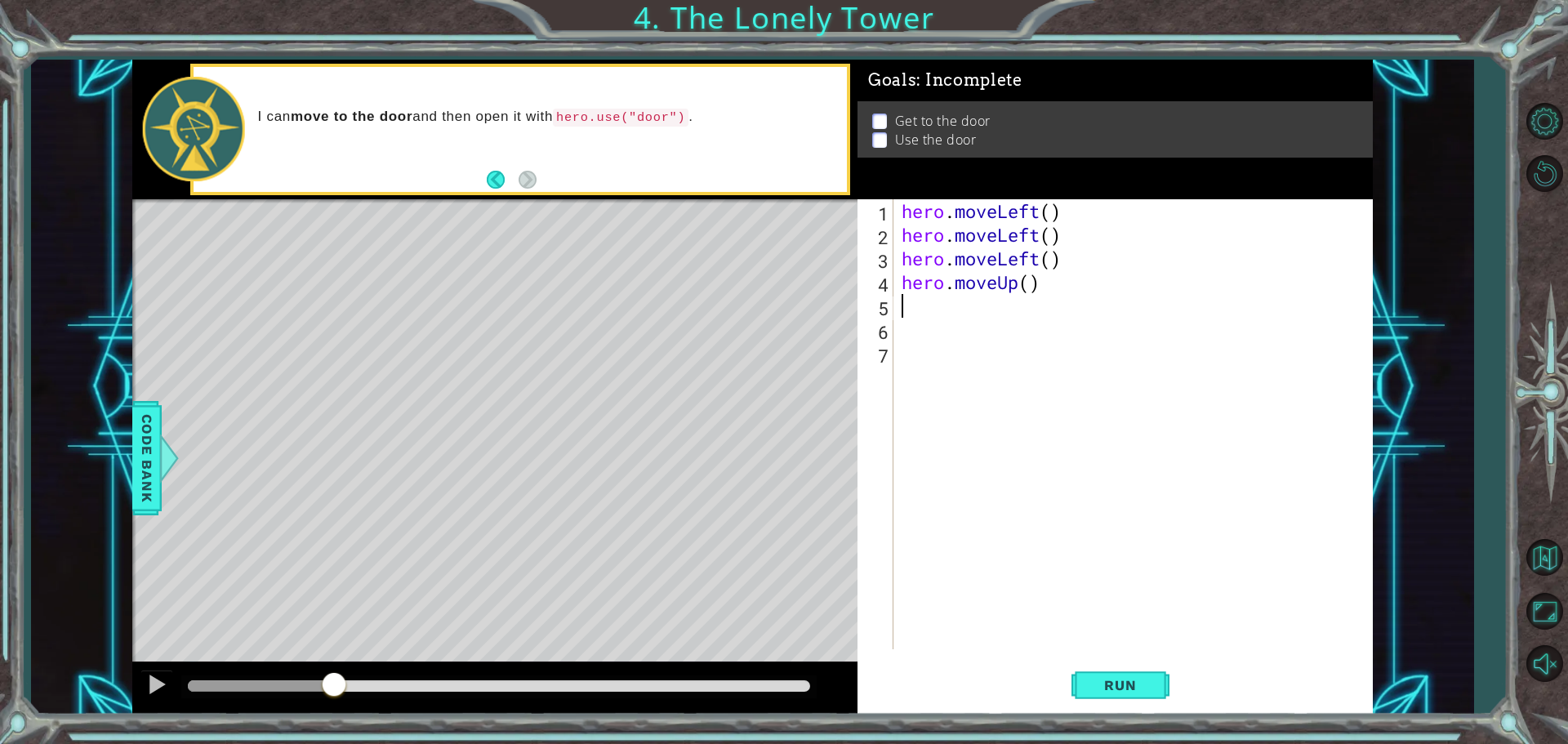
type textarea "h"
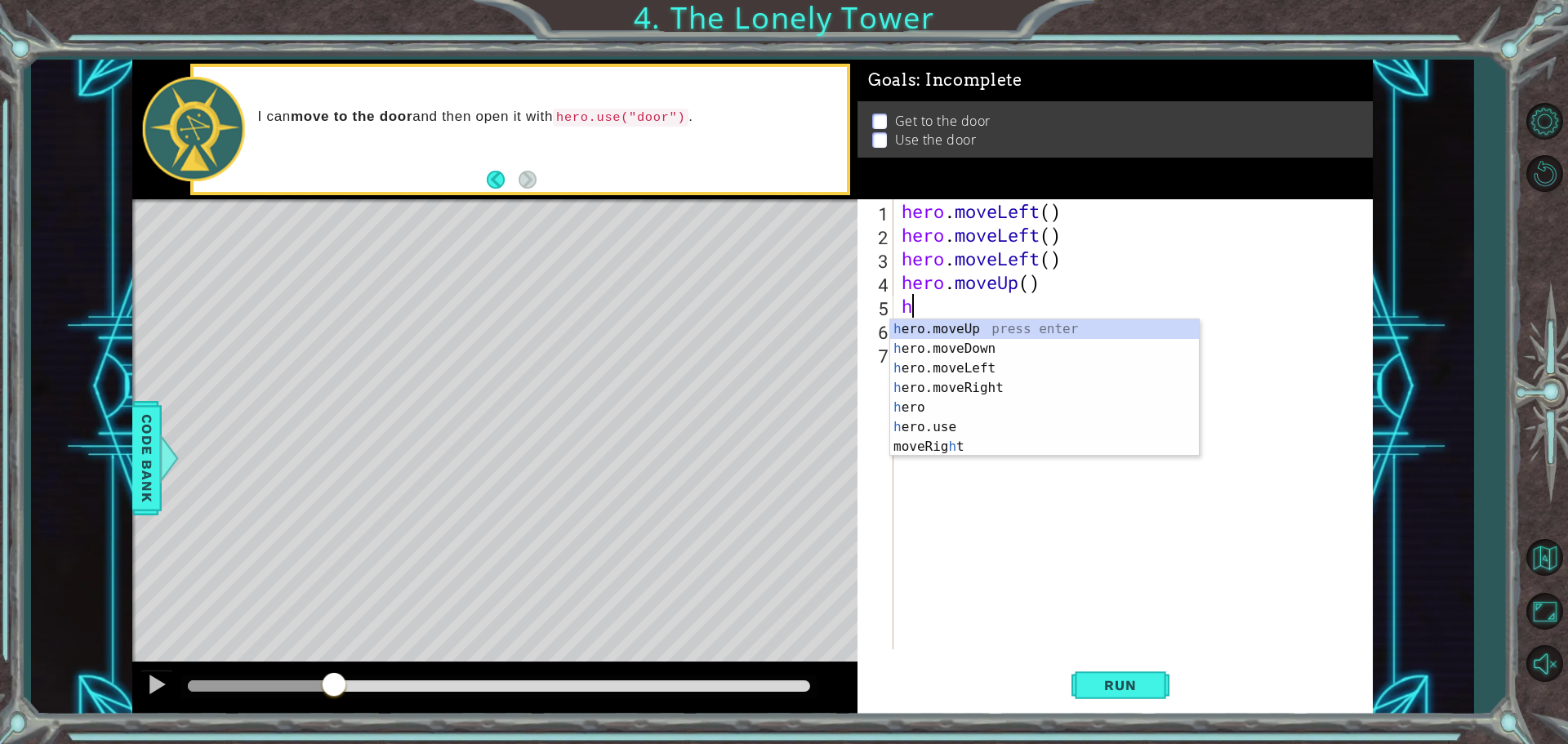
click at [968, 319] on div "h ero.moveUp press enter h ero.moveDown press enter h ero.moveLeft press enter …" at bounding box center [1044, 407] width 308 height 177
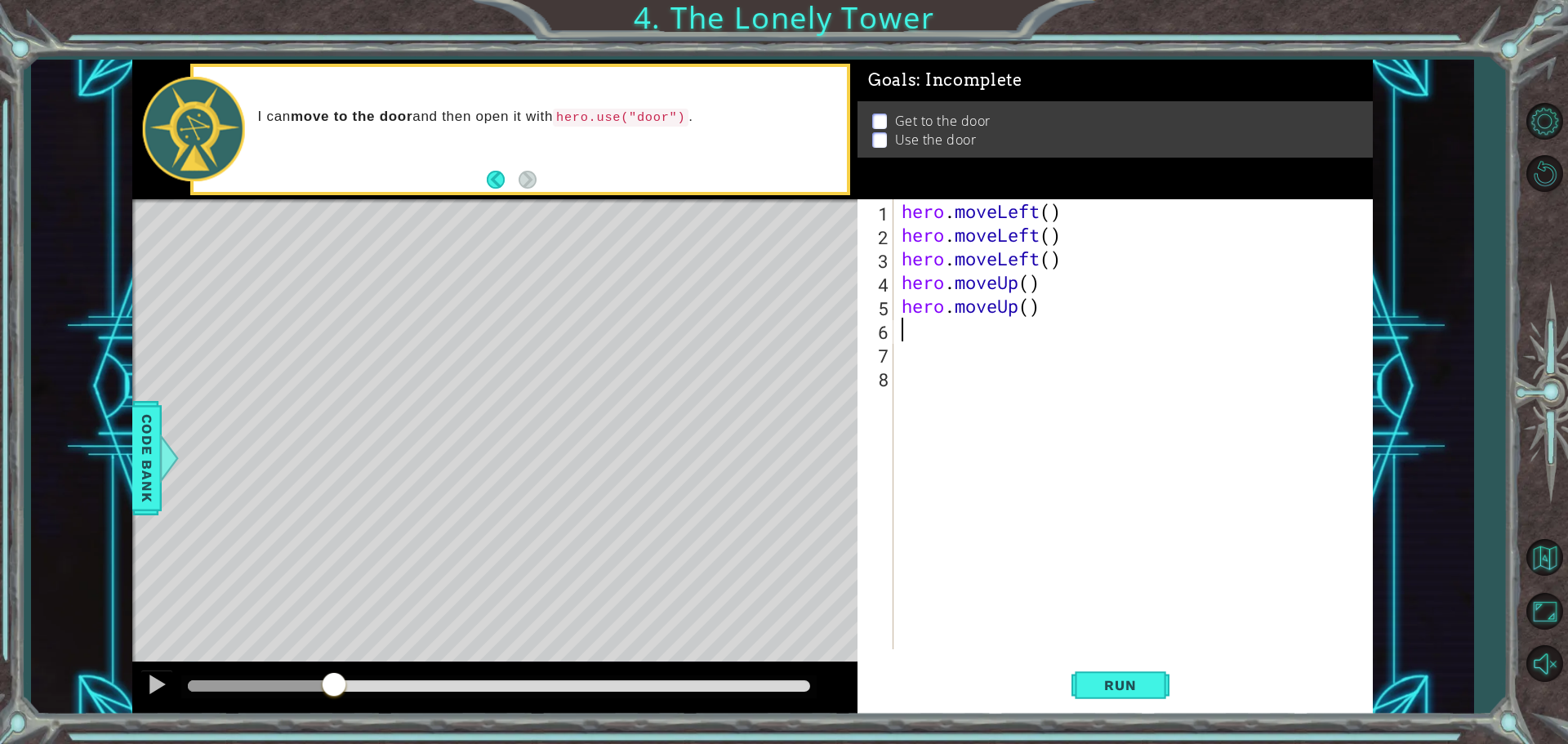
type textarea "h"
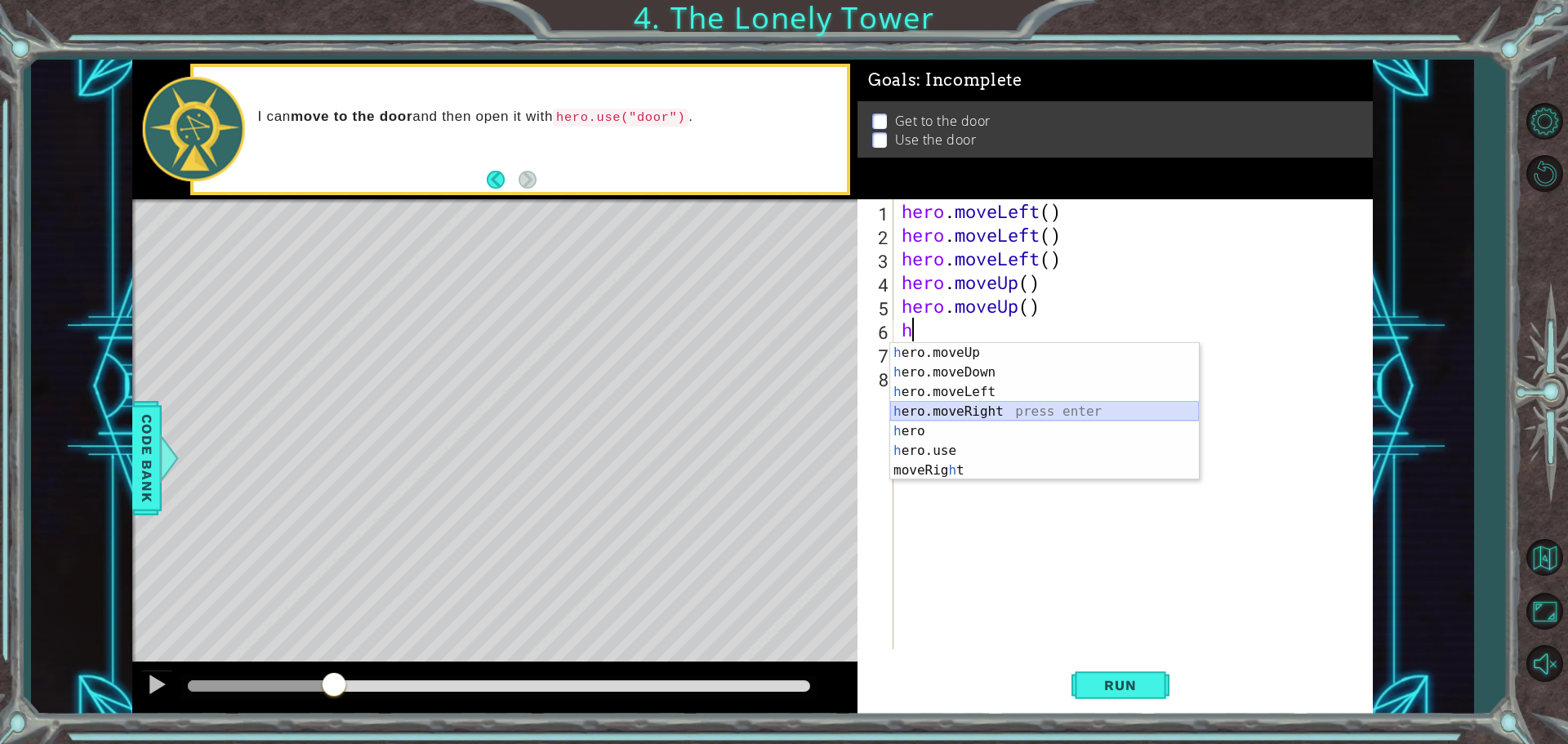
drag, startPoint x: 1002, startPoint y: 406, endPoint x: 1020, endPoint y: 403, distance: 18.2
click at [1016, 403] on div "h ero.moveUp press enter h ero.moveDown press enter h ero.moveLeft press enter …" at bounding box center [1044, 431] width 308 height 177
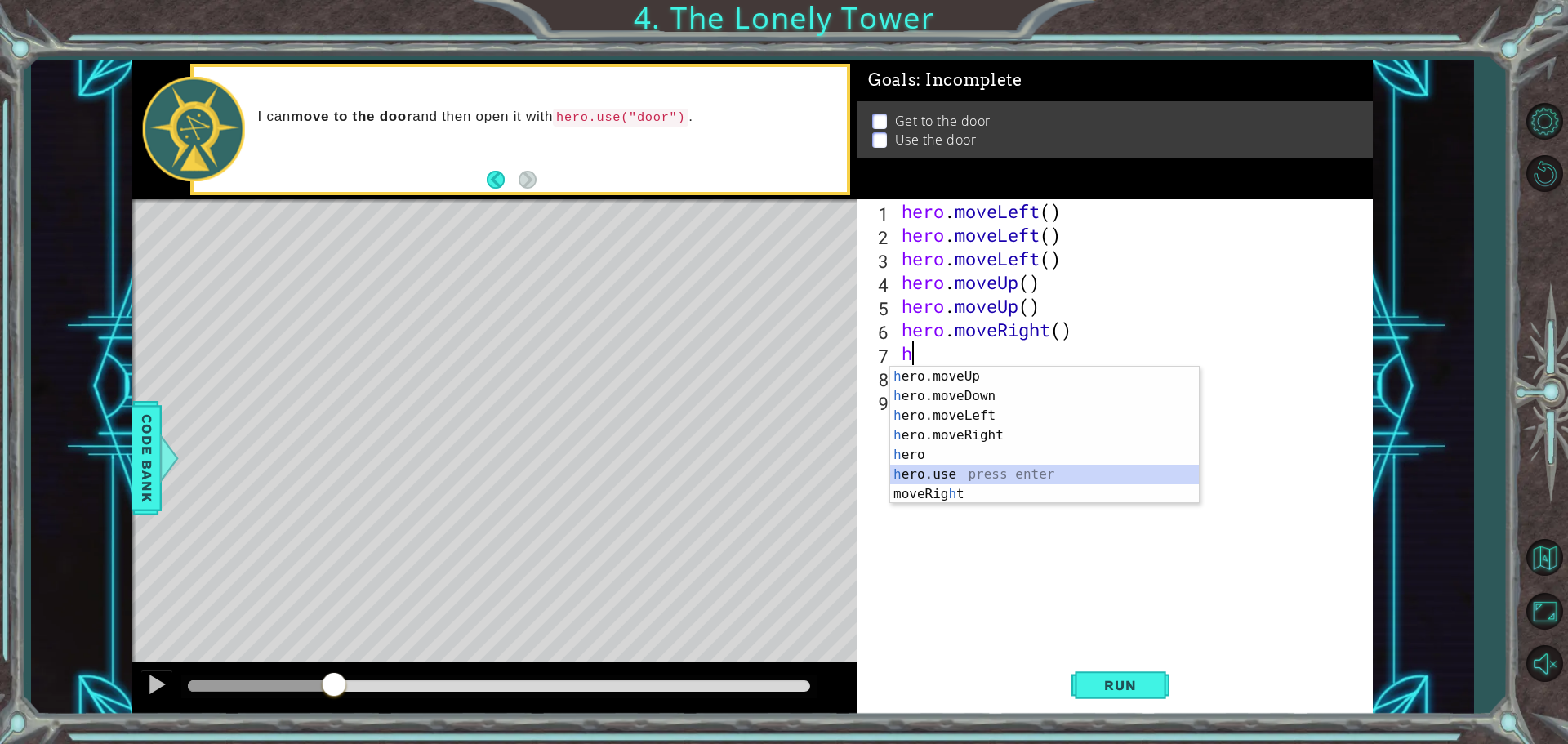
click at [964, 476] on div "h ero.moveUp press enter h ero.moveDown press enter h ero.moveLeft press enter …" at bounding box center [1044, 455] width 308 height 177
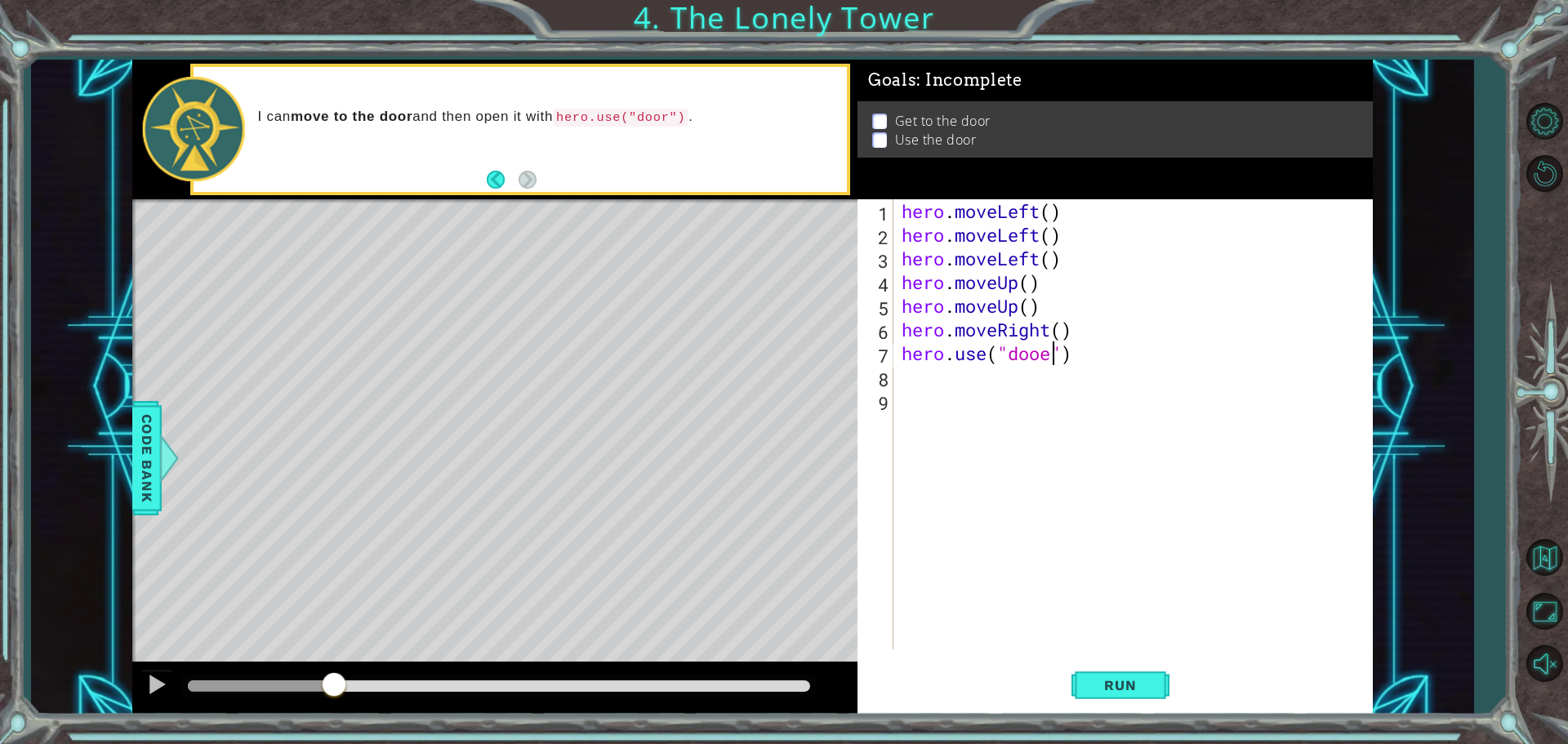
scroll to position [0, 7]
click at [1148, 688] on span "Run" at bounding box center [1120, 685] width 65 height 17
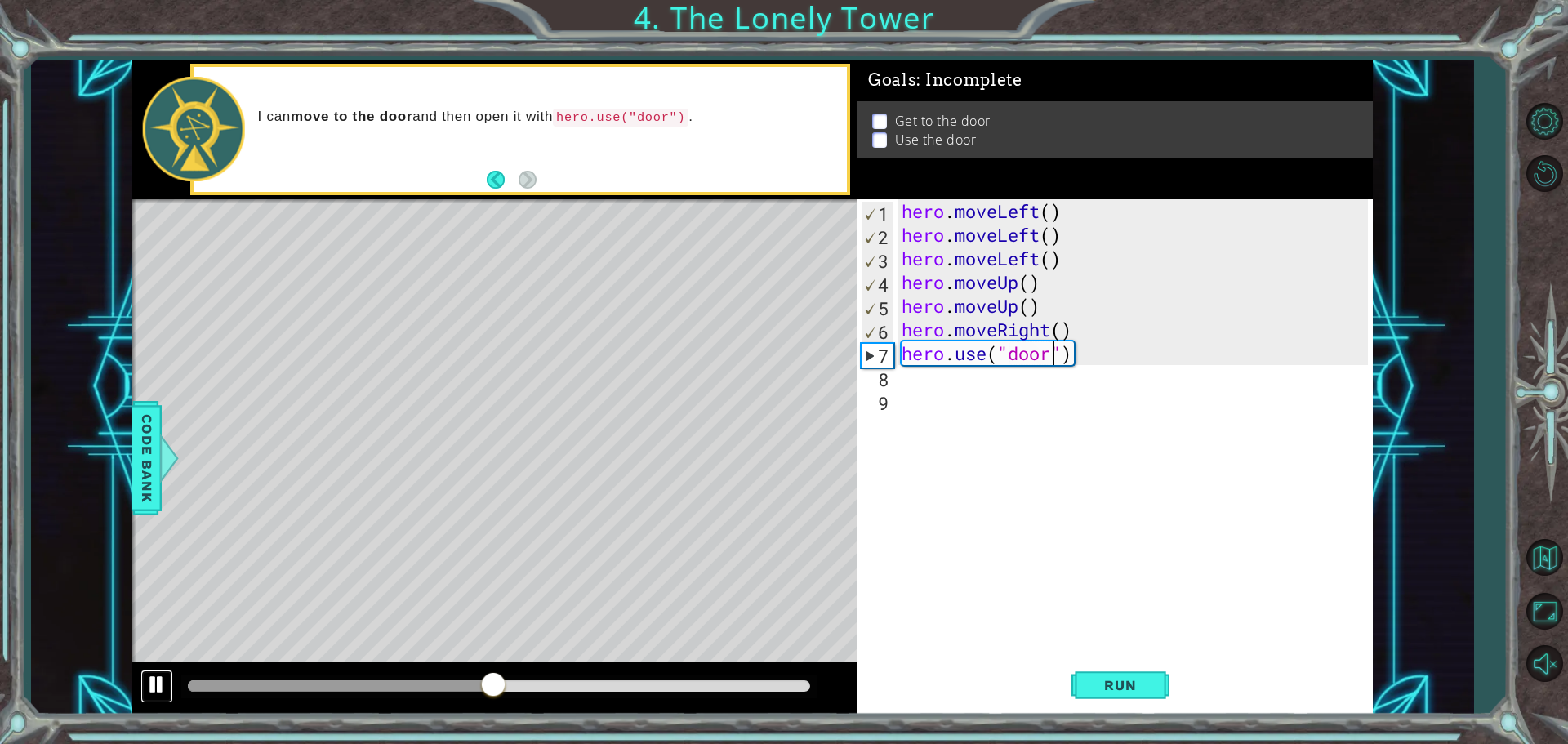
click at [143, 683] on button at bounding box center [156, 687] width 32 height 33
click at [1142, 678] on span "Run" at bounding box center [1120, 685] width 65 height 17
click at [1122, 678] on span "Run" at bounding box center [1120, 685] width 65 height 17
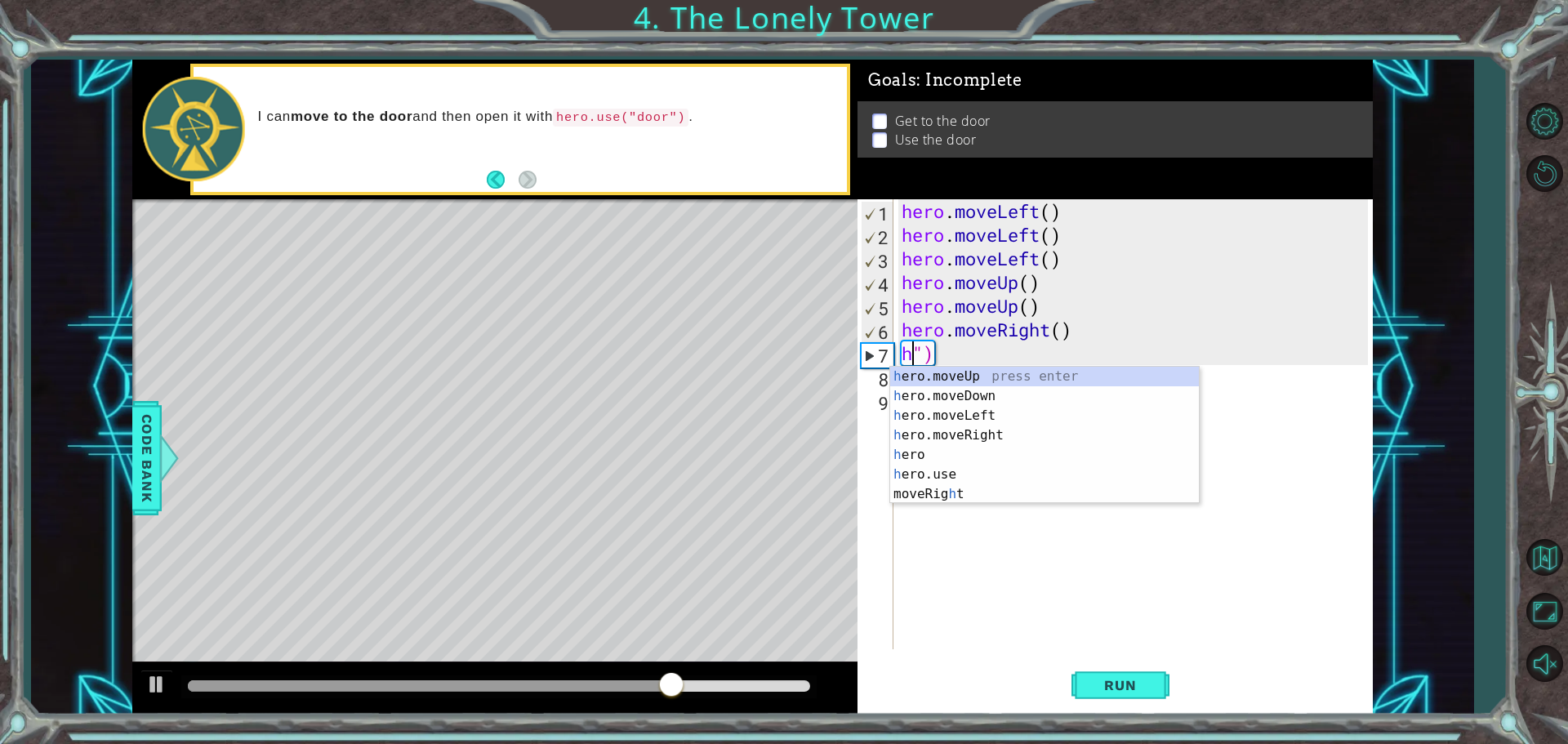
scroll to position [0, 0]
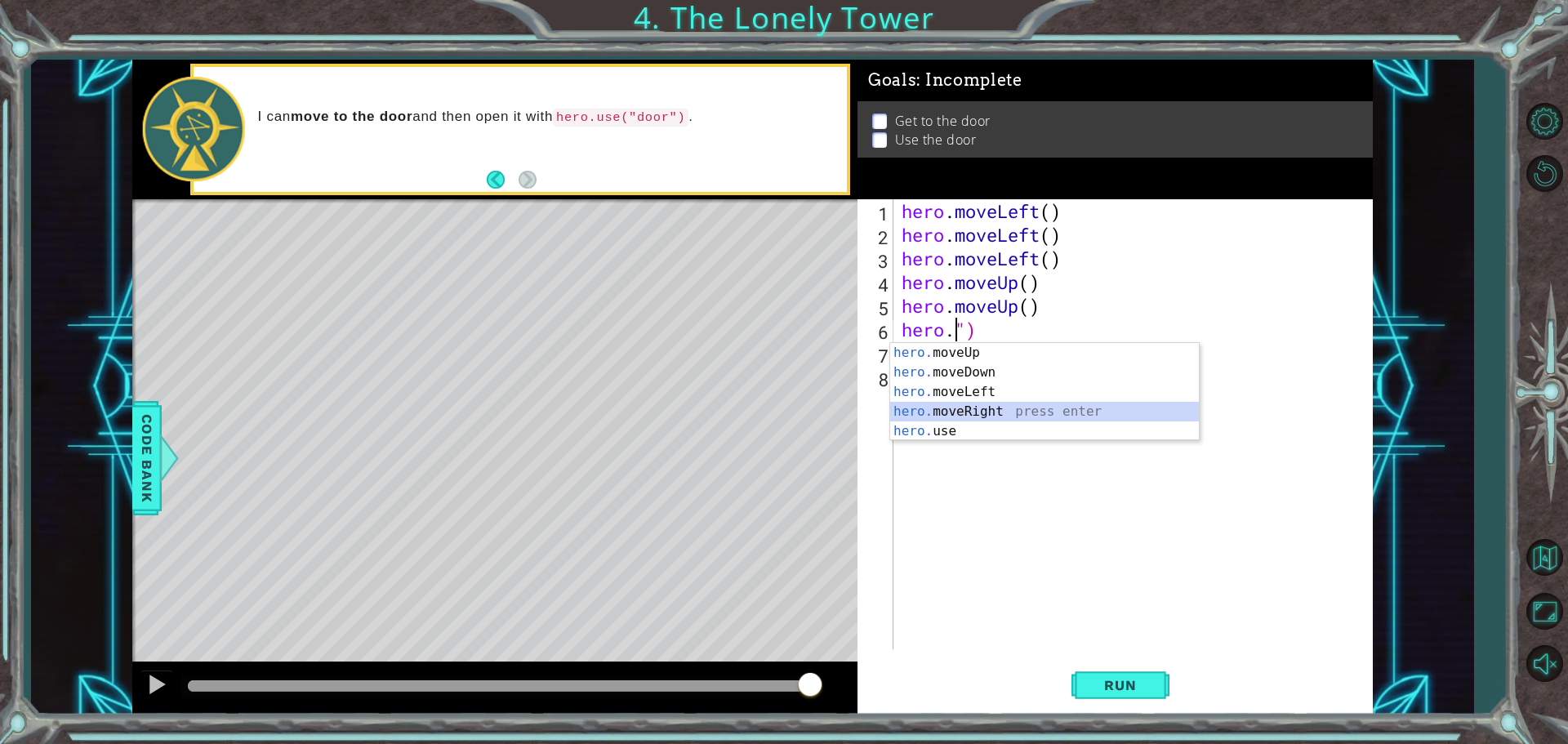
click at [987, 403] on div "hero. moveUp press enter hero. moveDown press enter hero. moveLeft press enter …" at bounding box center [1044, 411] width 308 height 137
type textarea "hero.moveRight()")"
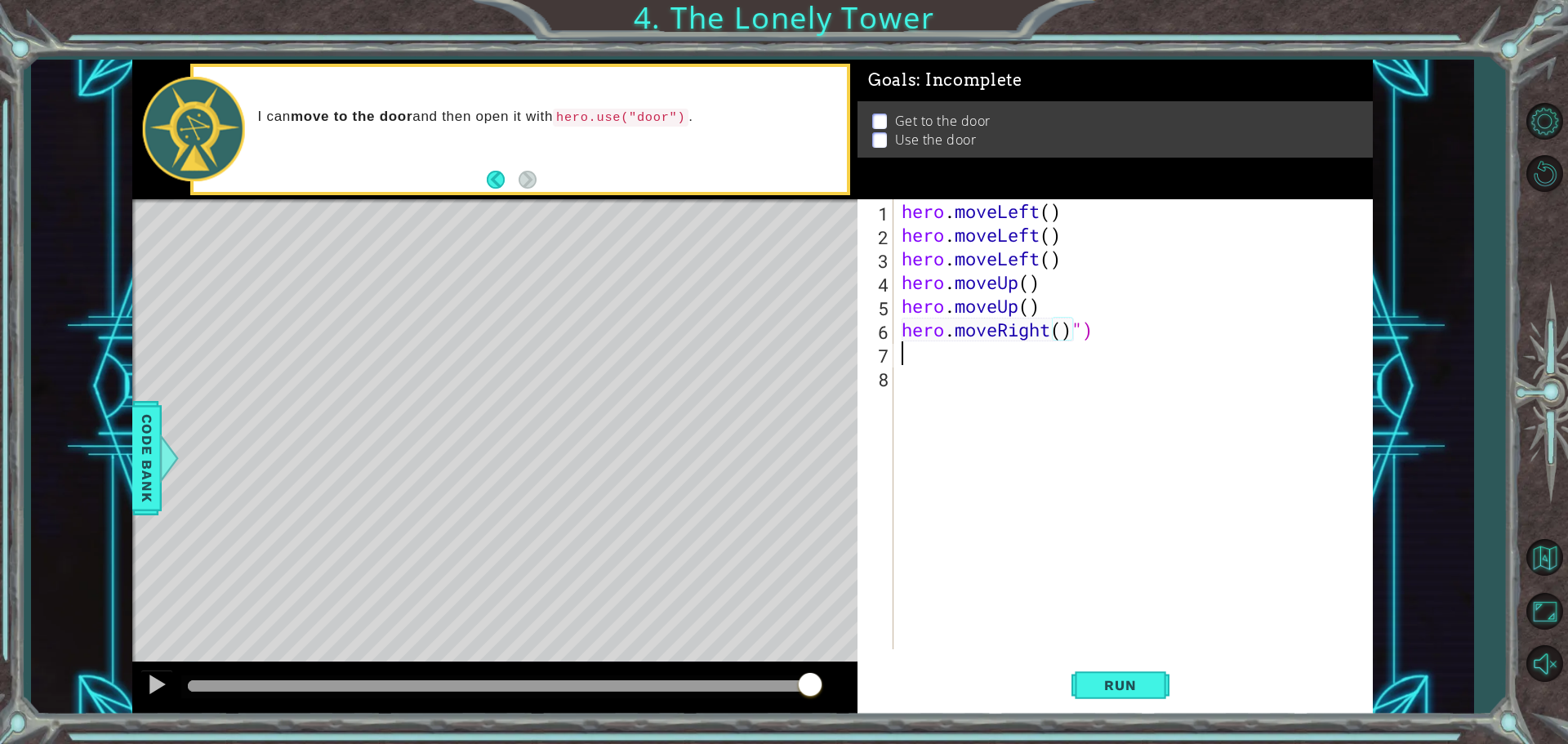
click at [901, 363] on div "hero . moveLeft ( ) hero . moveLeft ( ) hero . moveLeft ( ) hero . moveUp ( ) h…" at bounding box center [1137, 448] width 478 height 498
type textarea "hero.moveRight()""
click at [950, 352] on div "hero . moveLeft ( ) hero . moveLeft ( ) hero . moveLeft ( ) hero . moveUp ( ) h…" at bounding box center [1137, 448] width 478 height 498
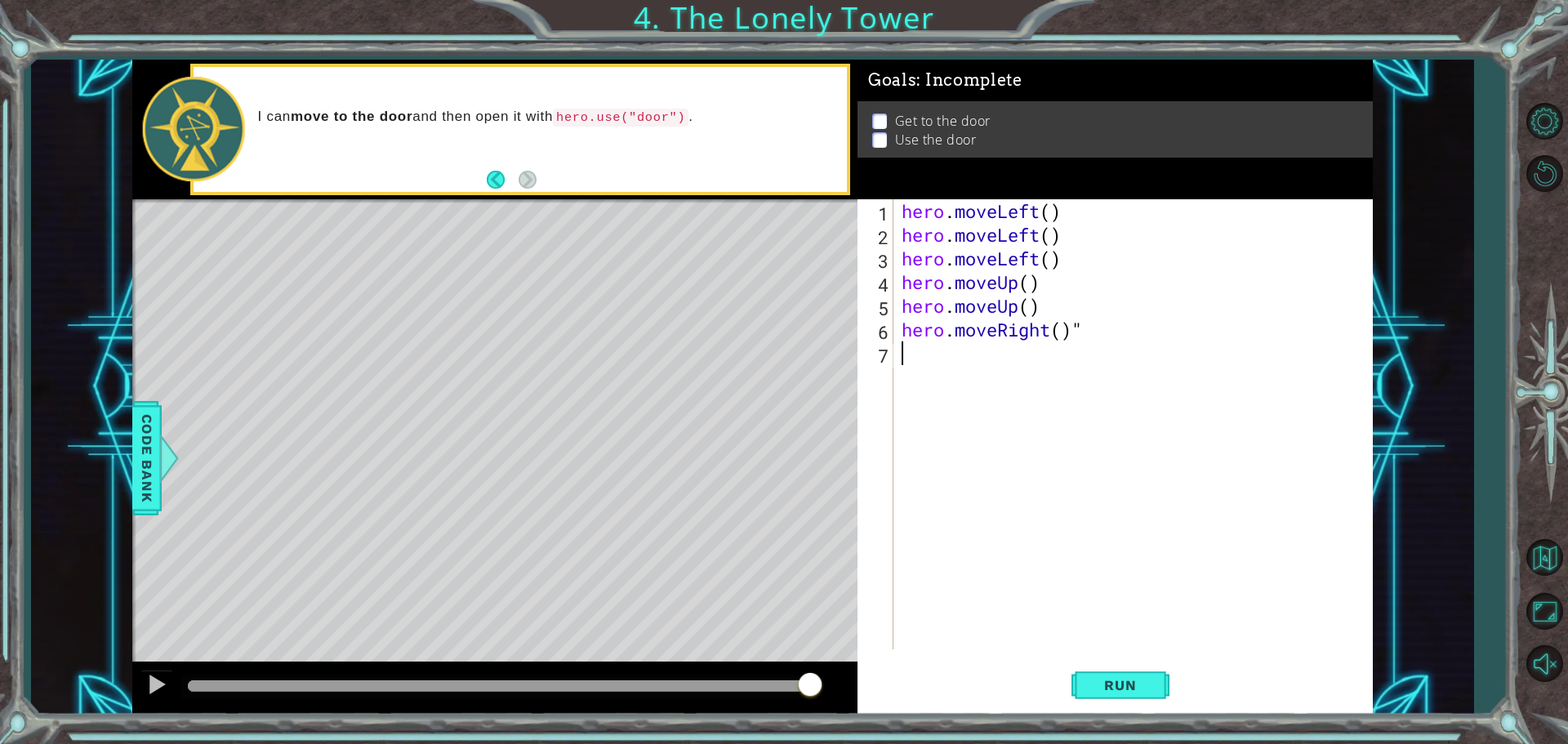
type textarea "h"
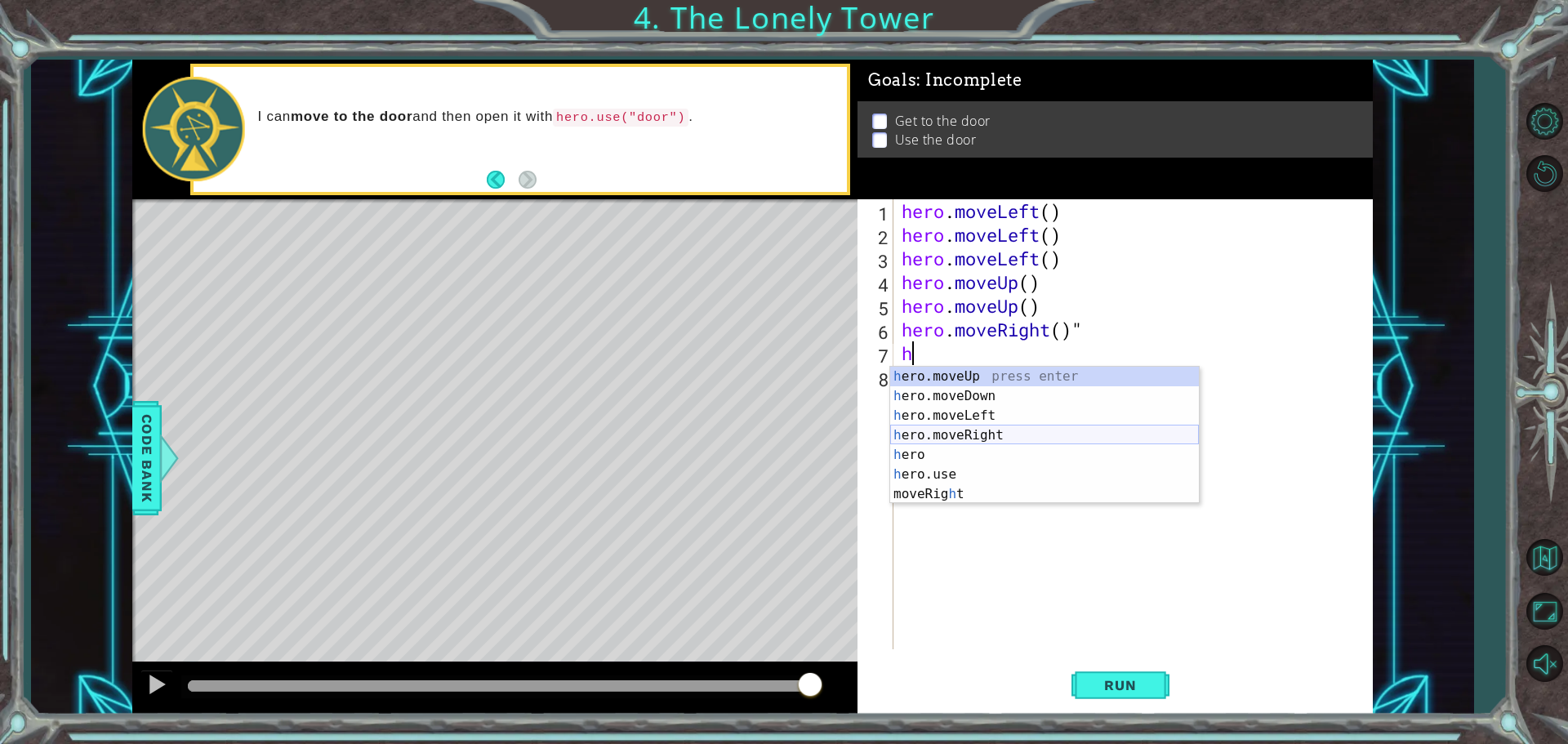
click at [1075, 437] on div "h ero.moveUp press enter h ero.moveDown press enter h ero.moveLeft press enter …" at bounding box center [1044, 455] width 308 height 177
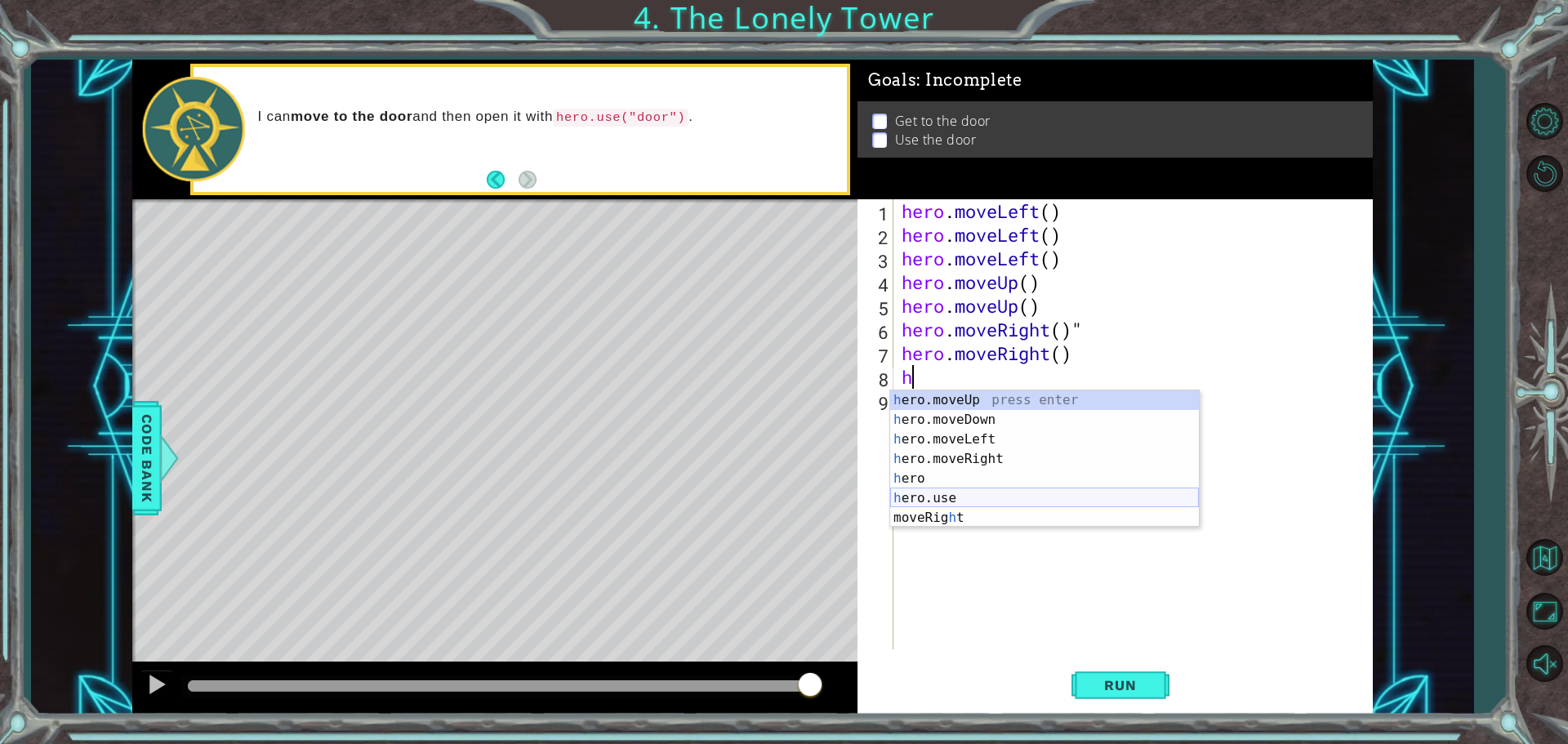
click at [980, 491] on div "h ero.moveUp press enter h ero.moveDown press enter h ero.moveLeft press enter …" at bounding box center [1044, 479] width 308 height 177
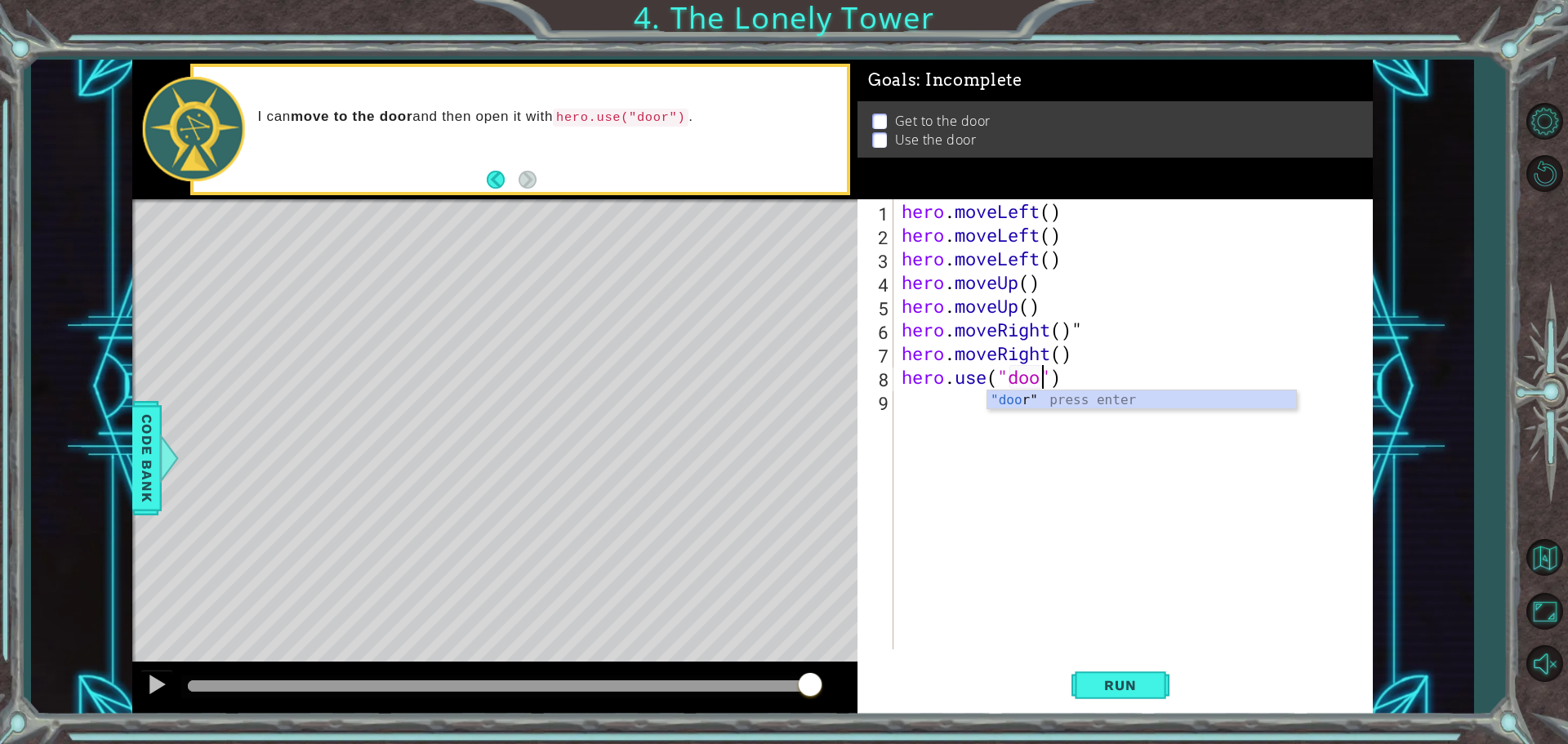
scroll to position [0, 7]
click at [1157, 689] on button "Run" at bounding box center [1120, 685] width 98 height 51
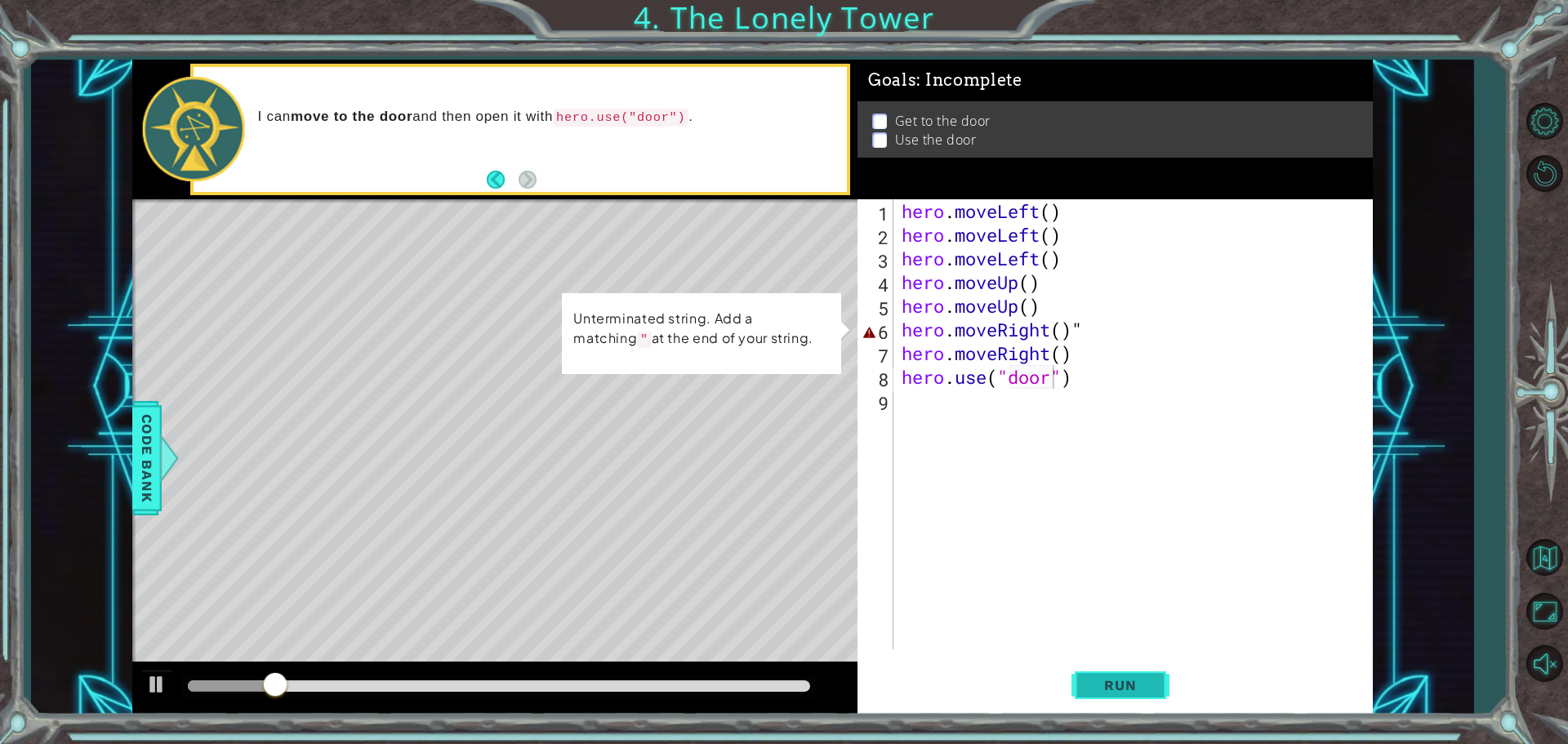
click at [1115, 679] on span "Run" at bounding box center [1120, 685] width 65 height 17
click at [1072, 331] on div "hero . moveLeft ( ) hero . moveLeft ( ) hero . moveLeft ( ) hero . moveUp ( ) h…" at bounding box center [1137, 448] width 478 height 498
click at [1082, 328] on div "hero . moveLeft ( ) hero . moveLeft ( ) hero . moveLeft ( ) hero . moveUp ( ) h…" at bounding box center [1137, 448] width 478 height 498
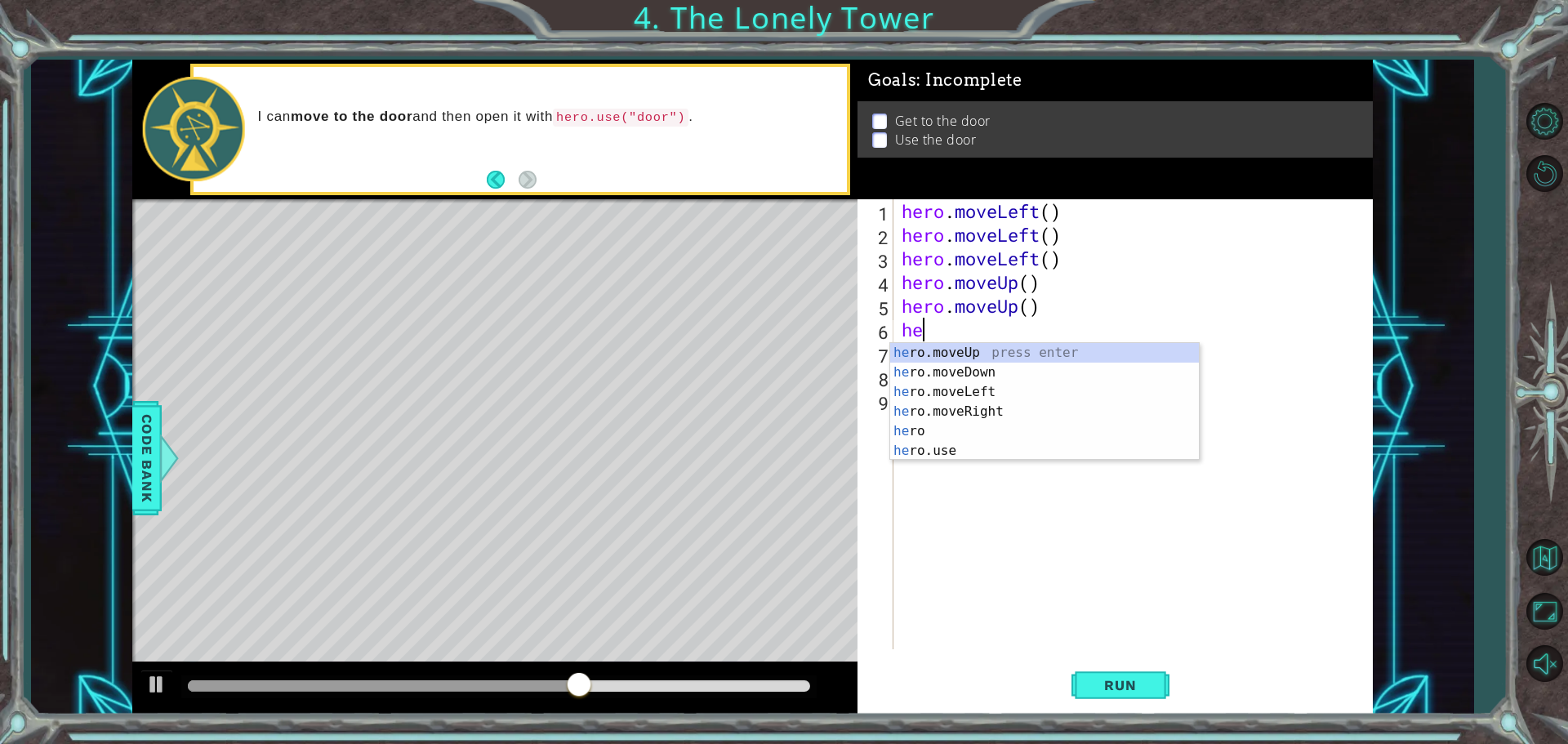
scroll to position [0, 0]
type textarea "h"
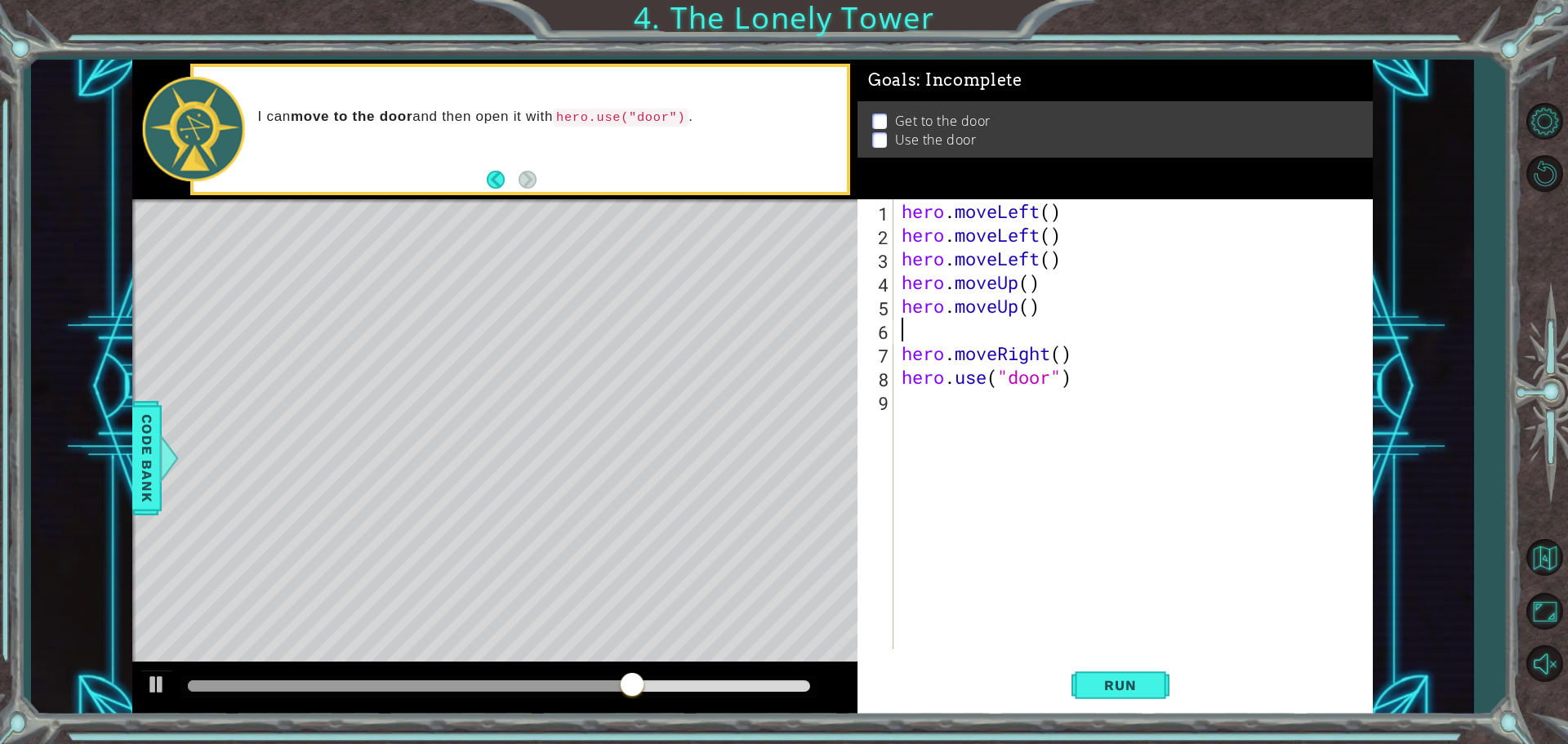
type textarea "h"
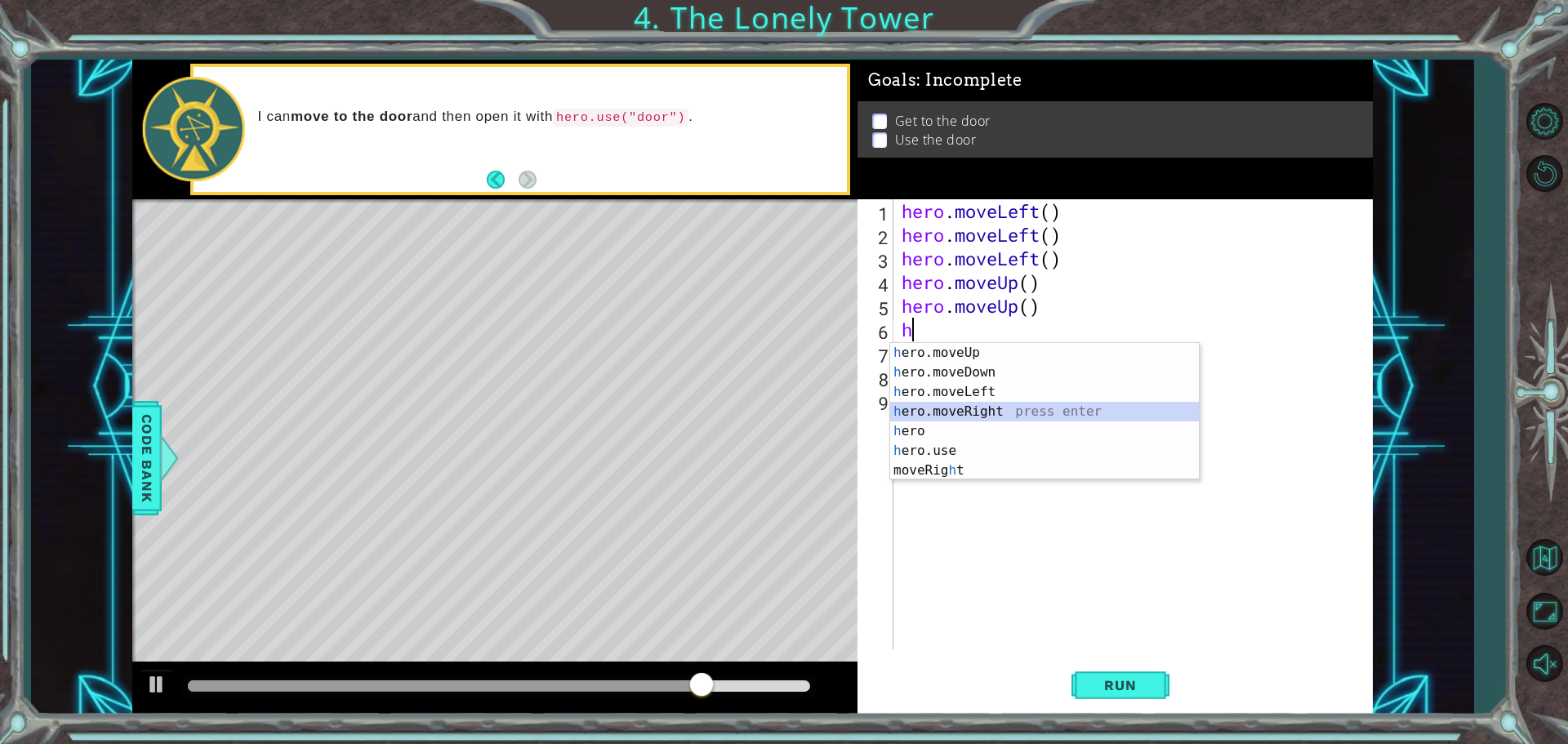
click at [1015, 416] on div "h ero.moveUp press enter h ero.moveDown press enter h ero.moveLeft press enter …" at bounding box center [1044, 431] width 308 height 177
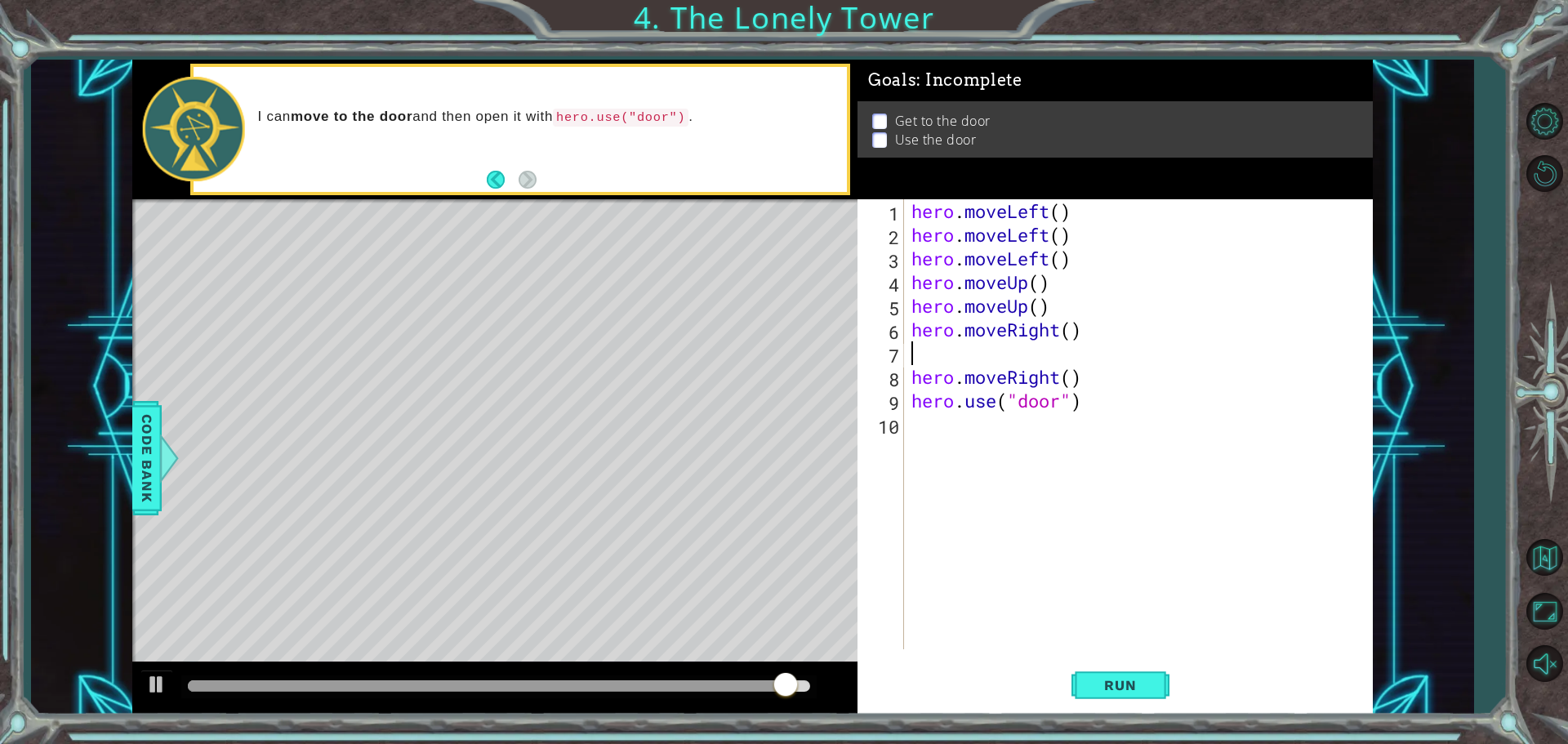
click at [917, 360] on div "hero . moveLeft ( ) hero . moveLeft ( ) hero . moveLeft ( ) hero . moveUp ( ) h…" at bounding box center [1142, 448] width 468 height 498
type textarea "h"
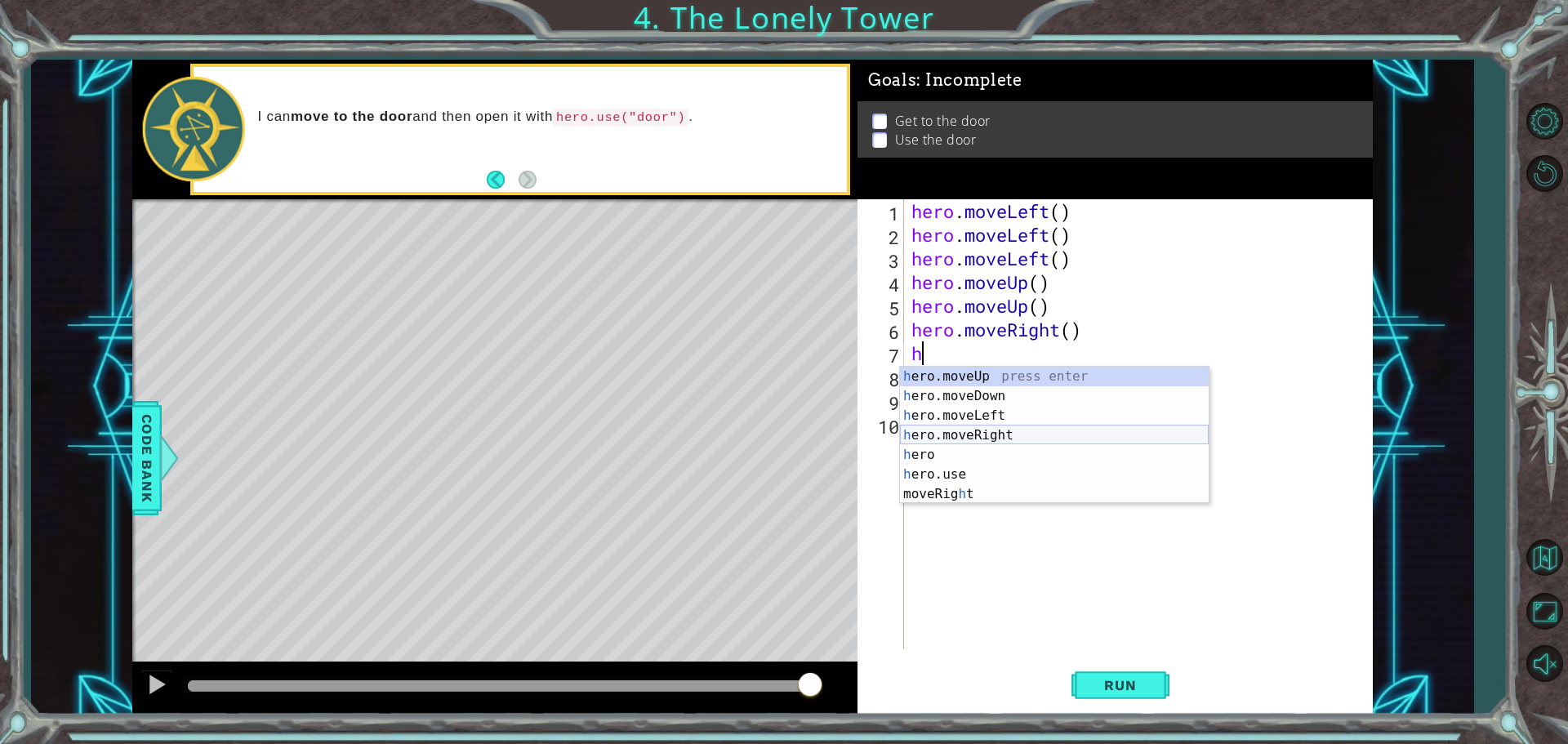
click at [976, 427] on div "h ero.moveUp press enter h ero.moveDown press enter h ero.moveLeft press enter …" at bounding box center [1054, 455] width 308 height 177
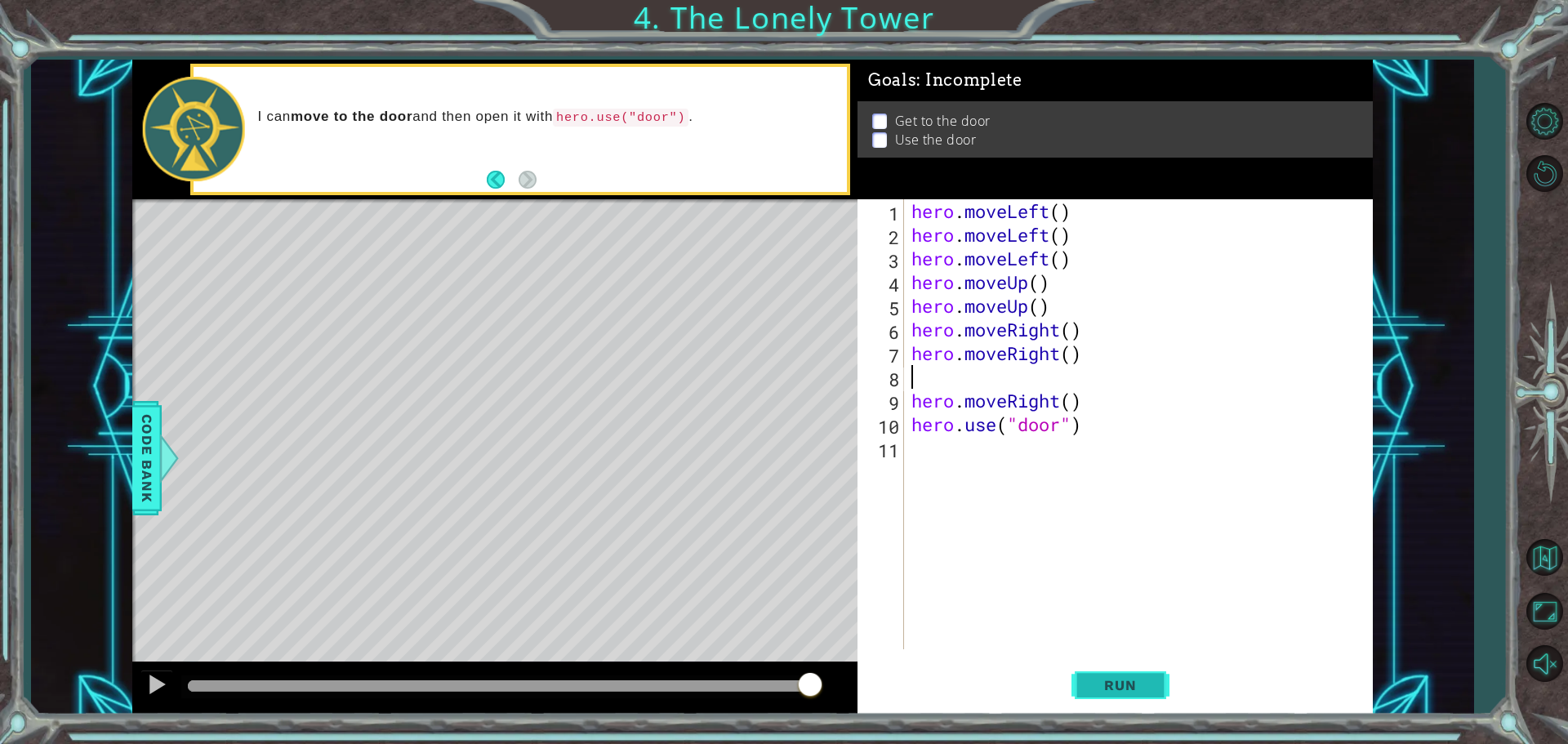
click at [1134, 681] on span "Run" at bounding box center [1120, 685] width 65 height 17
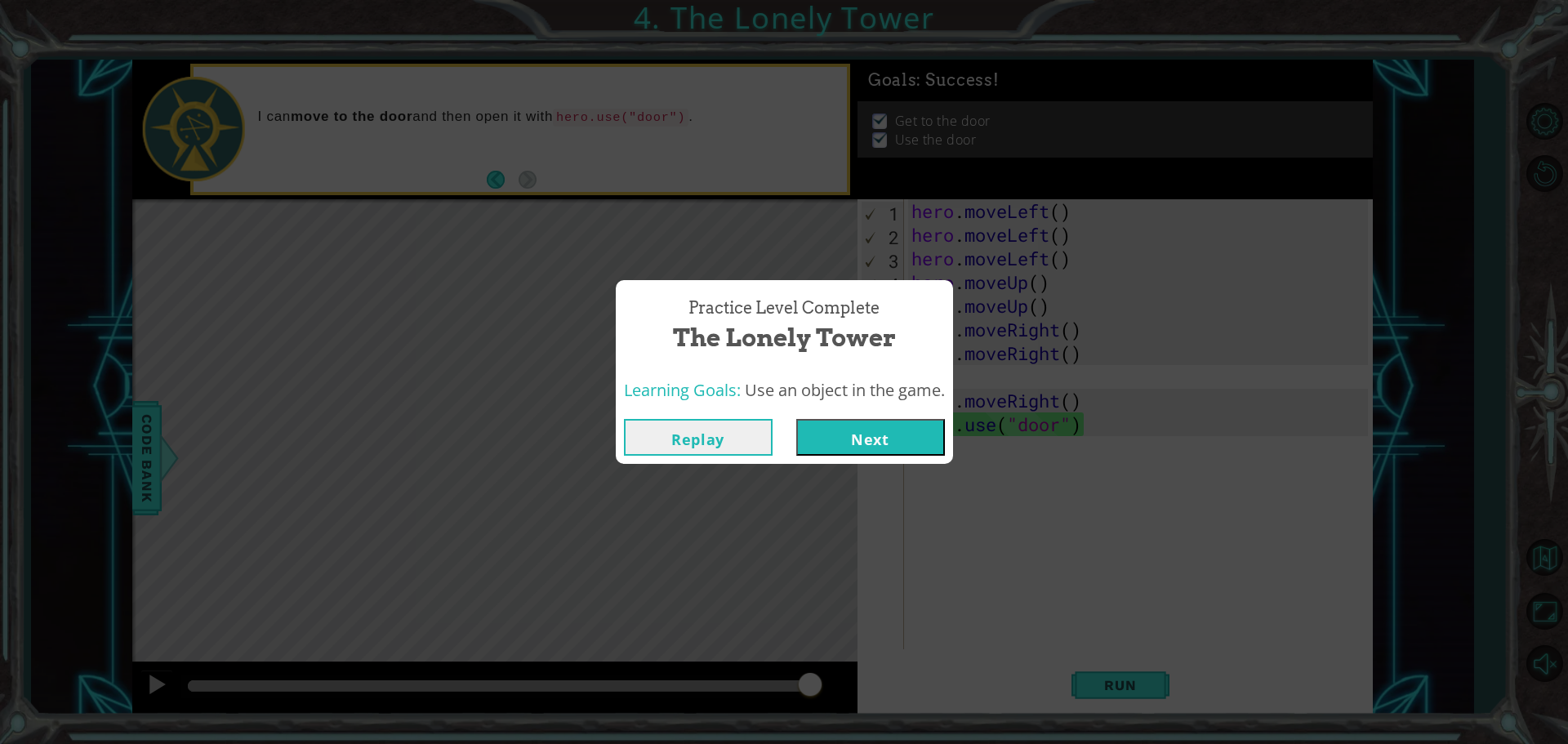
click at [881, 444] on button "Next" at bounding box center [870, 437] width 148 height 36
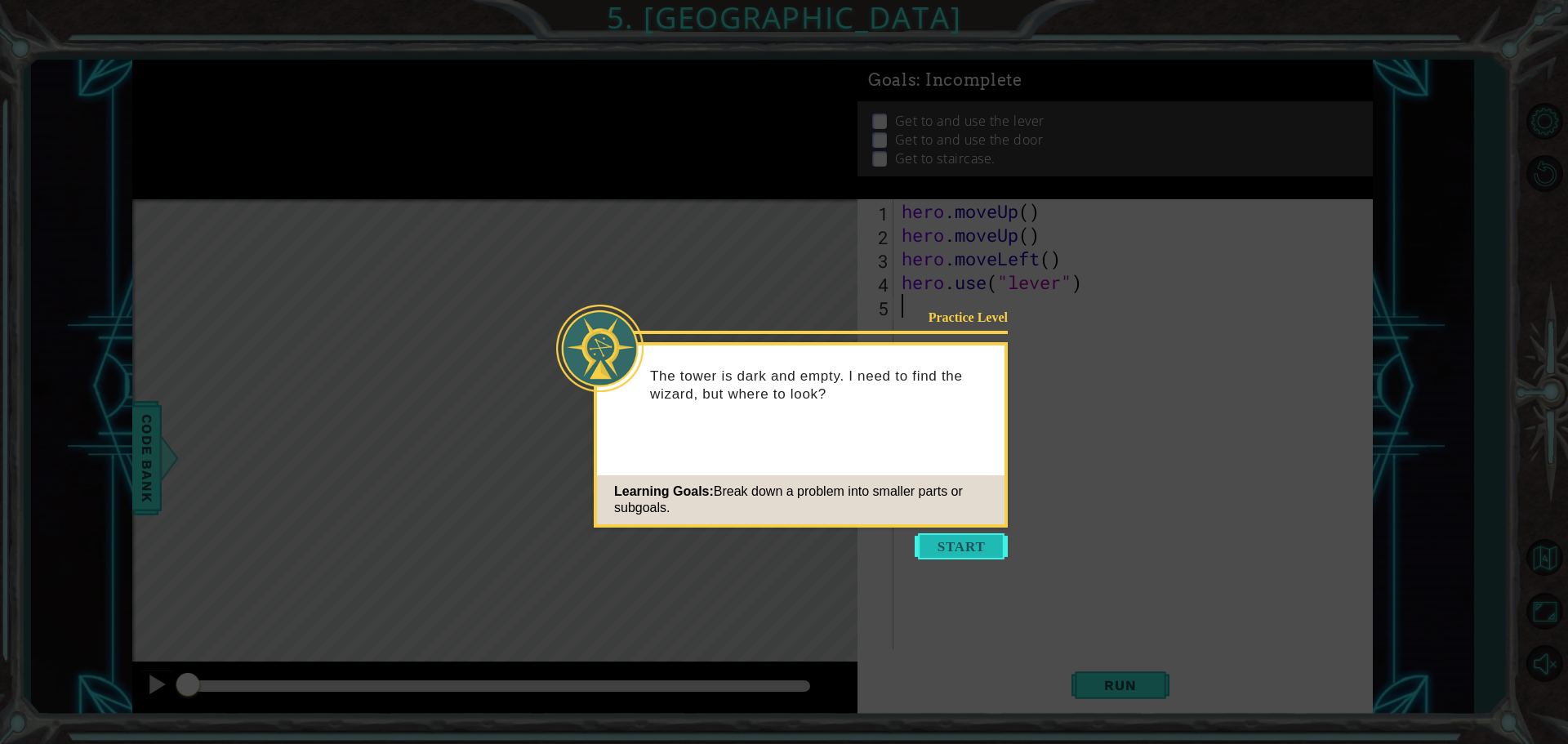
click at [954, 540] on button "Start" at bounding box center [961, 547] width 93 height 27
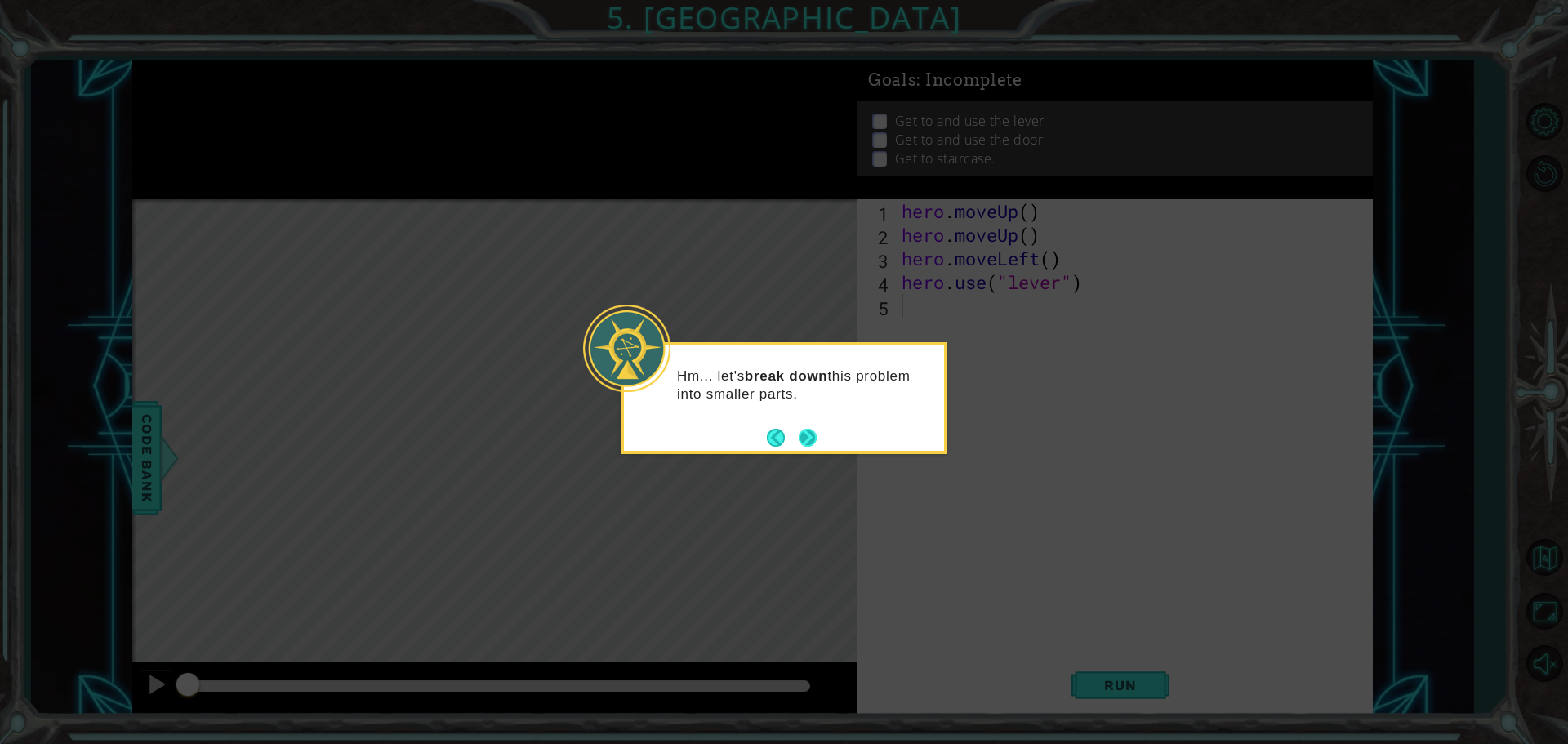
click at [809, 441] on button "Next" at bounding box center [808, 438] width 18 height 18
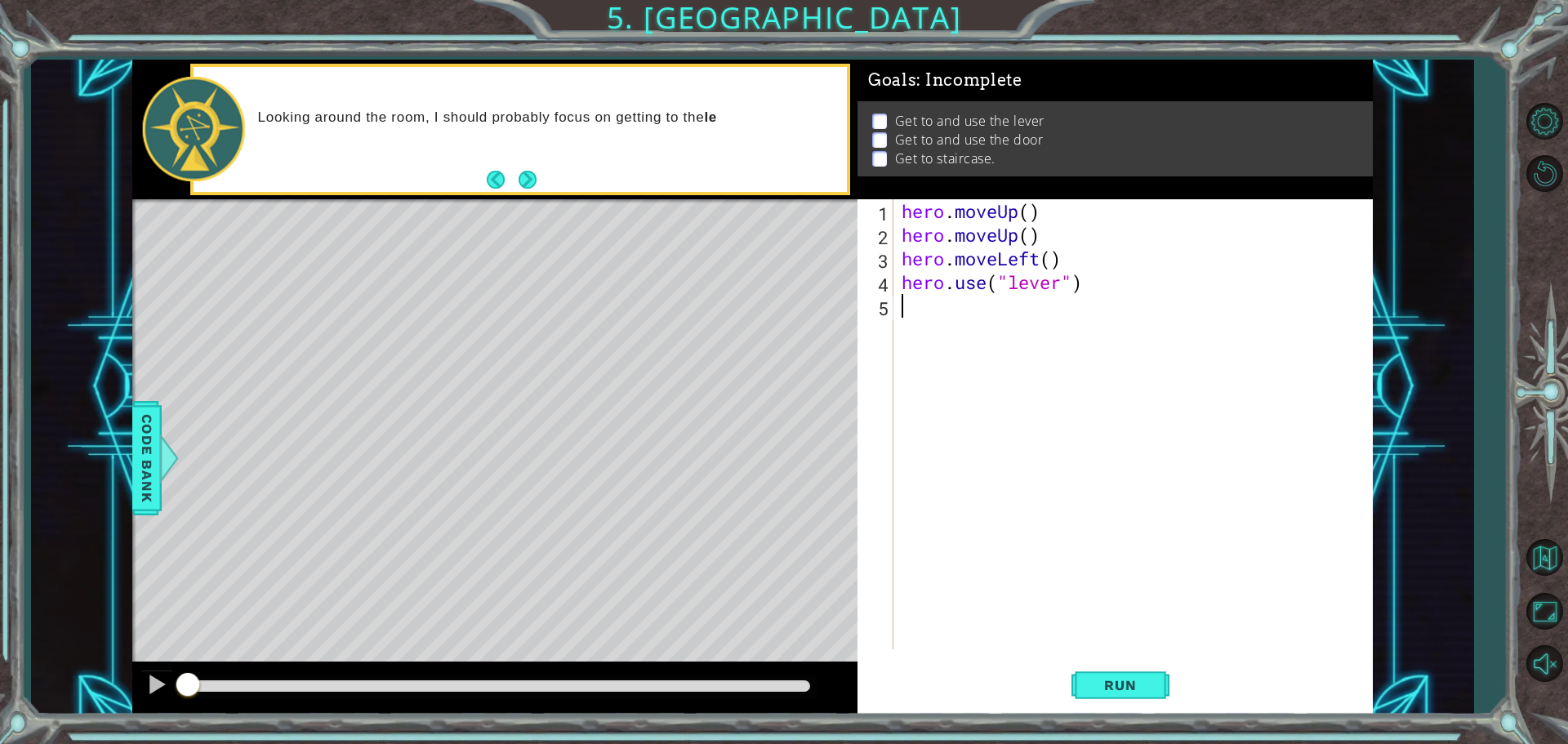
click at [1169, 674] on div "Run" at bounding box center [1119, 685] width 515 height 51
click at [1145, 692] on span "Run" at bounding box center [1120, 685] width 65 height 17
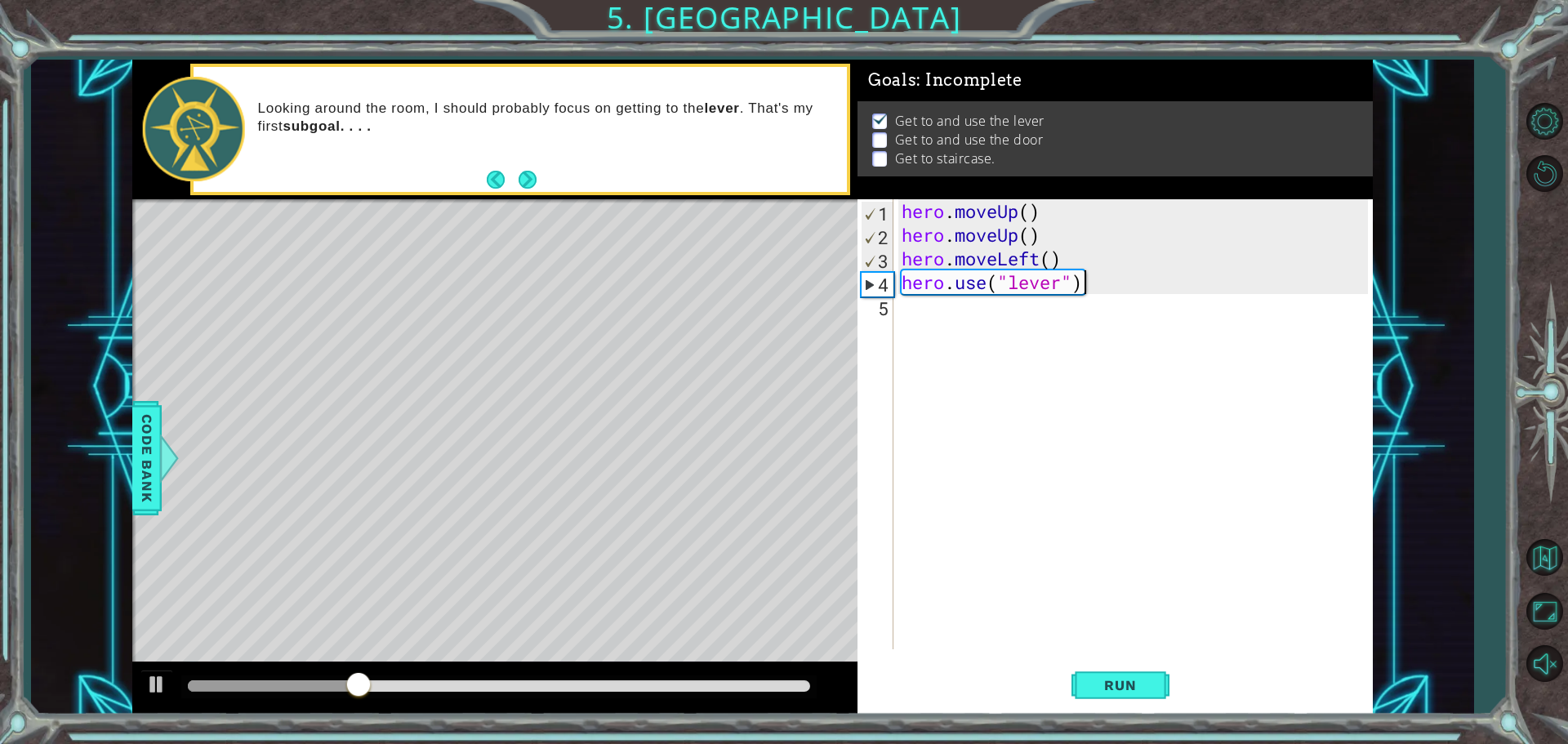
click at [1088, 286] on div "hero . moveUp ( ) hero . moveUp ( ) hero . moveLeft ( ) hero . use ( "lever" )" at bounding box center [1137, 448] width 478 height 498
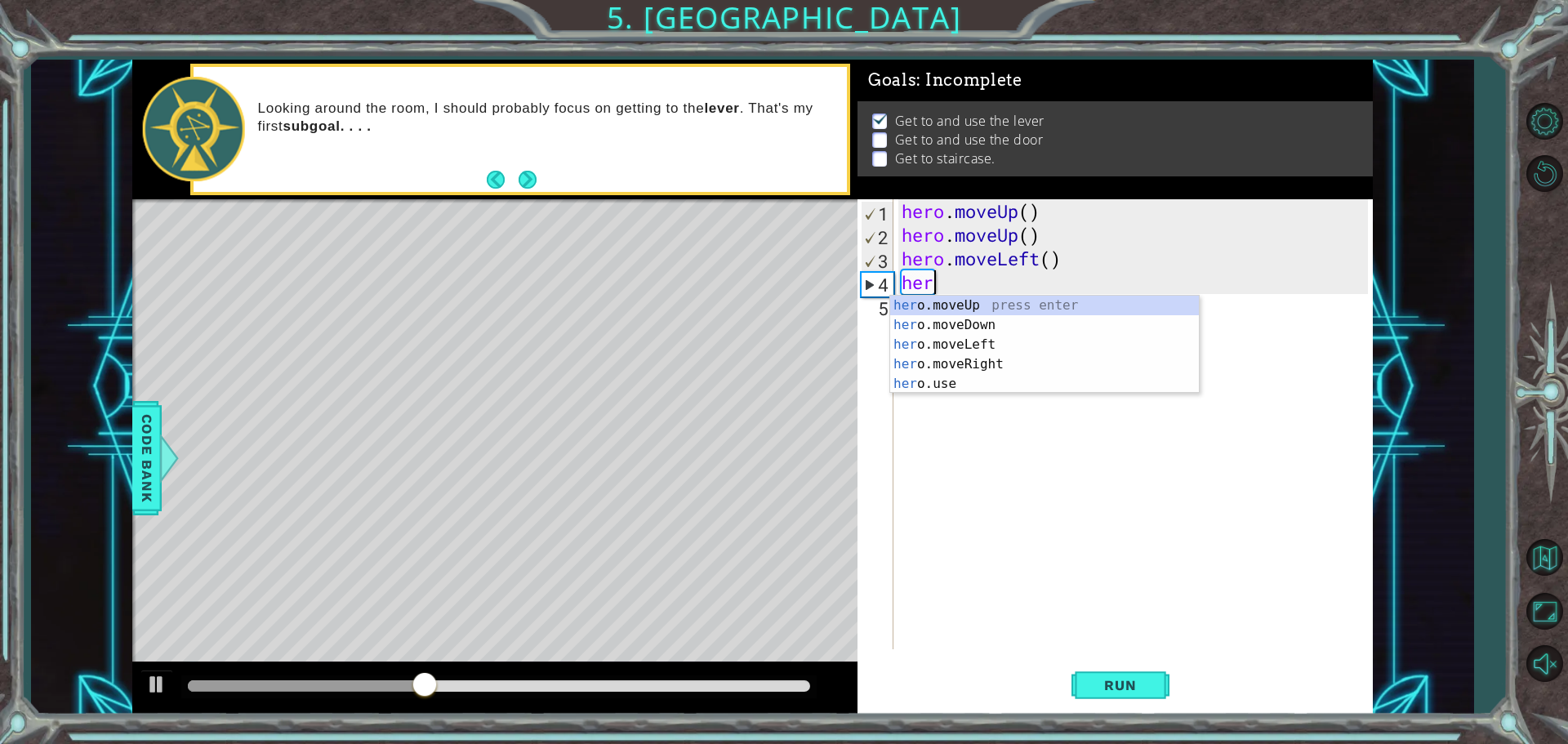
type textarea "h"
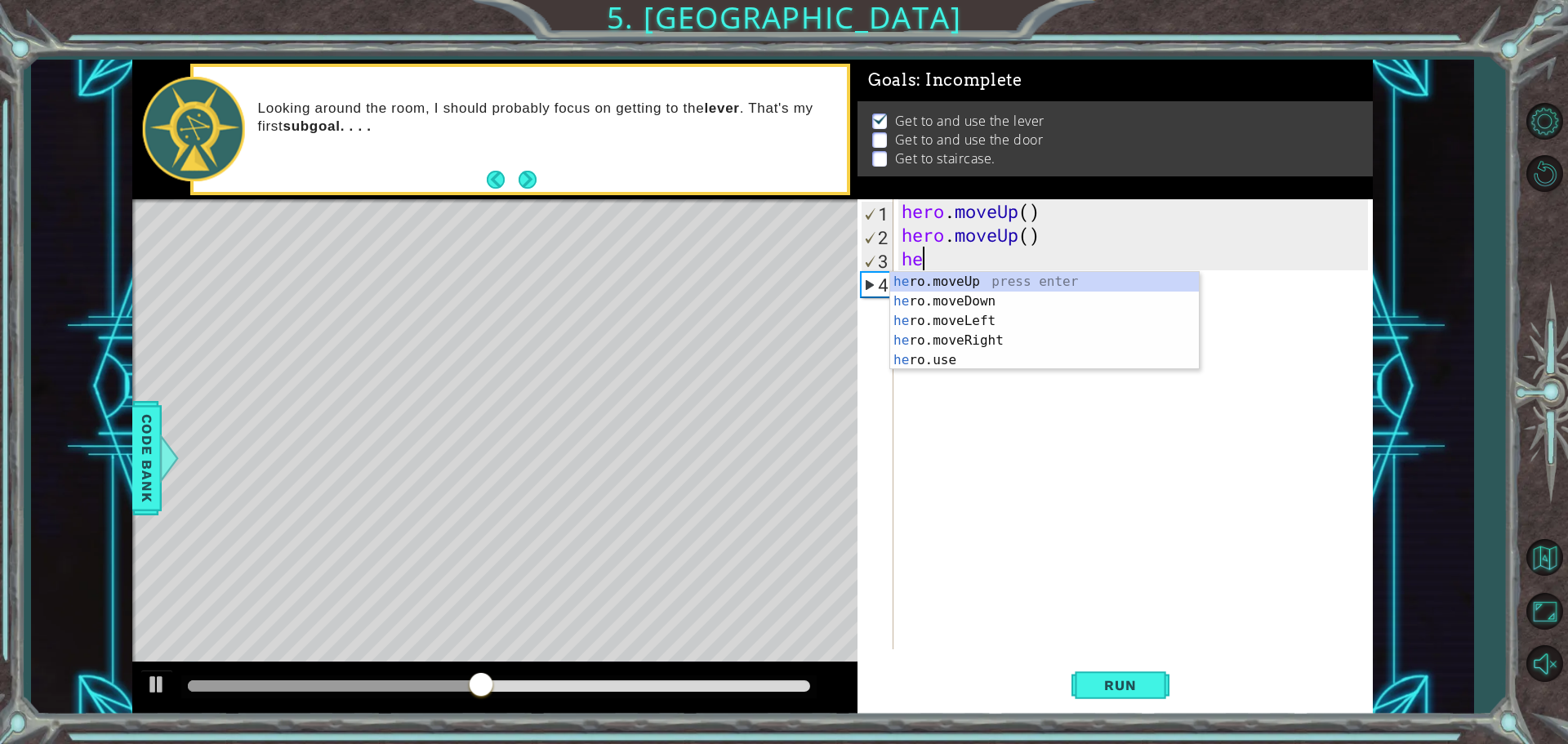
type textarea "h"
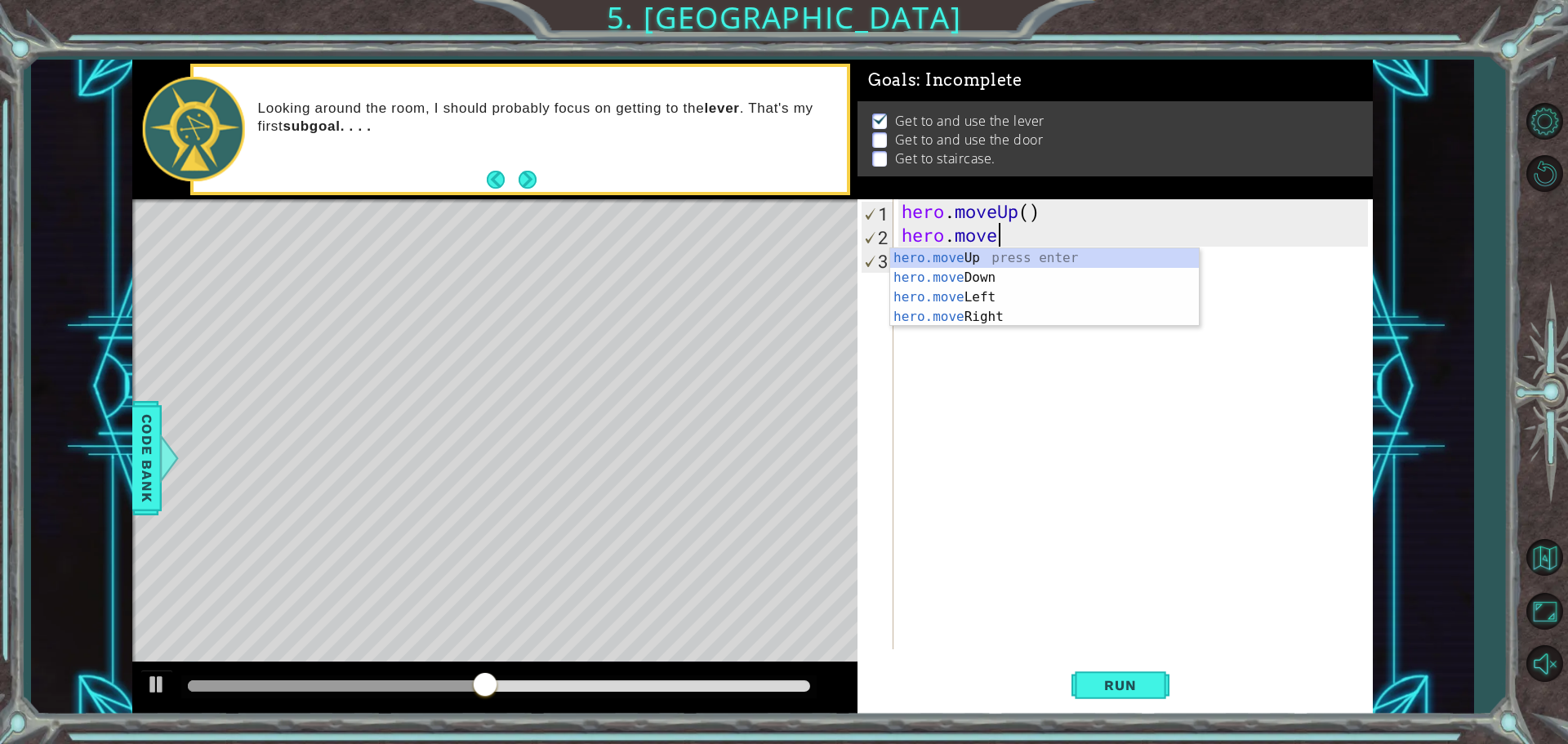
type textarea "h"
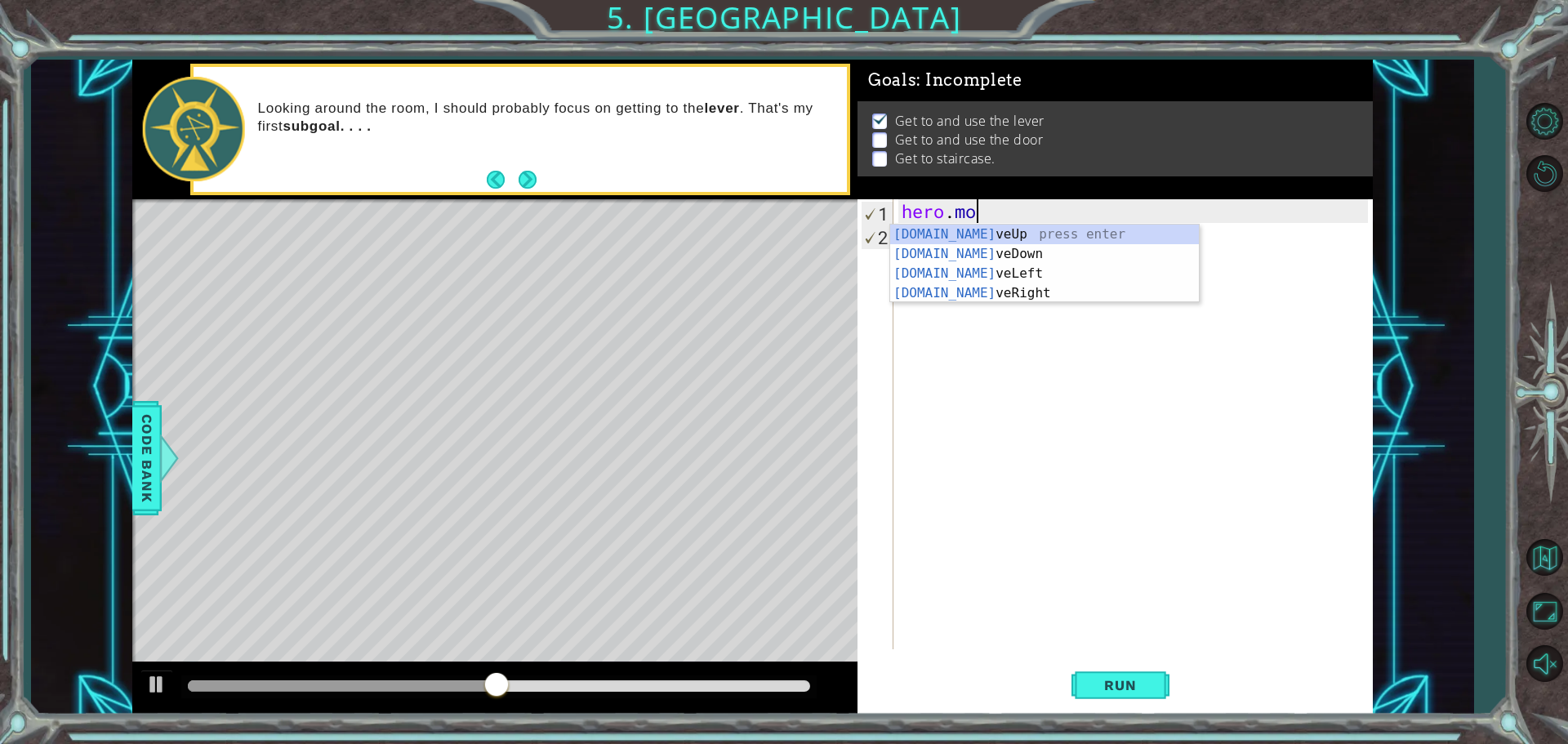
type textarea "h"
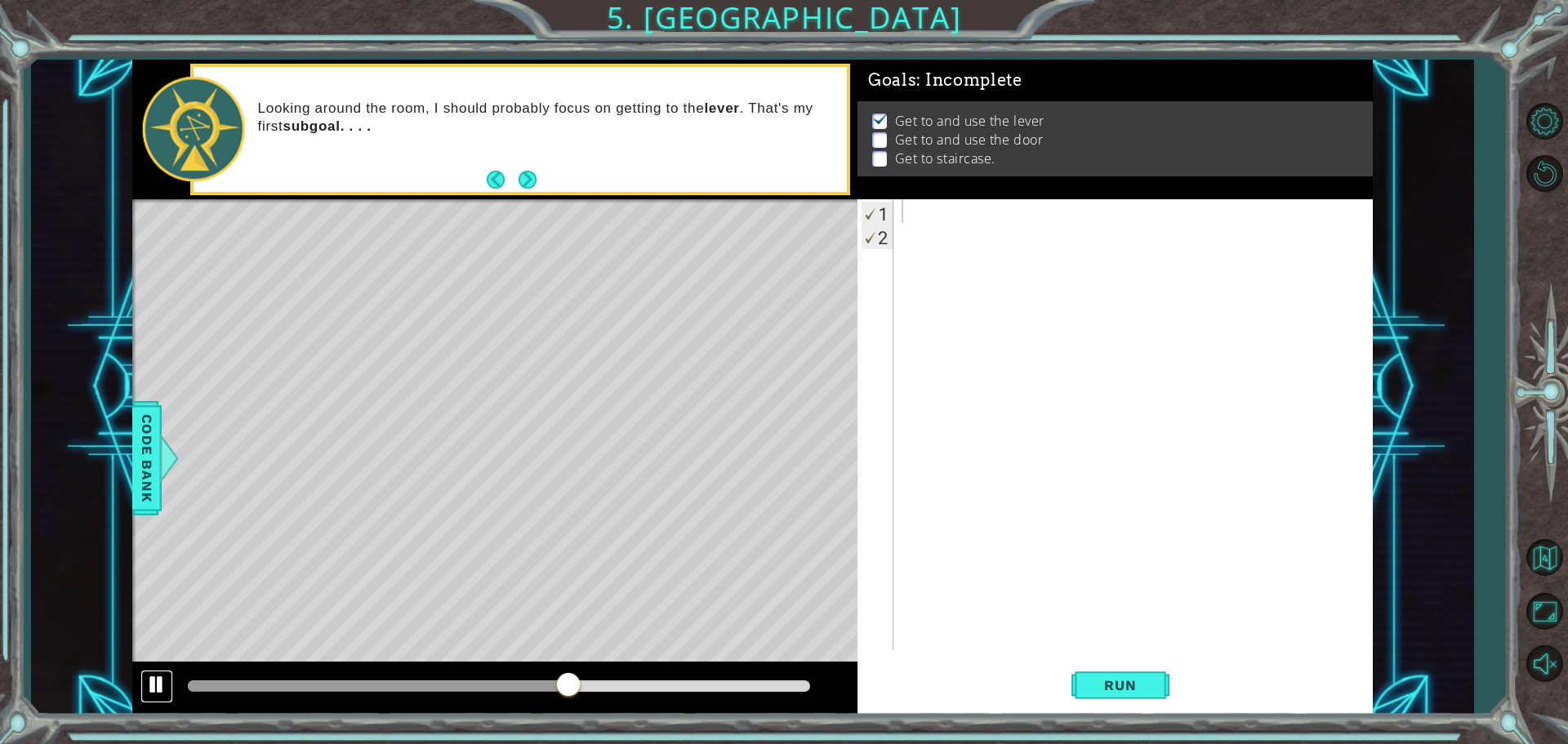
click at [148, 682] on div at bounding box center [157, 684] width 22 height 22
type textarea "h"
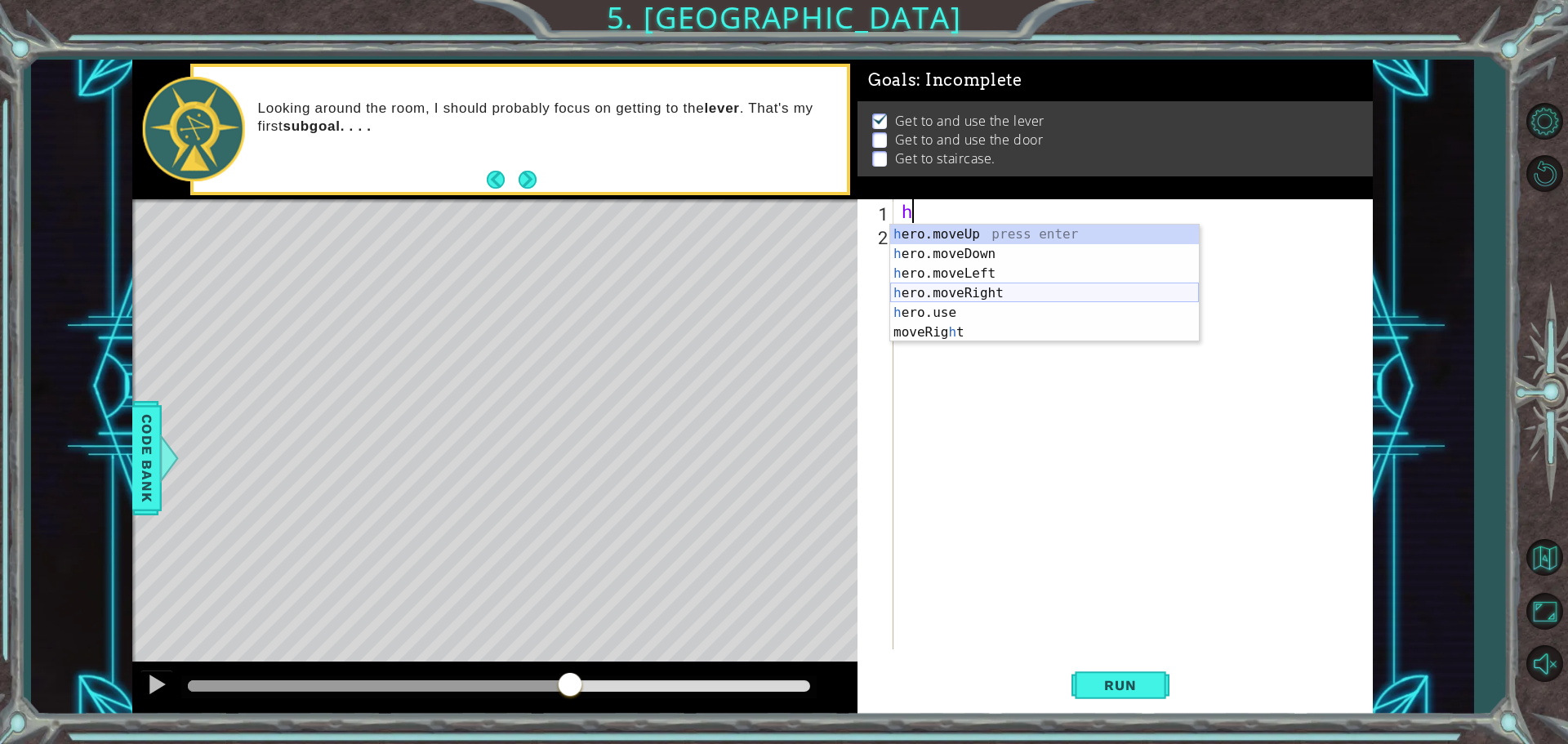
click at [1012, 295] on div "h ero.moveUp press enter h ero.moveDown press enter h ero.moveLeft press enter …" at bounding box center [1044, 303] width 308 height 157
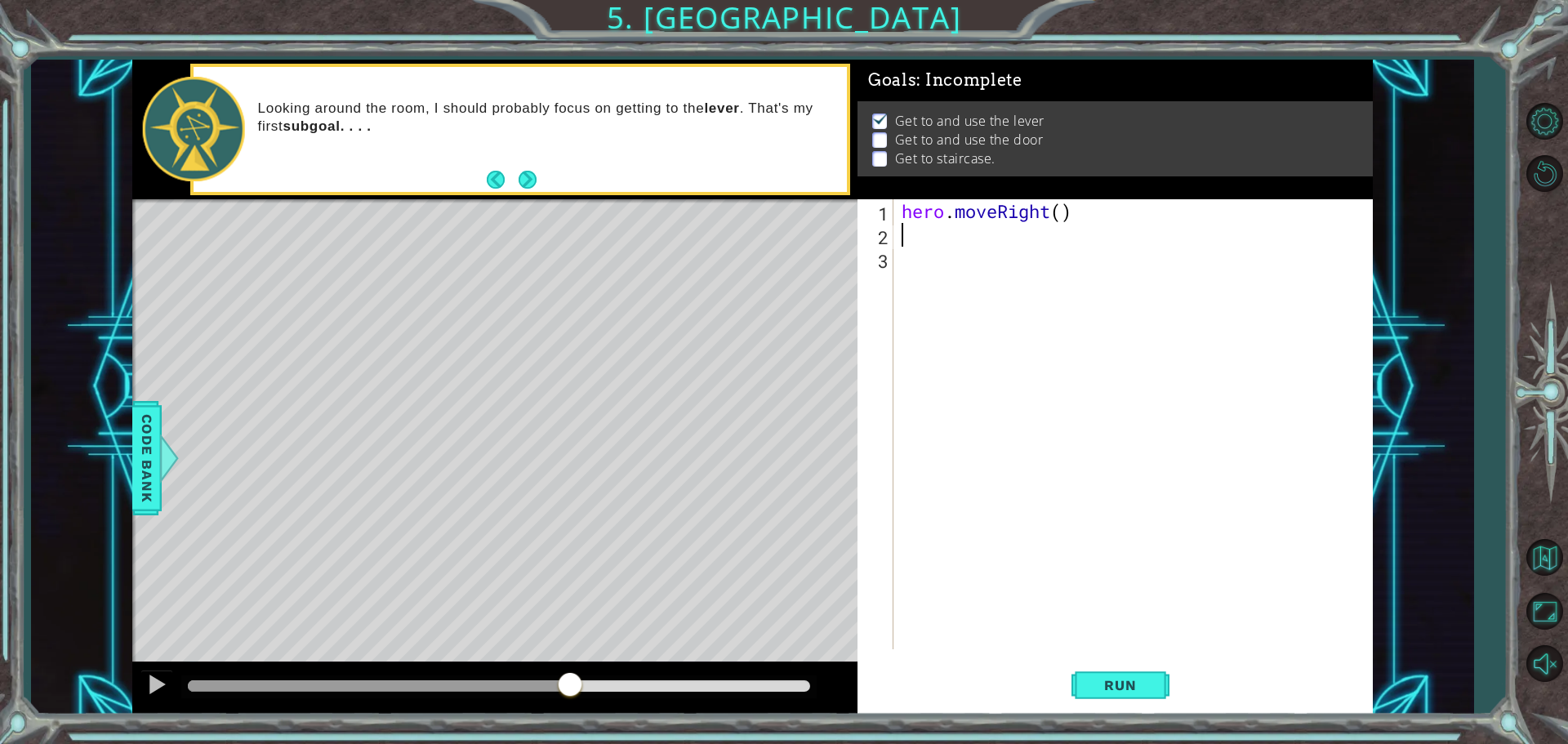
type textarea "h"
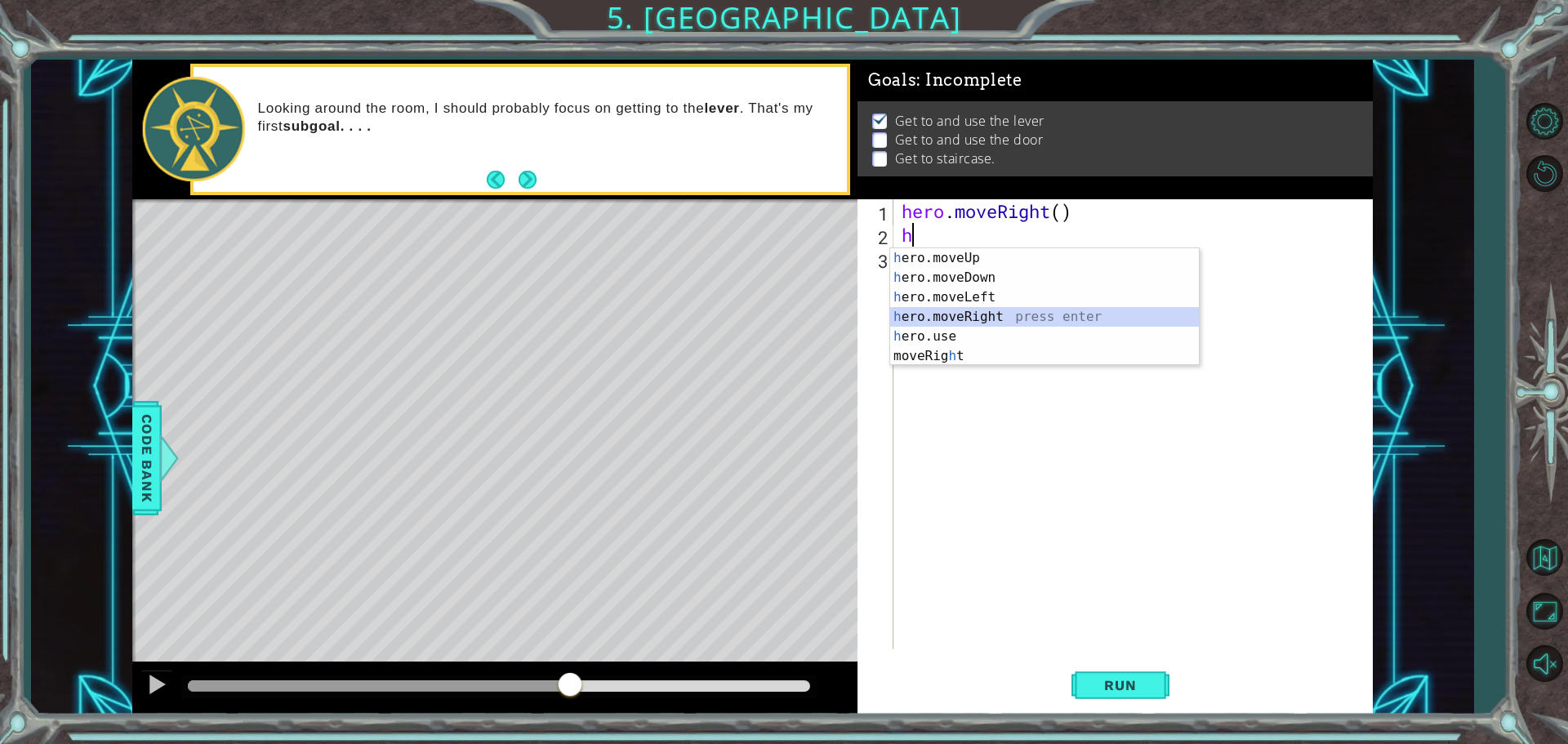
click at [979, 310] on div "h ero.moveUp press enter h ero.moveDown press enter h ero.moveLeft press enter …" at bounding box center [1044, 326] width 308 height 157
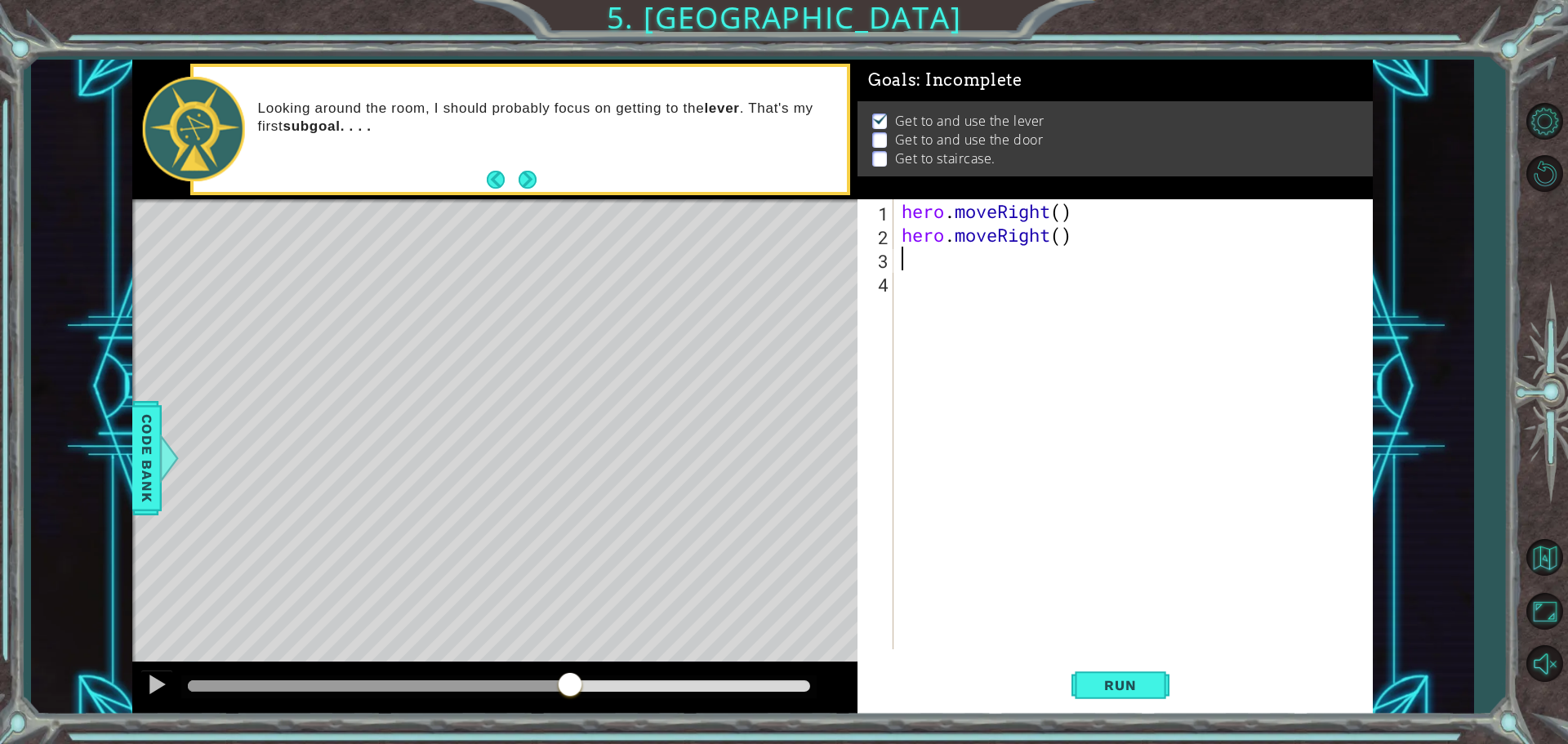
type textarea "h"
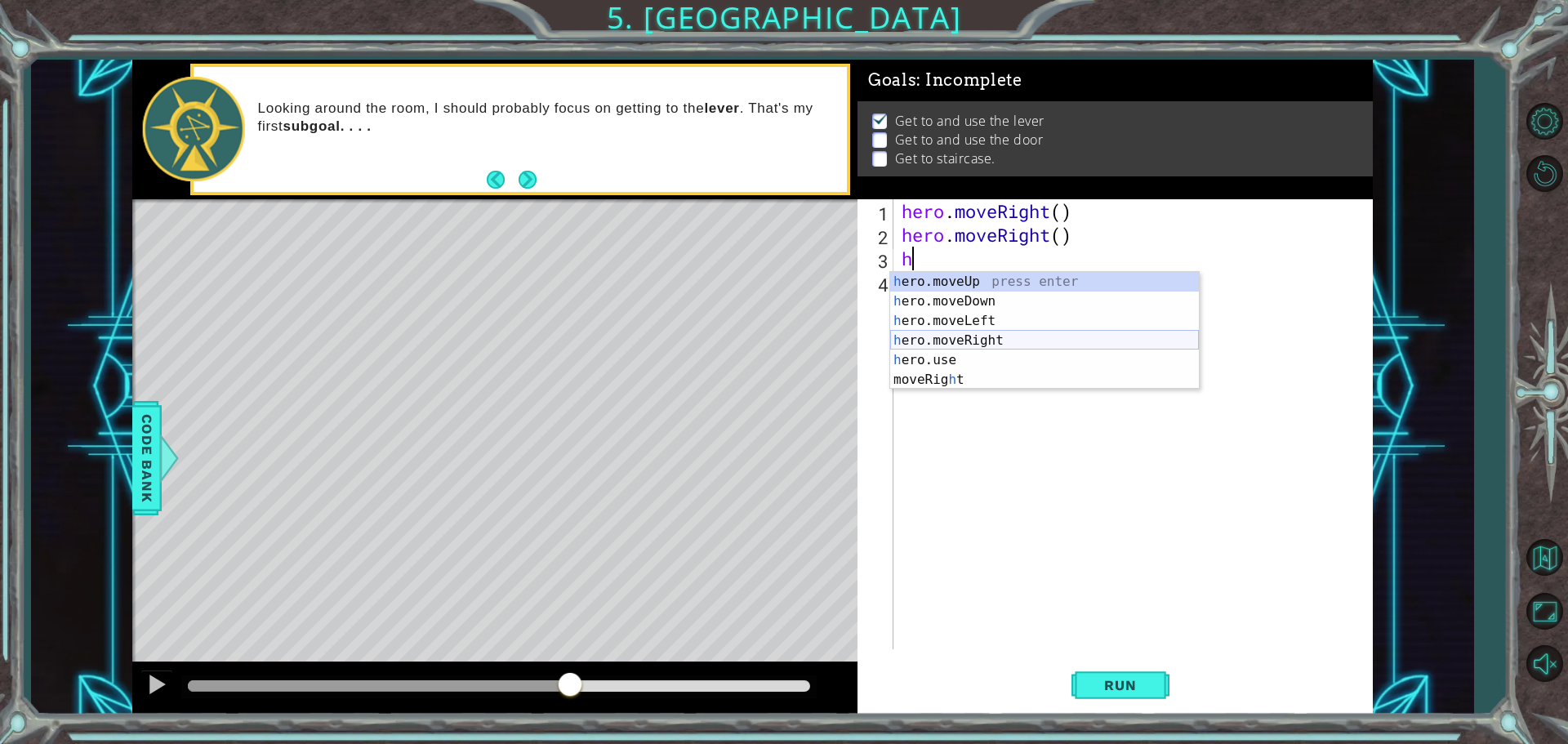
click at [1052, 343] on div "h ero.moveUp press enter h ero.moveDown press enter h ero.moveLeft press enter …" at bounding box center [1044, 350] width 308 height 157
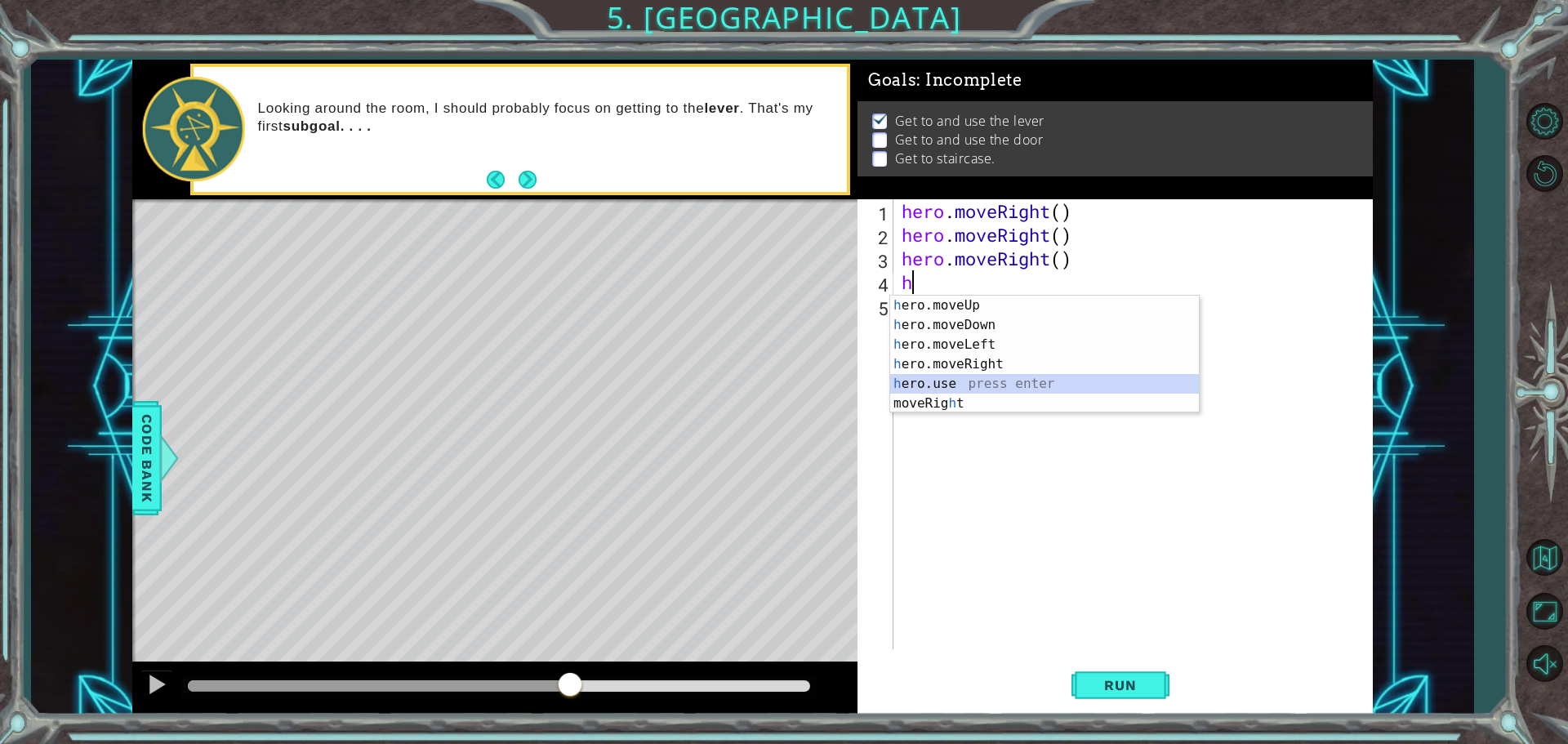
click at [976, 380] on div "h ero.moveUp press enter h ero.moveDown press enter h ero.moveLeft press enter …" at bounding box center [1044, 373] width 308 height 157
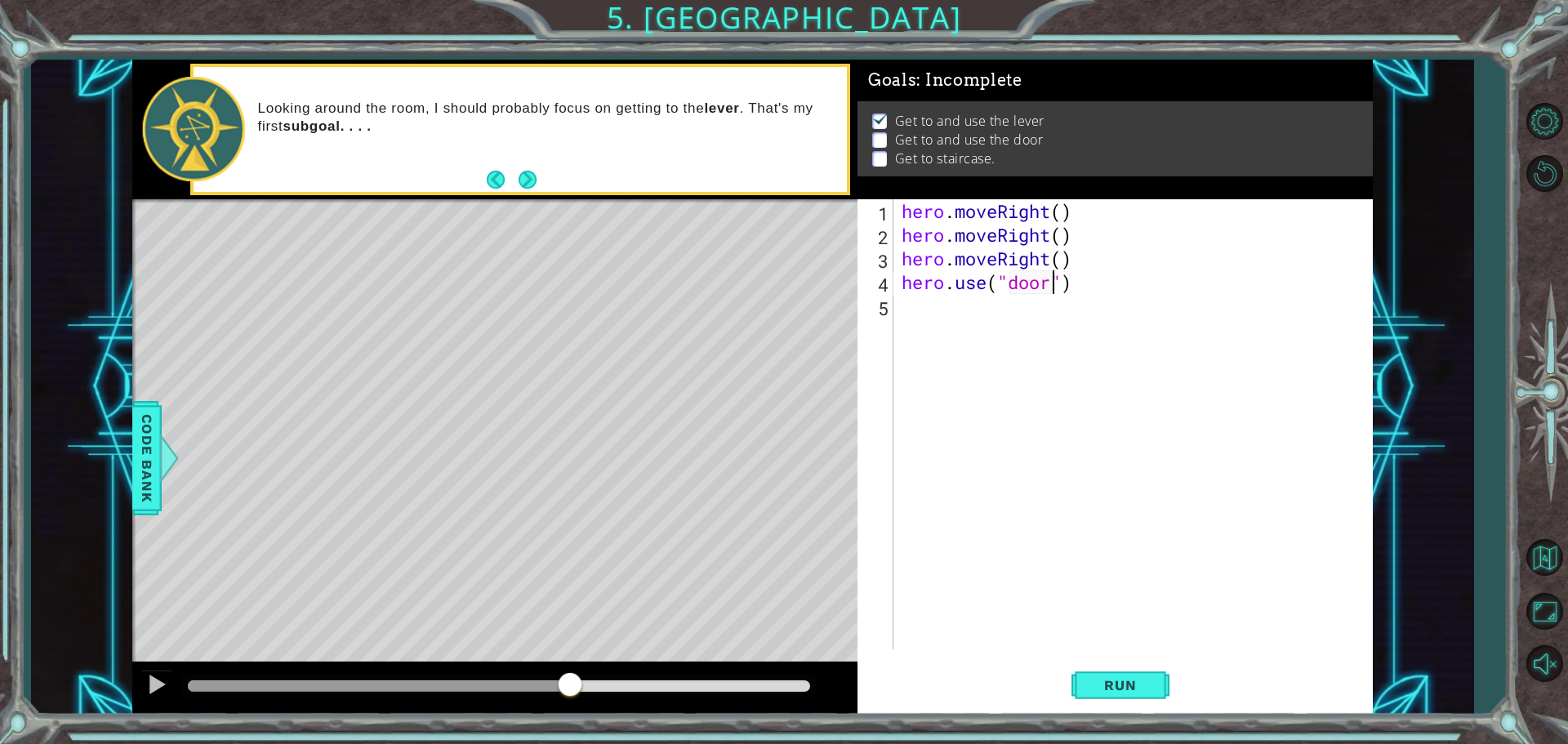
scroll to position [0, 7]
type textarea "hero.use("door")"
click at [1120, 673] on button "Run" at bounding box center [1120, 685] width 98 height 51
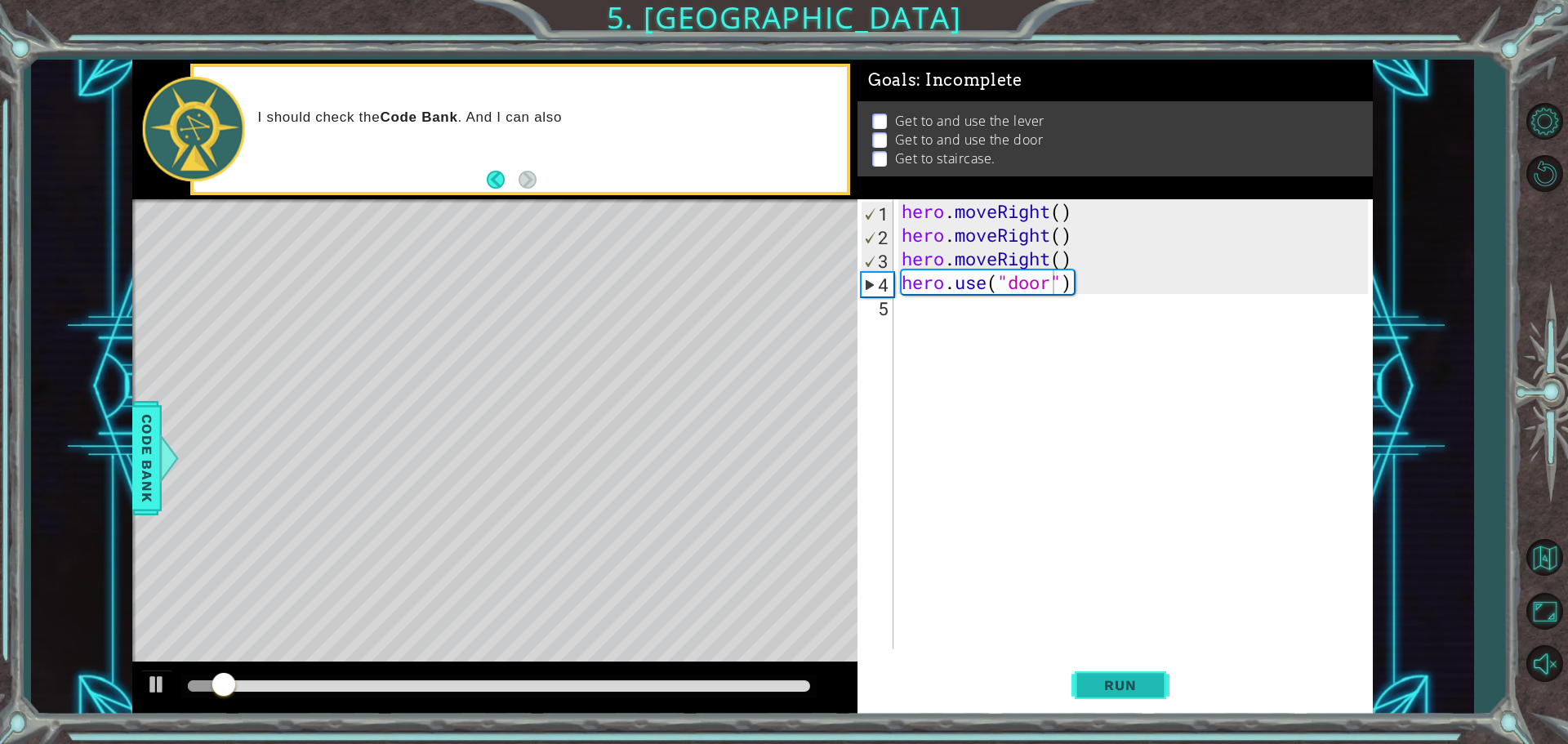
click at [1124, 673] on button "Run" at bounding box center [1120, 685] width 98 height 51
click at [923, 302] on div "hero . moveRight ( ) hero . moveRight ( ) hero . moveRight ( ) hero . use ( "do…" at bounding box center [1137, 448] width 478 height 498
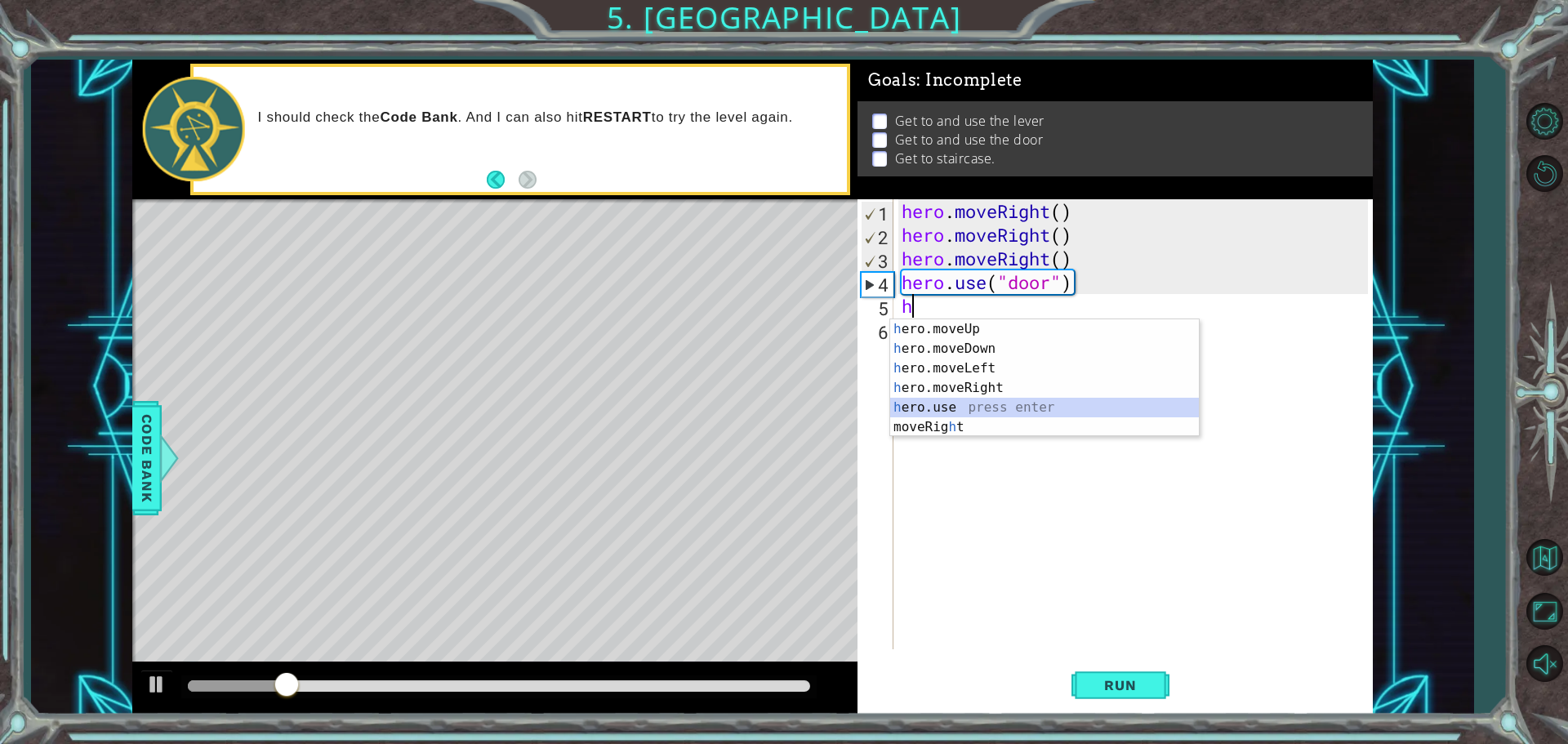
click at [969, 406] on div "h ero.moveUp press enter h ero.moveDown press enter h ero.moveLeft press enter …" at bounding box center [1044, 397] width 308 height 157
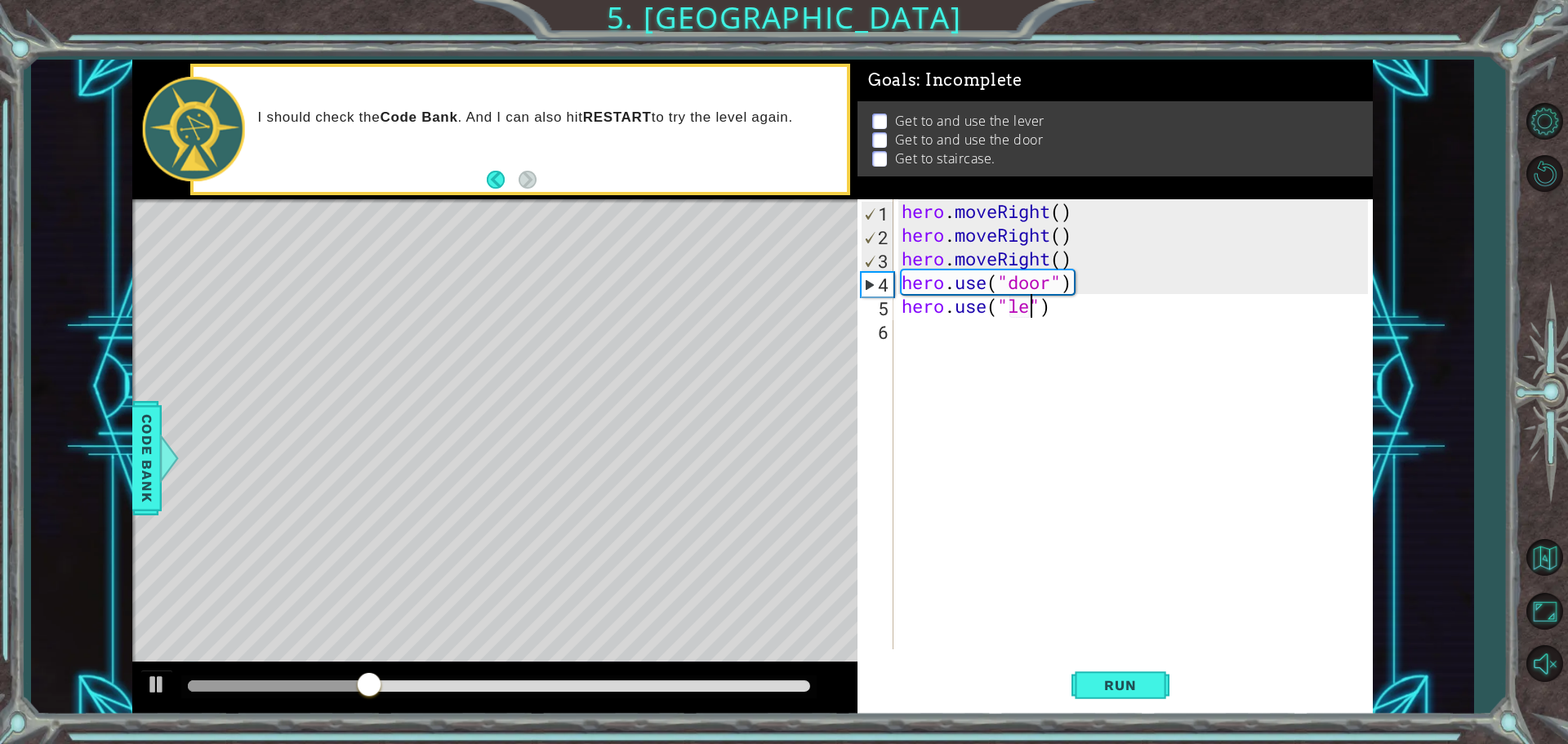
scroll to position [0, 6]
type textarea "hero.use("lever")"
click at [1122, 678] on span "Run" at bounding box center [1120, 685] width 65 height 17
